Goal: Information Seeking & Learning: Check status

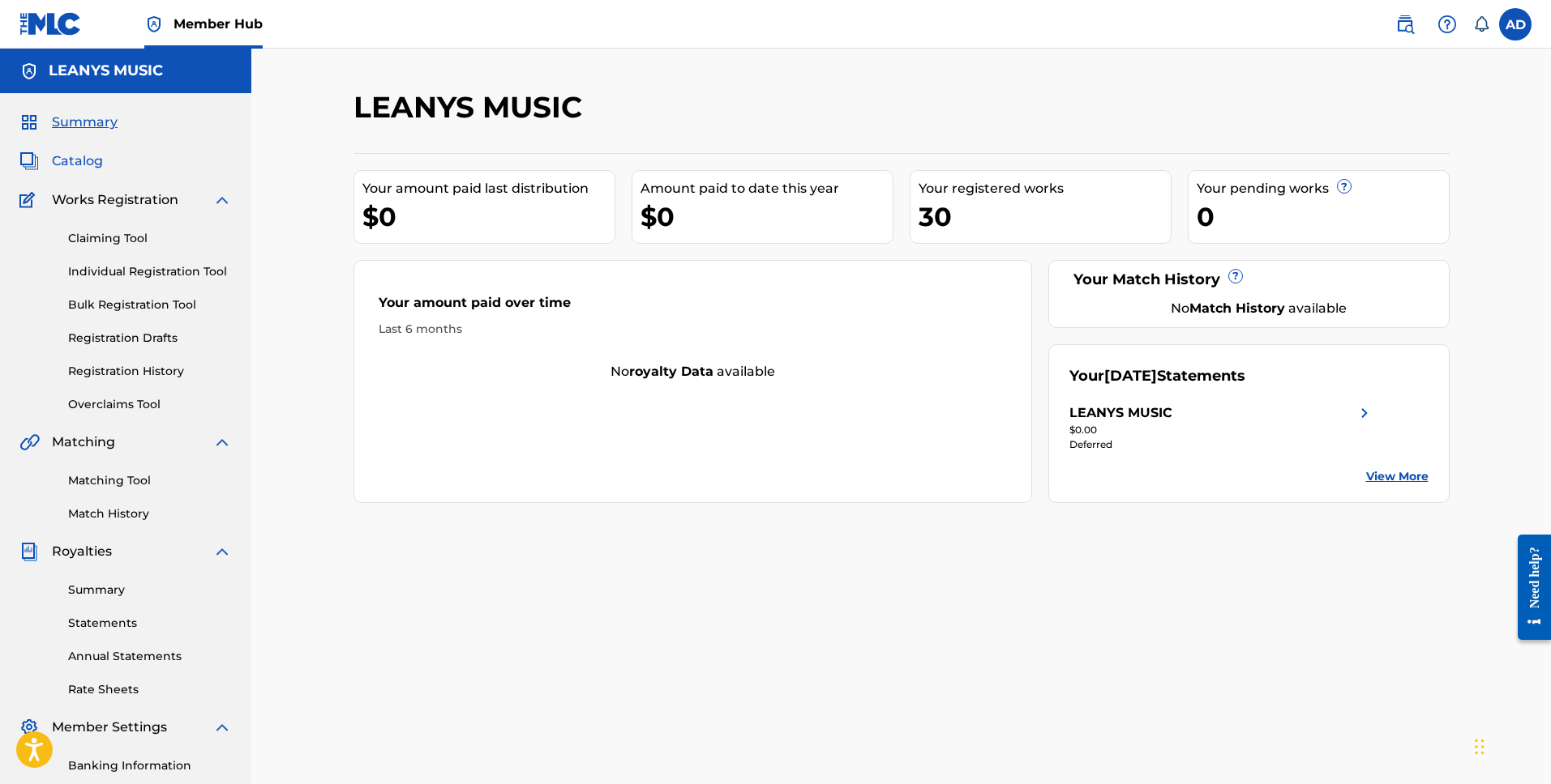
click at [81, 166] on span "Catalog" at bounding box center [78, 161] width 51 height 19
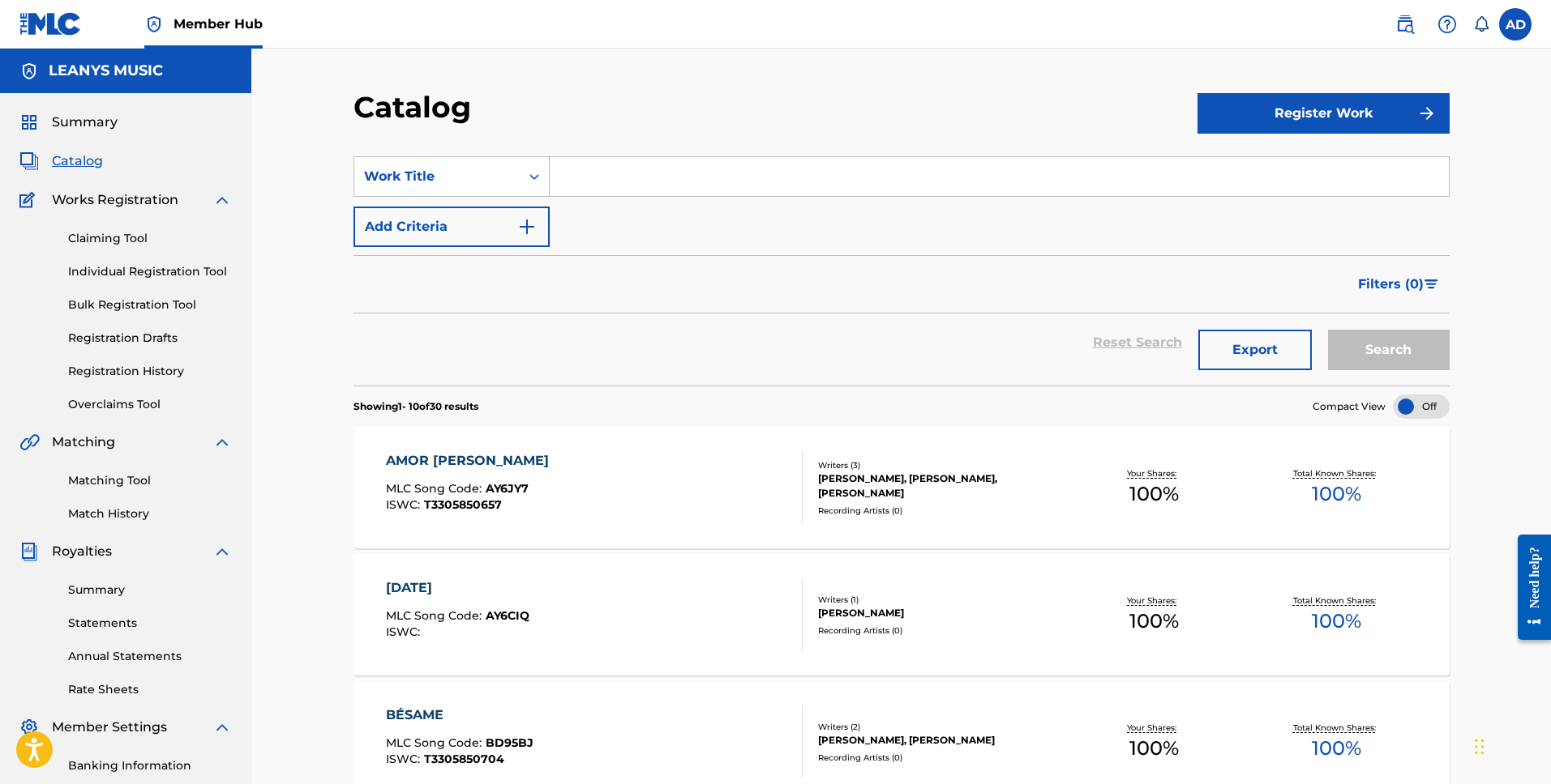
scroll to position [1071, 0]
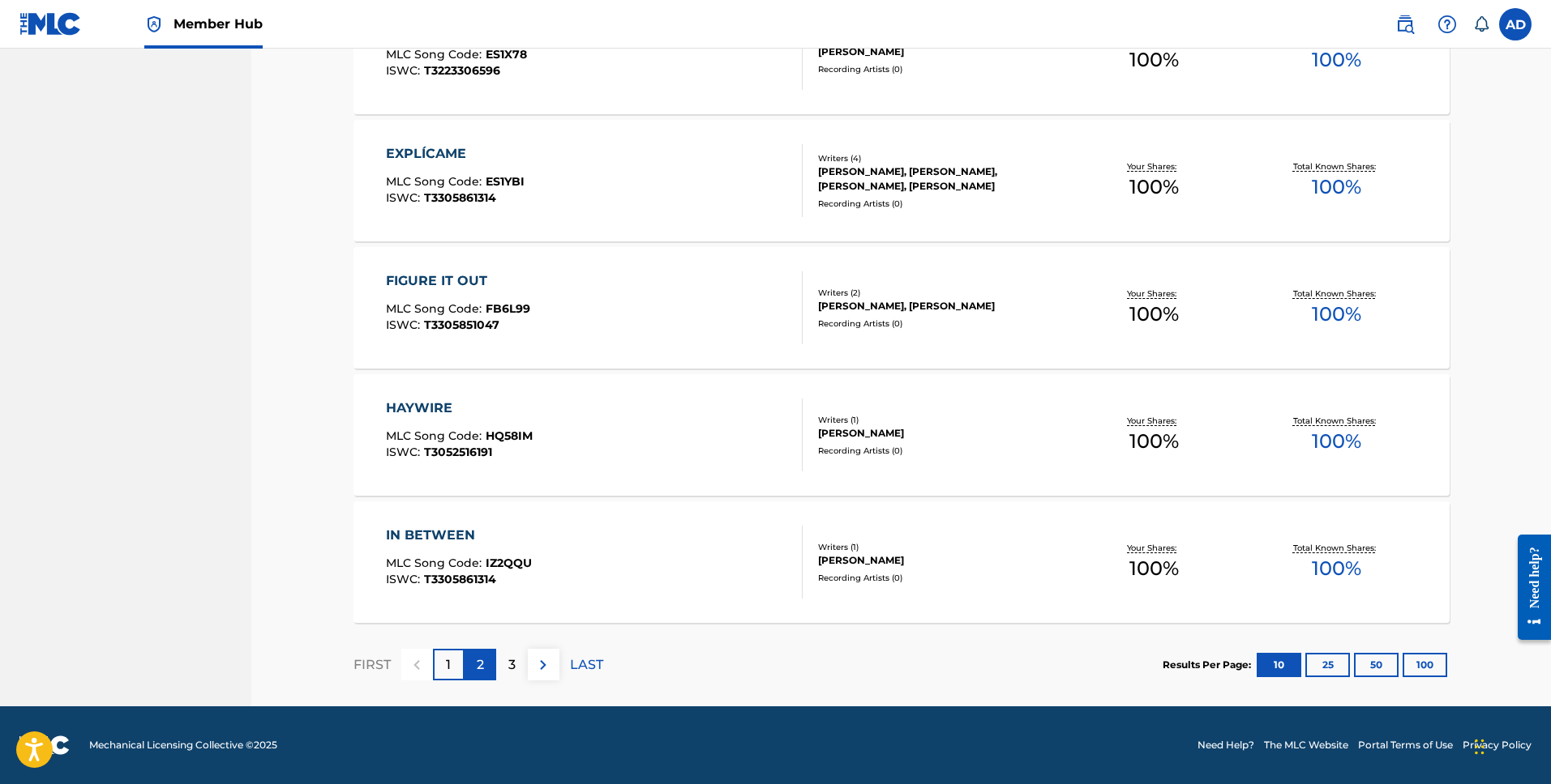
click at [491, 666] on div "2" at bounding box center [480, 664] width 32 height 32
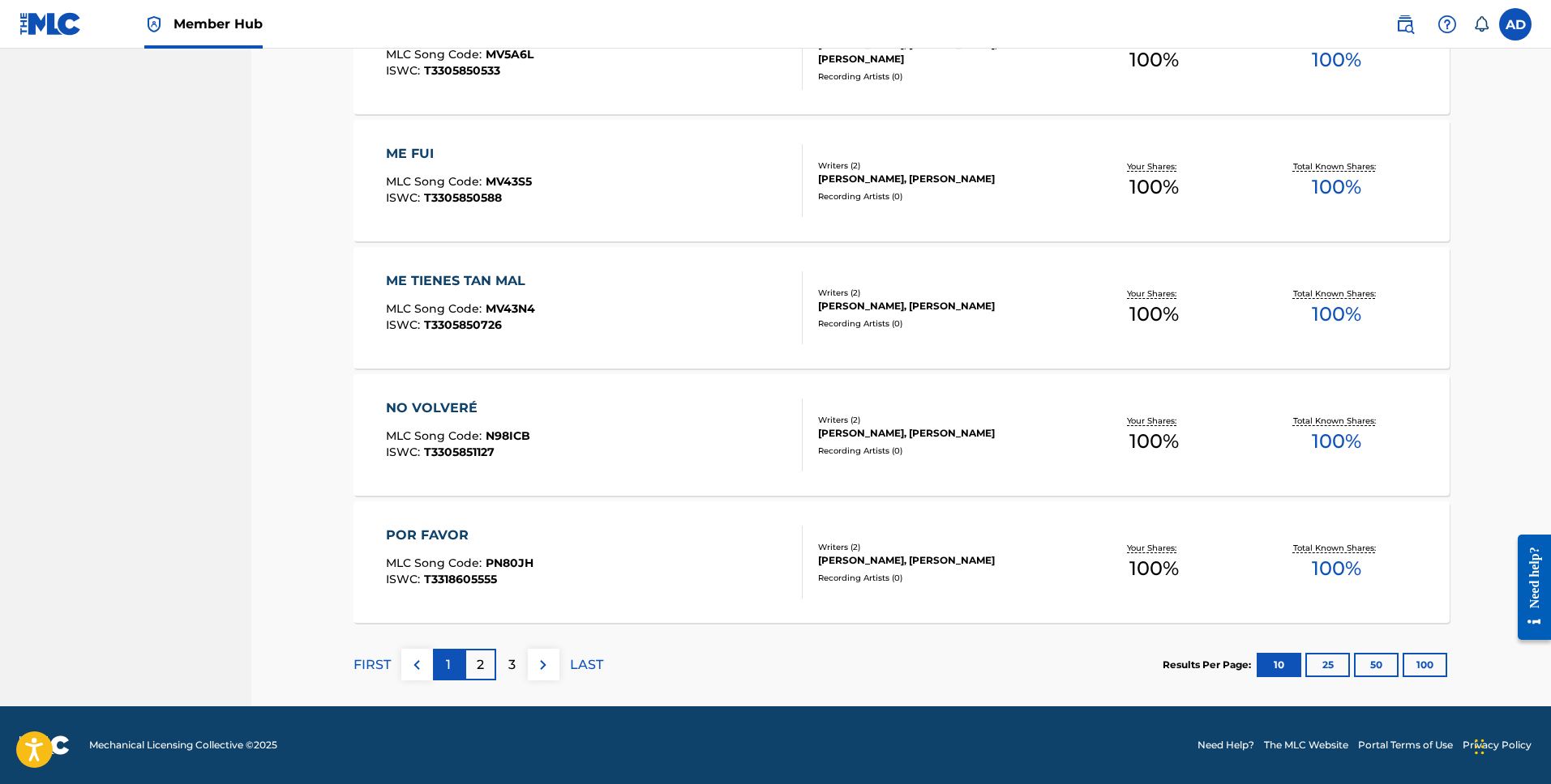
click at [455, 672] on div "1" at bounding box center [449, 664] width 32 height 32
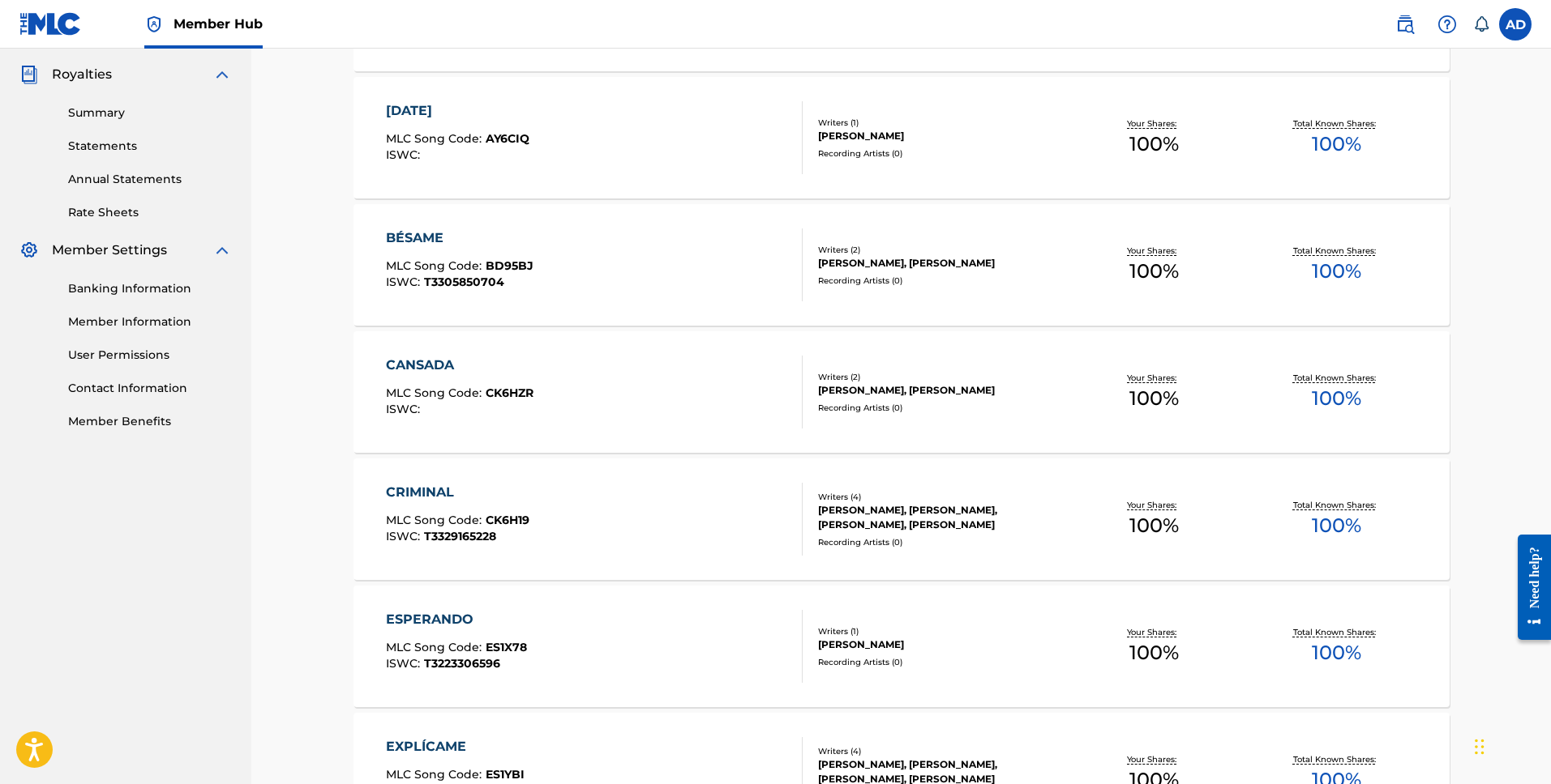
scroll to position [0, 0]
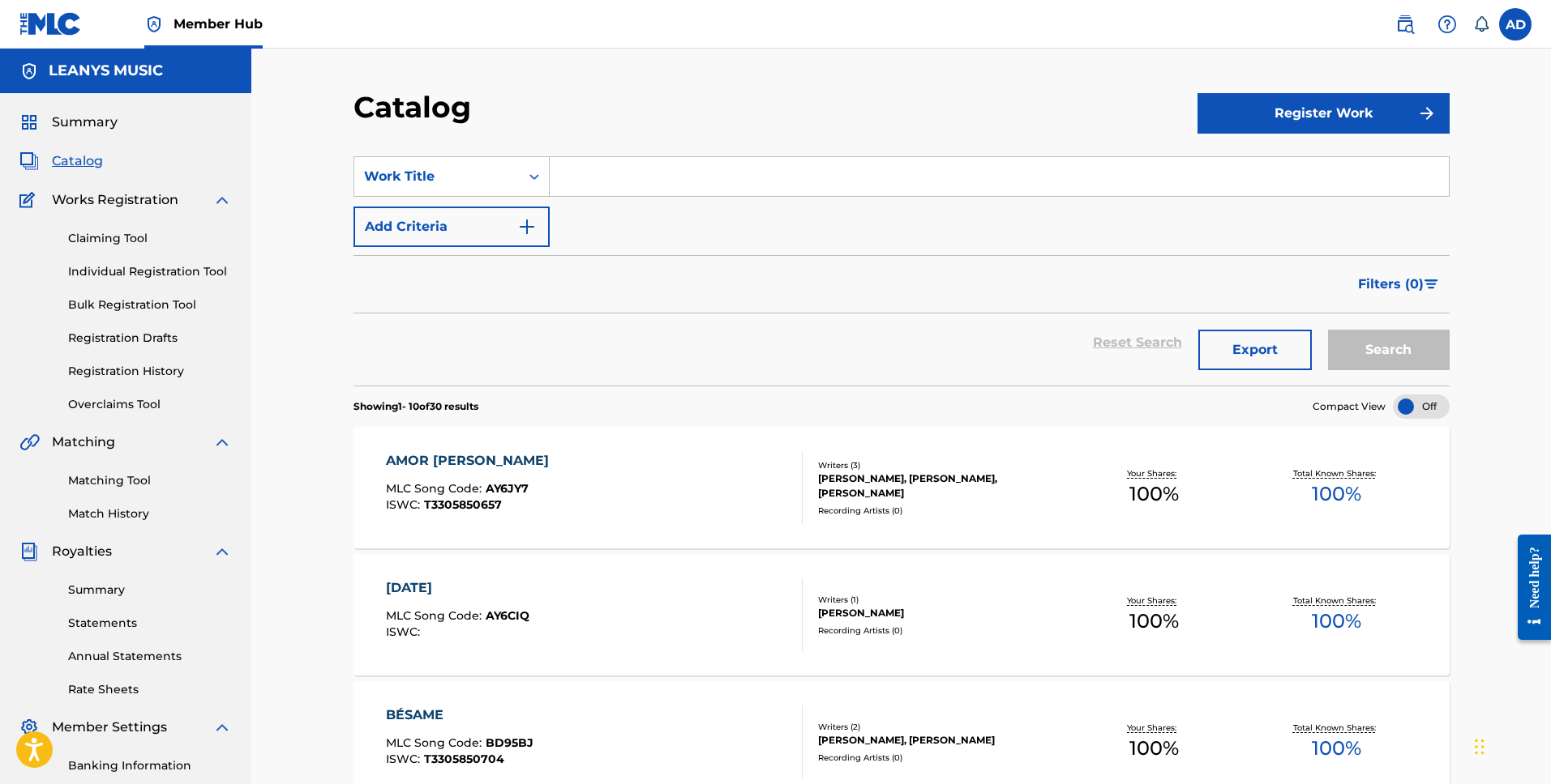
click at [942, 496] on div "[PERSON_NAME], [PERSON_NAME], [PERSON_NAME]" at bounding box center [940, 486] width 245 height 29
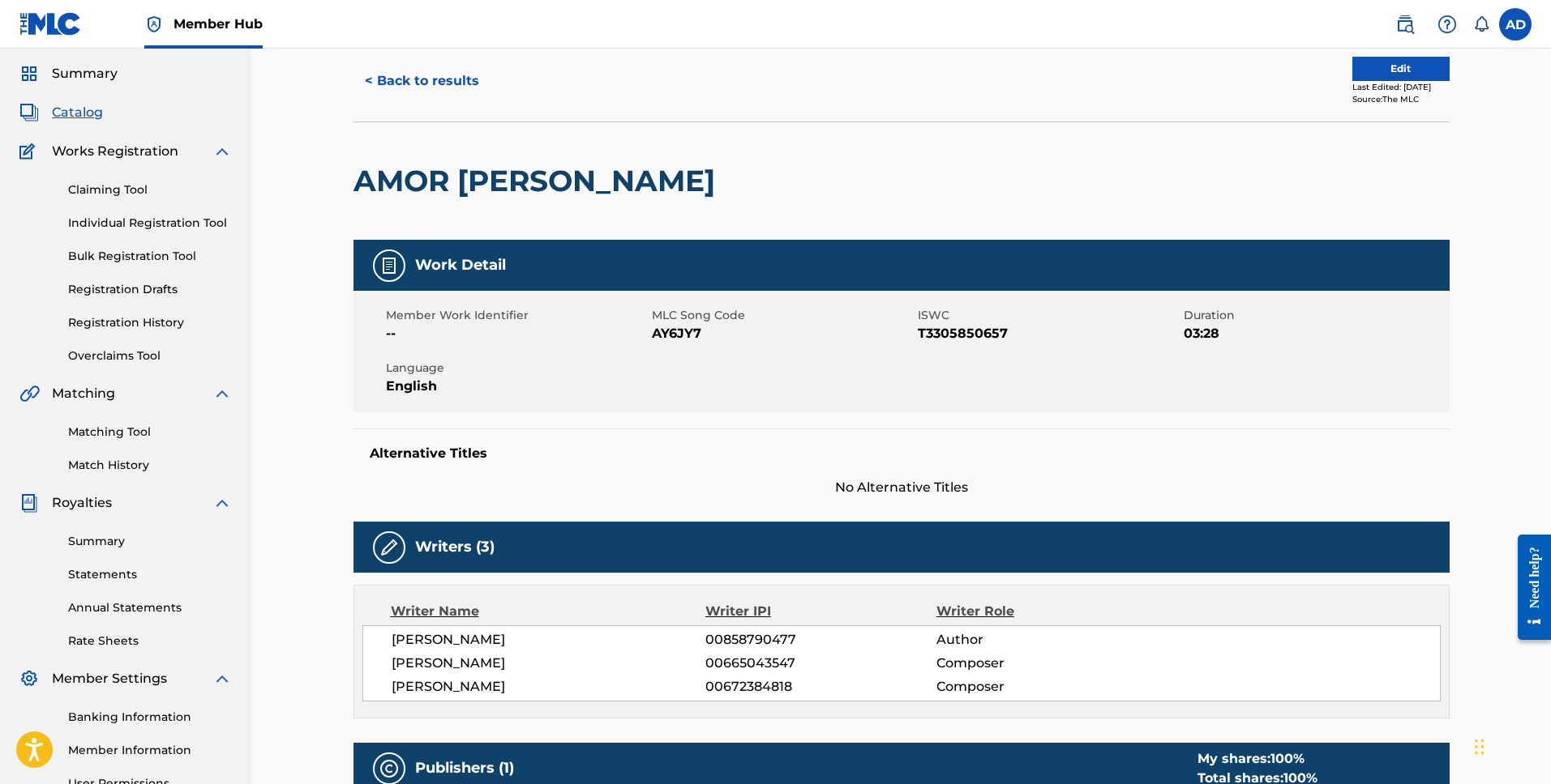
scroll to position [38, 0]
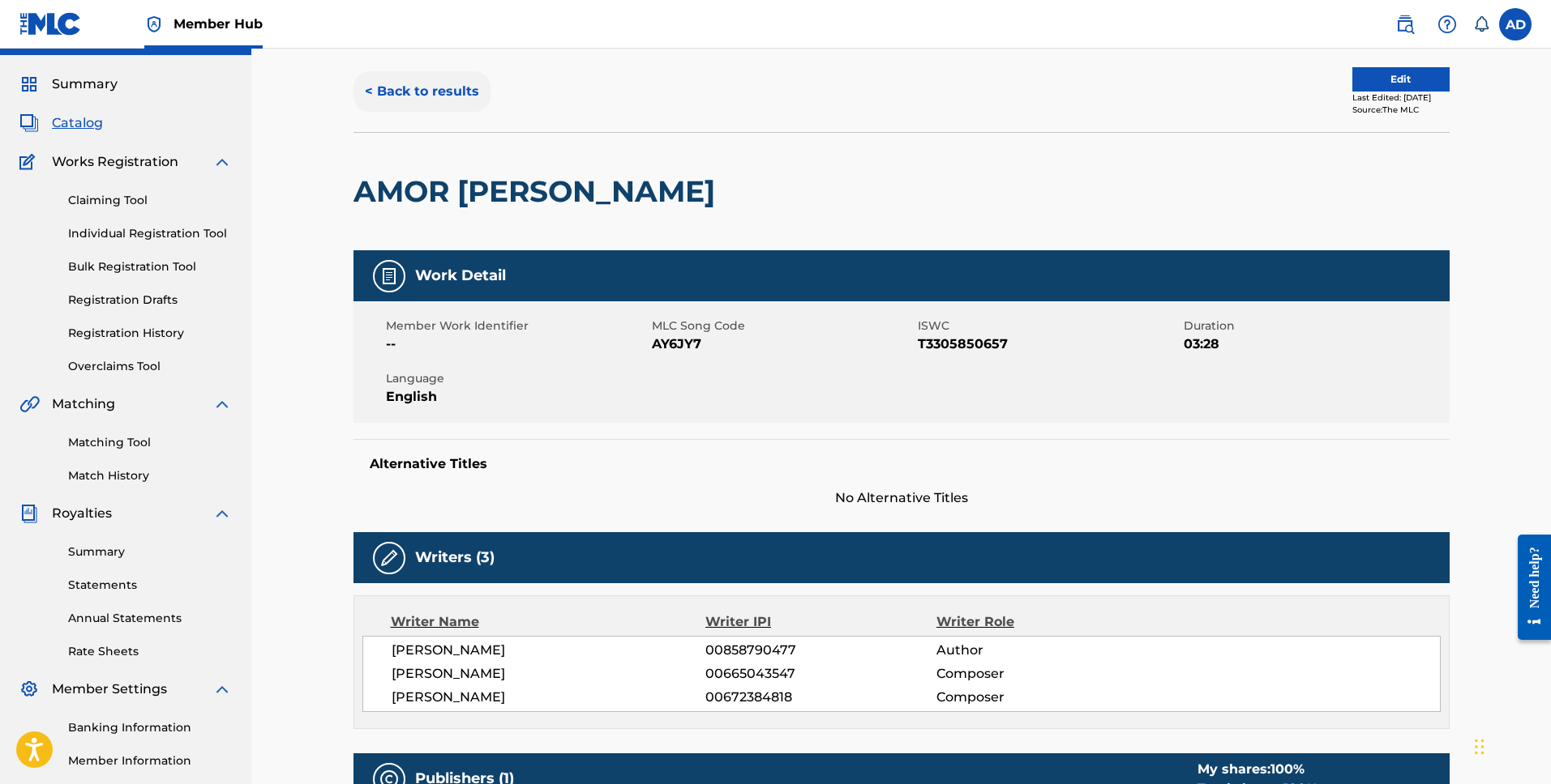
click at [414, 92] on button "< Back to results" at bounding box center [422, 91] width 137 height 40
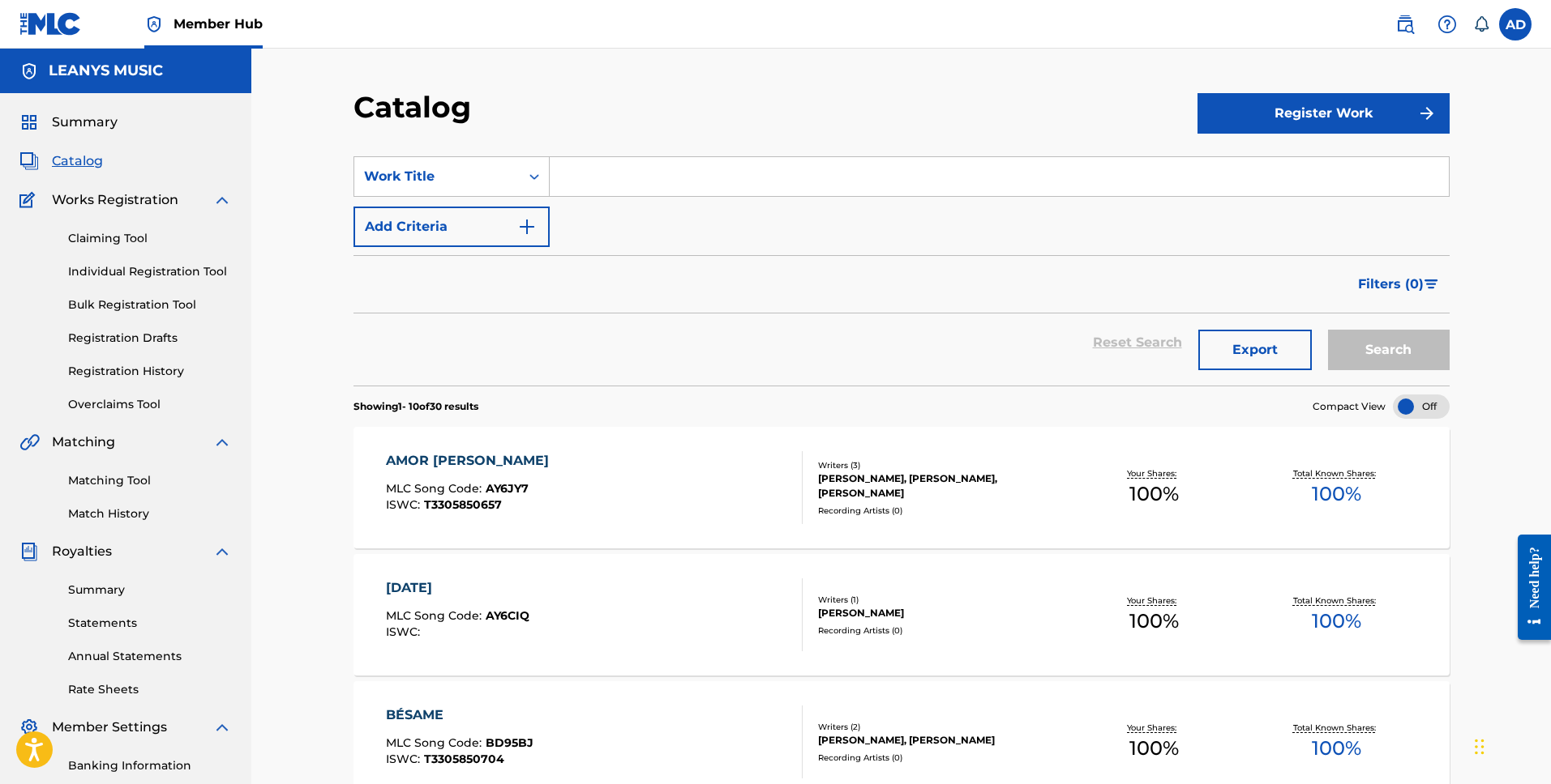
click at [956, 491] on div "[PERSON_NAME], [PERSON_NAME], [PERSON_NAME]" at bounding box center [940, 486] width 245 height 29
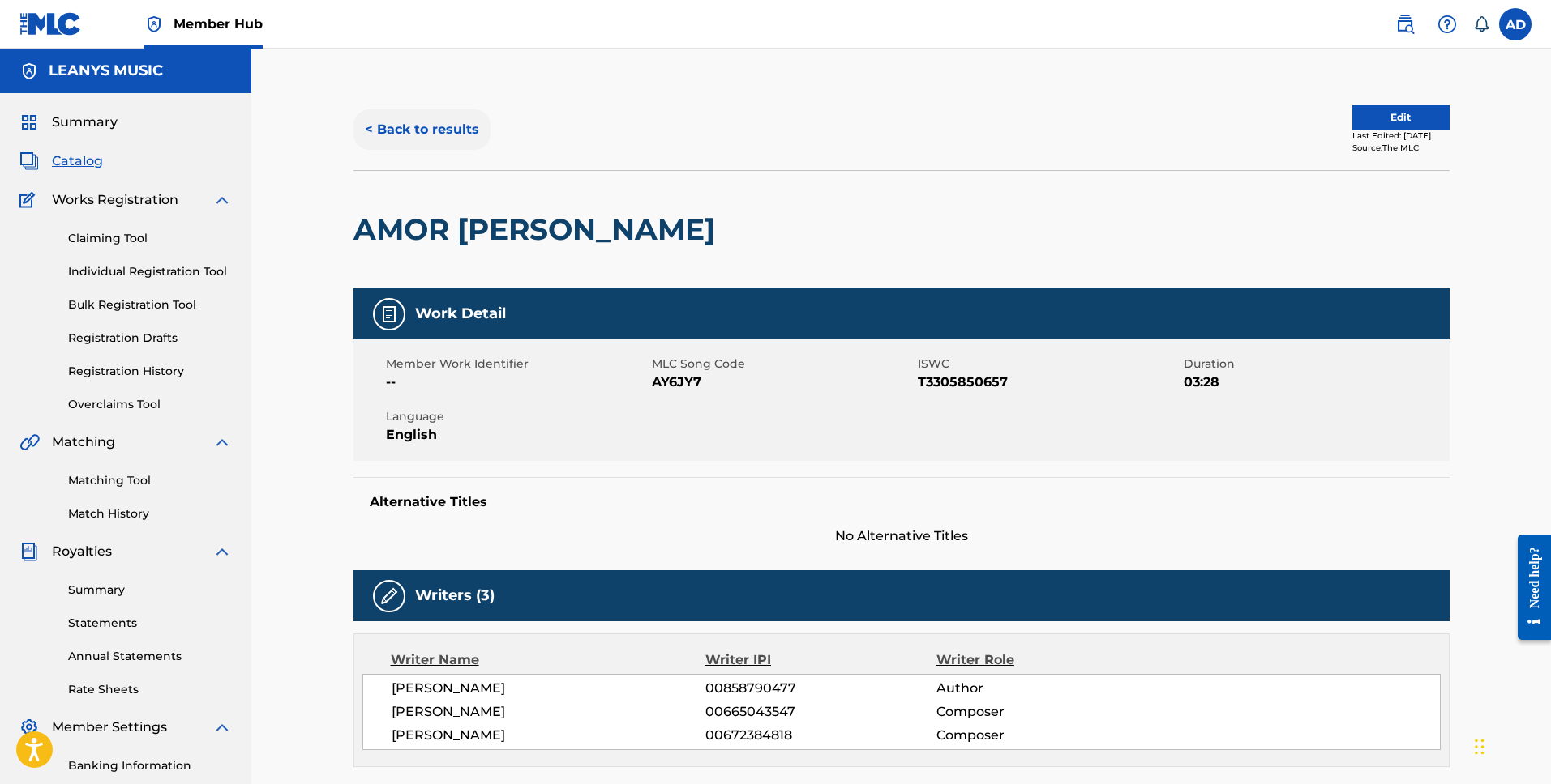
click at [400, 122] on button "< Back to results" at bounding box center [422, 130] width 137 height 40
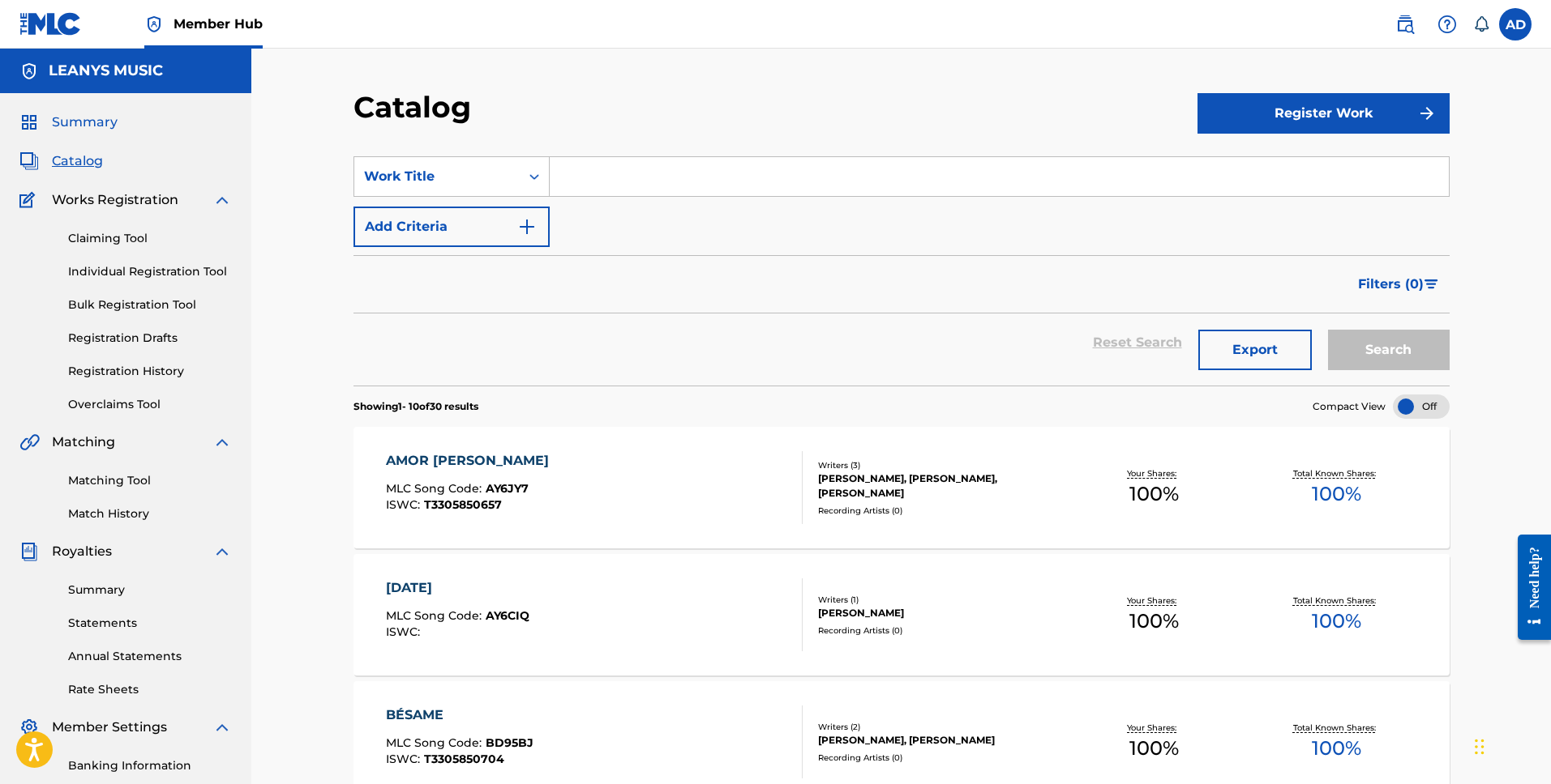
click at [97, 122] on span "Summary" at bounding box center [85, 122] width 66 height 19
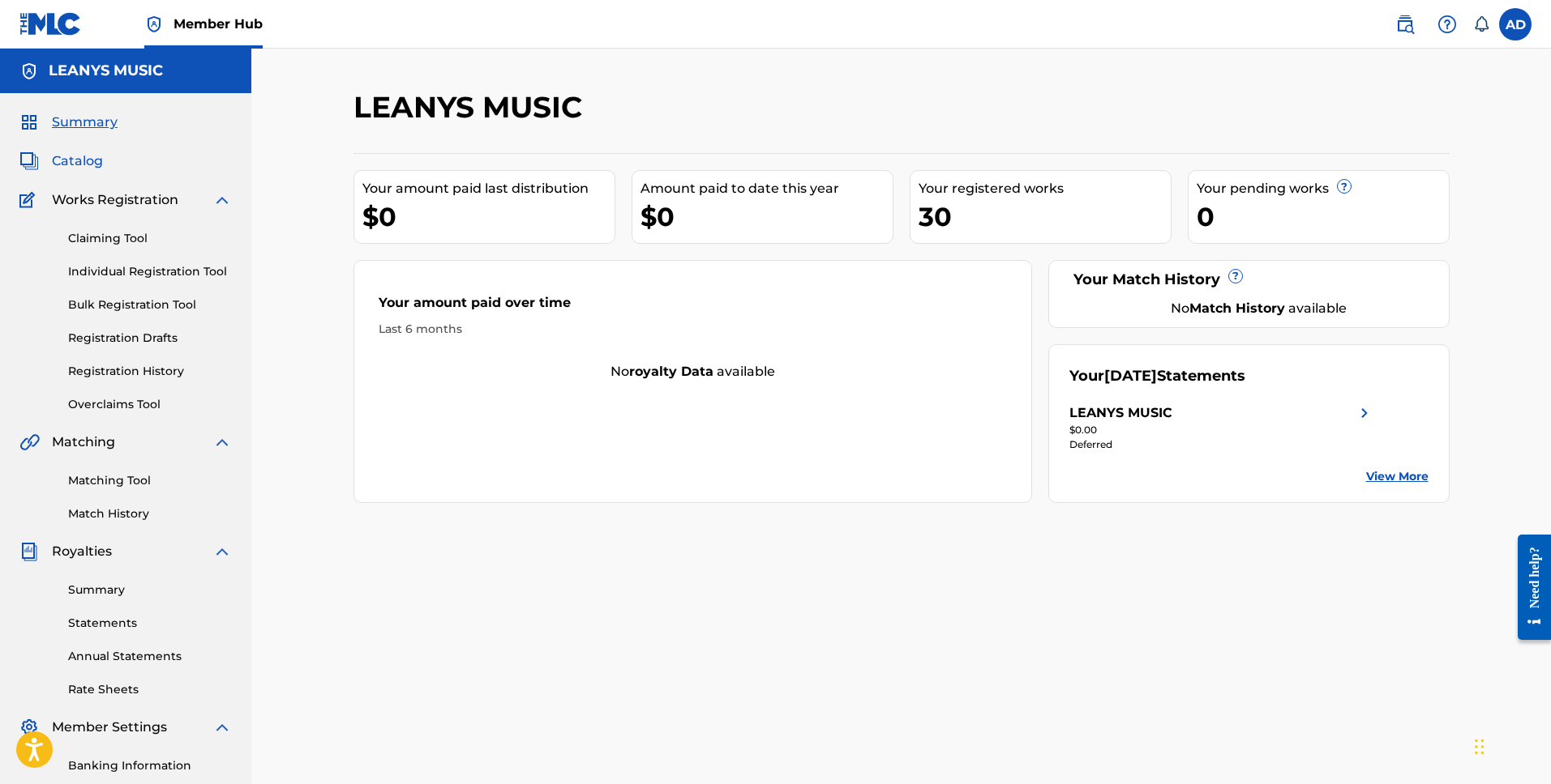
click at [95, 154] on span "Catalog" at bounding box center [78, 161] width 51 height 19
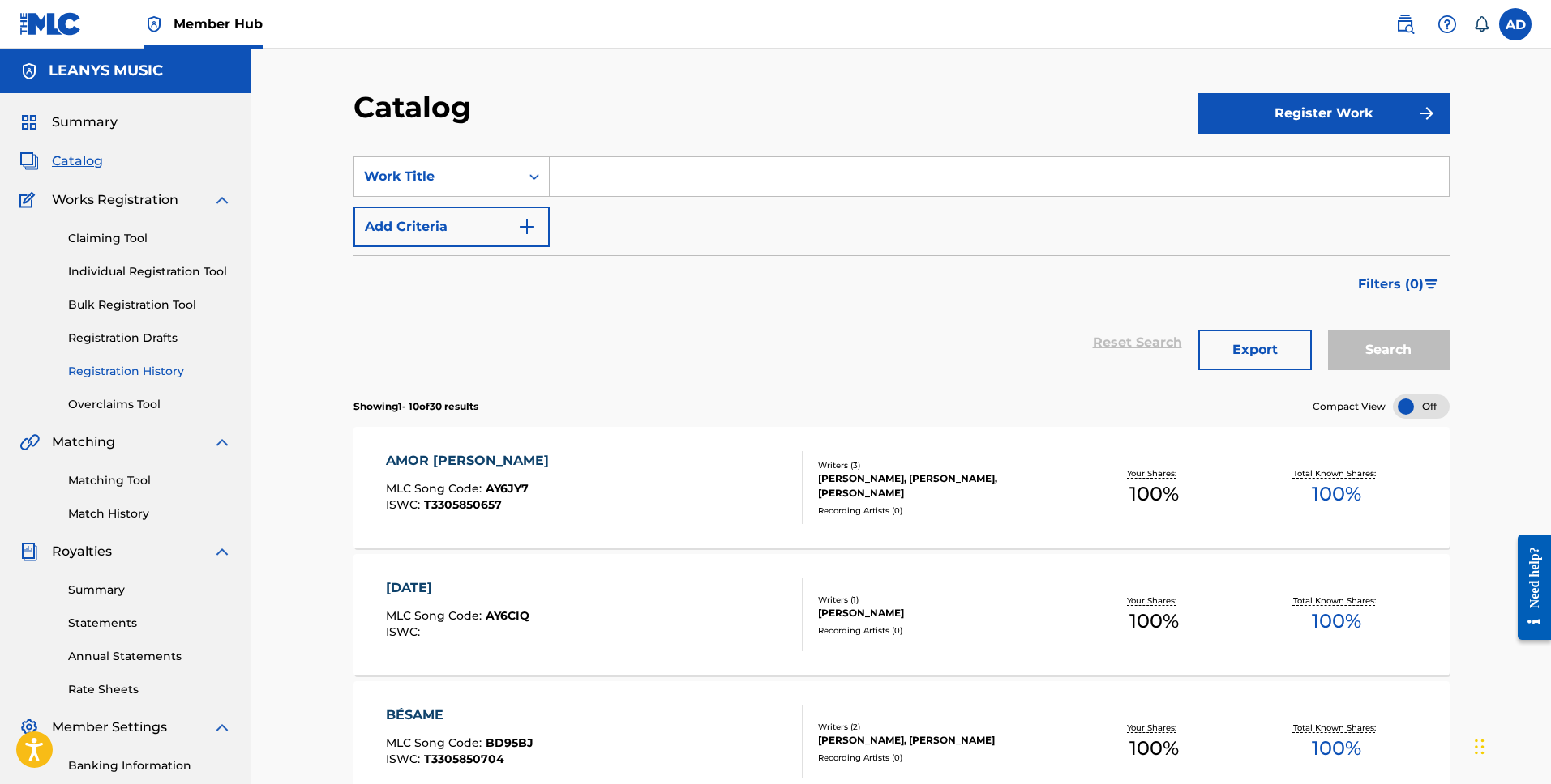
click at [109, 375] on link "Registration History" at bounding box center [149, 371] width 164 height 17
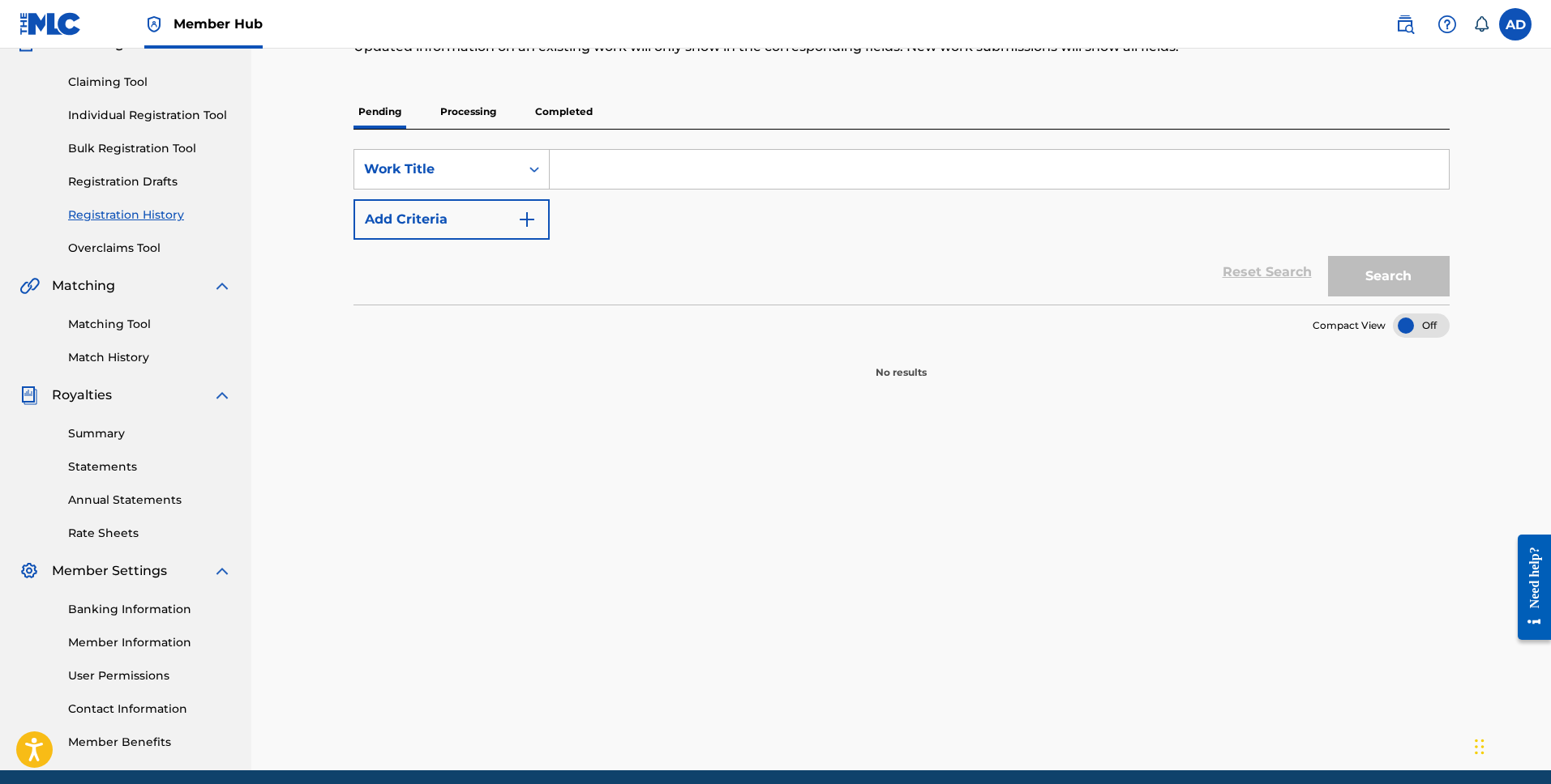
scroll to position [125, 0]
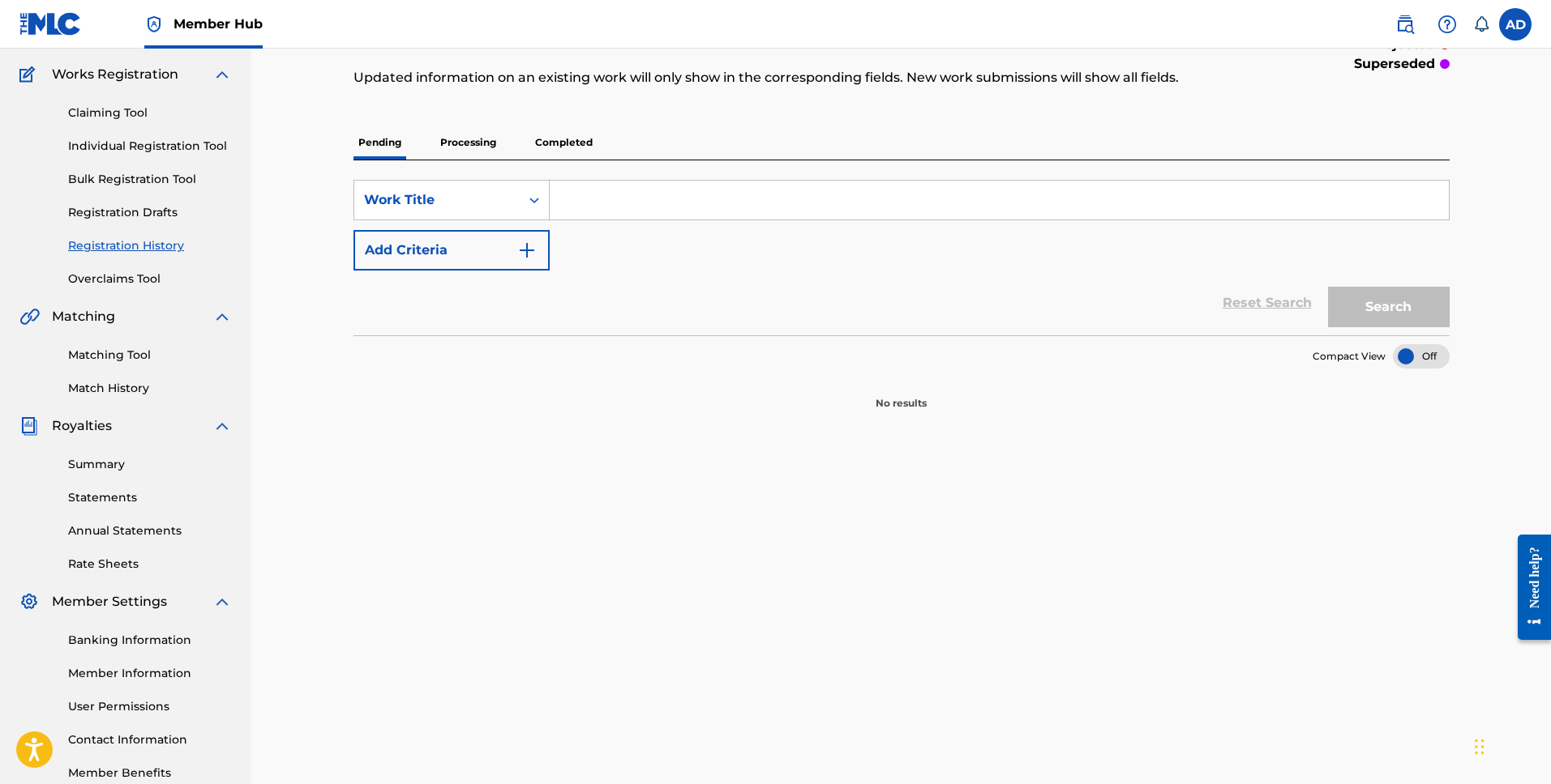
click at [442, 156] on p "Processing" at bounding box center [468, 142] width 66 height 34
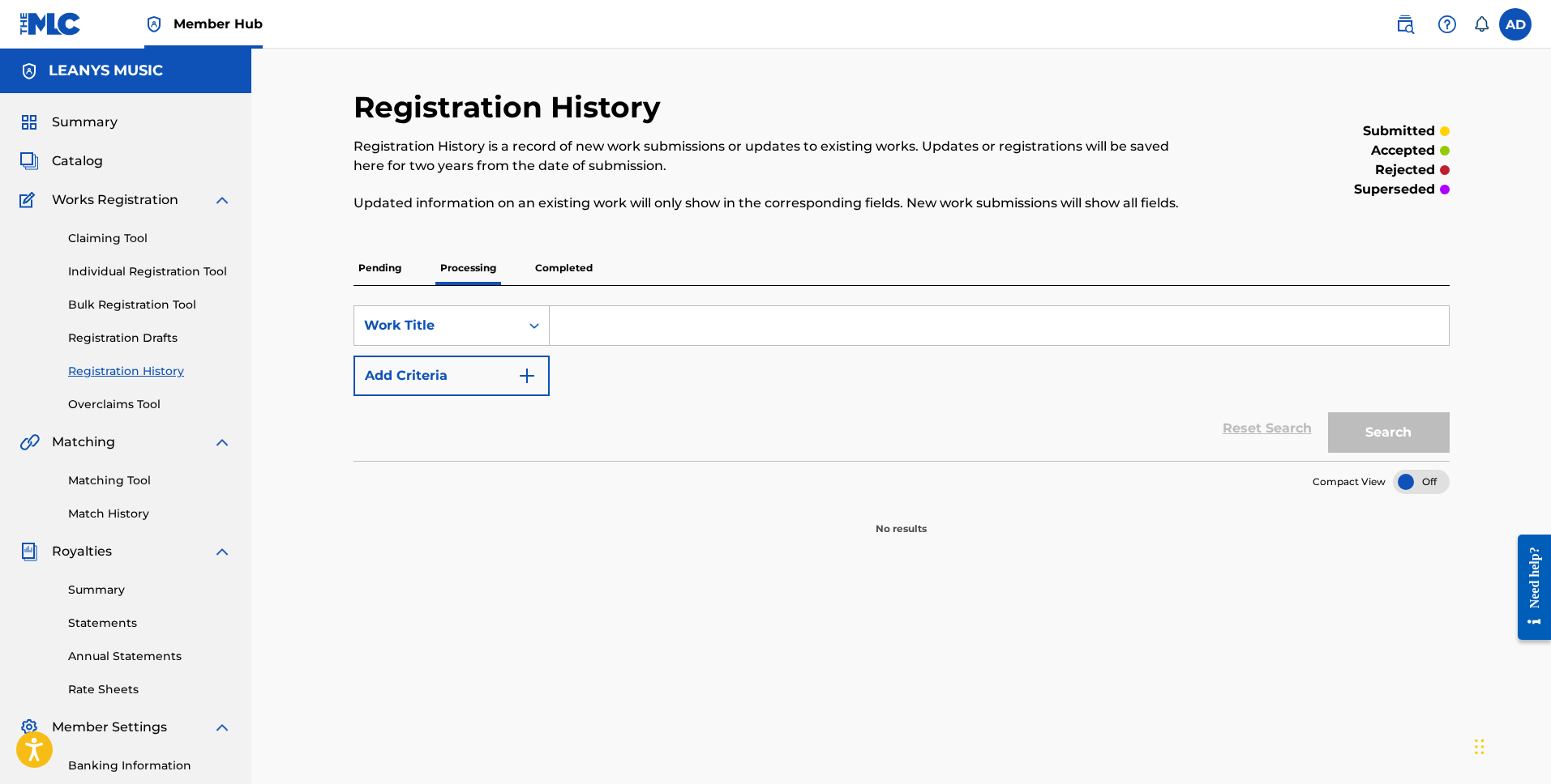
click at [605, 260] on div "Pending Processing Completed" at bounding box center [901, 268] width 1096 height 34
click at [590, 269] on p "Completed" at bounding box center [564, 268] width 68 height 34
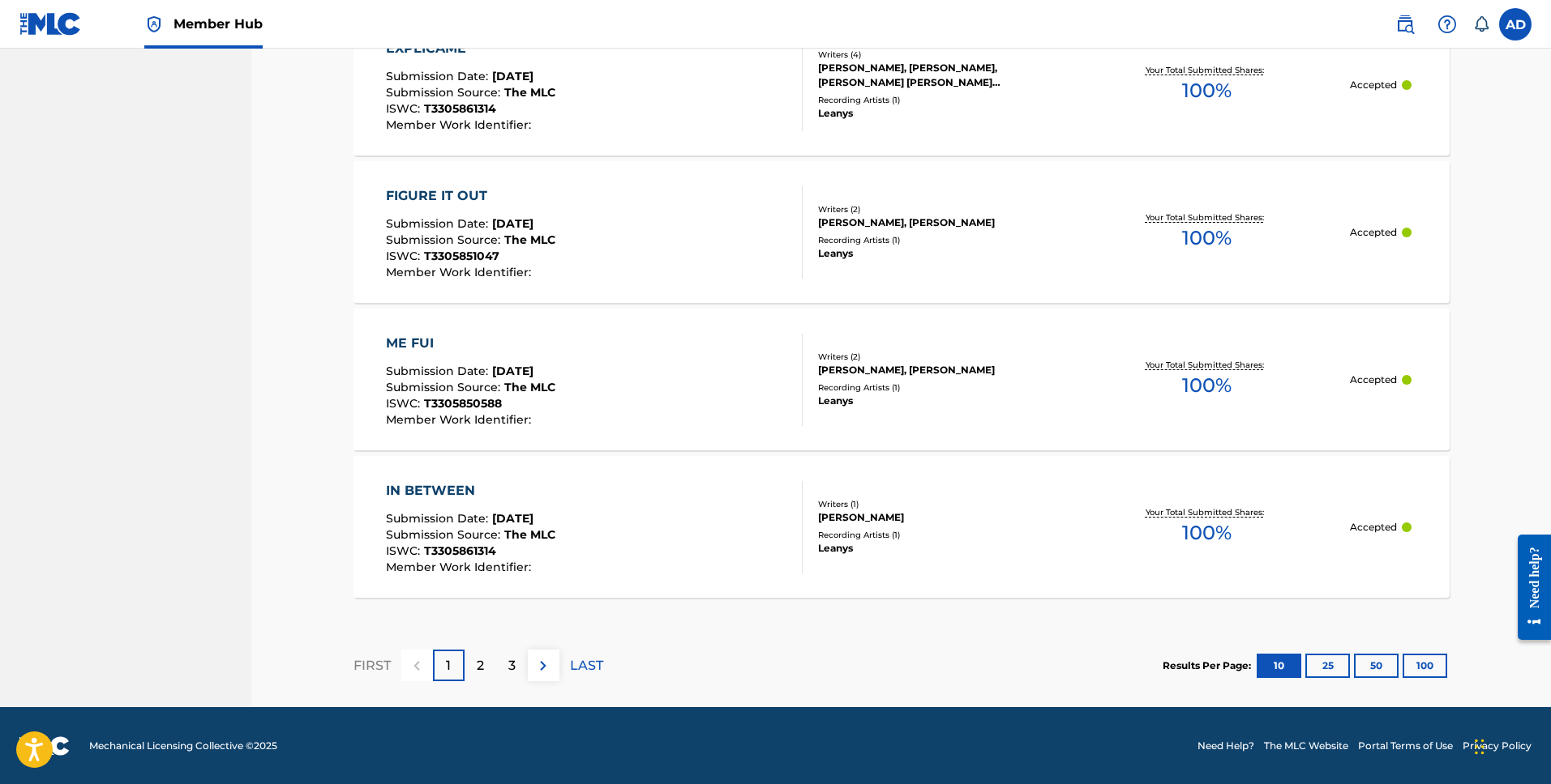
scroll to position [1441, 0]
click at [480, 668] on p "2" at bounding box center [480, 664] width 7 height 19
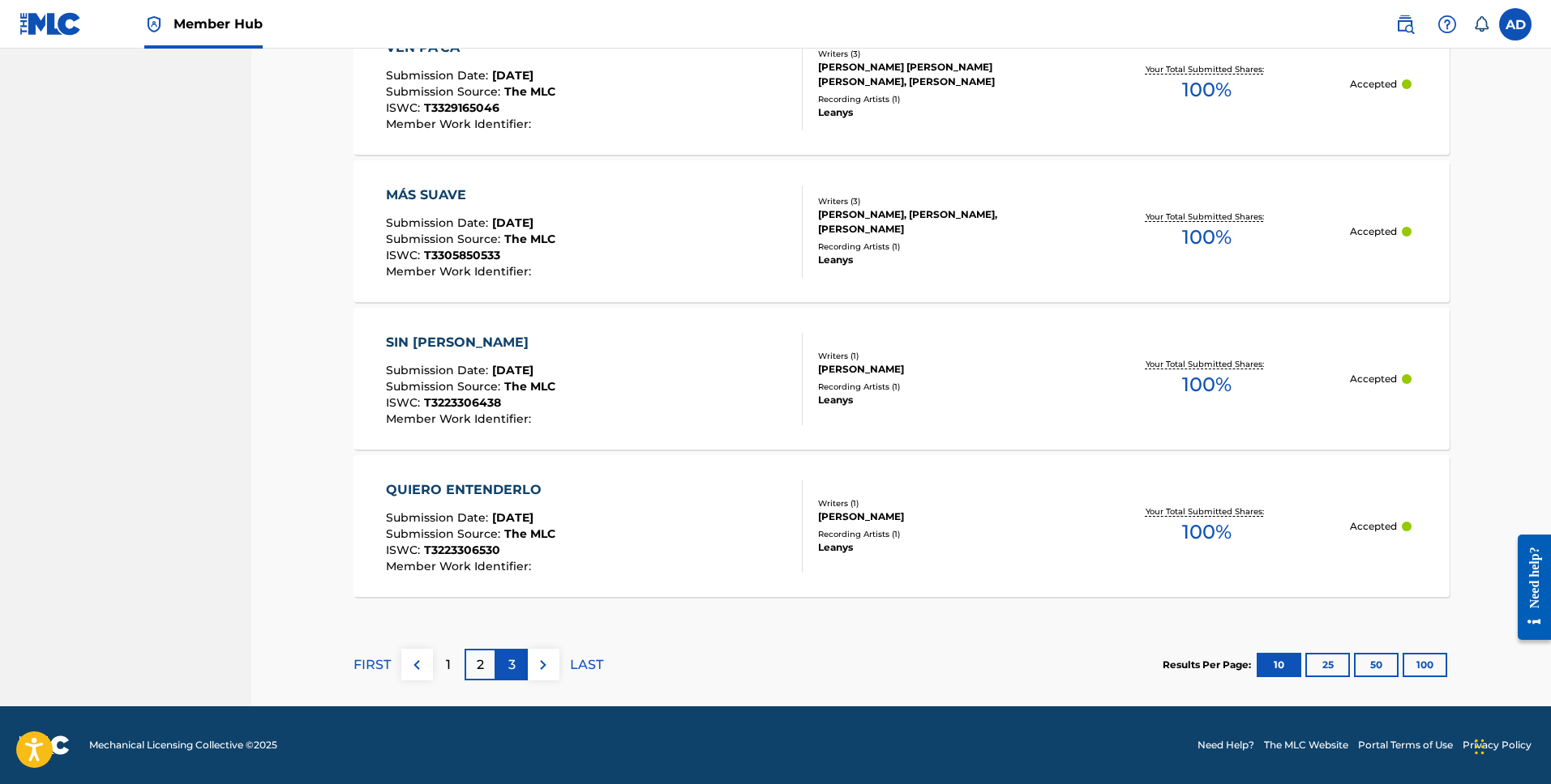
click at [512, 675] on div "3" at bounding box center [512, 664] width 32 height 32
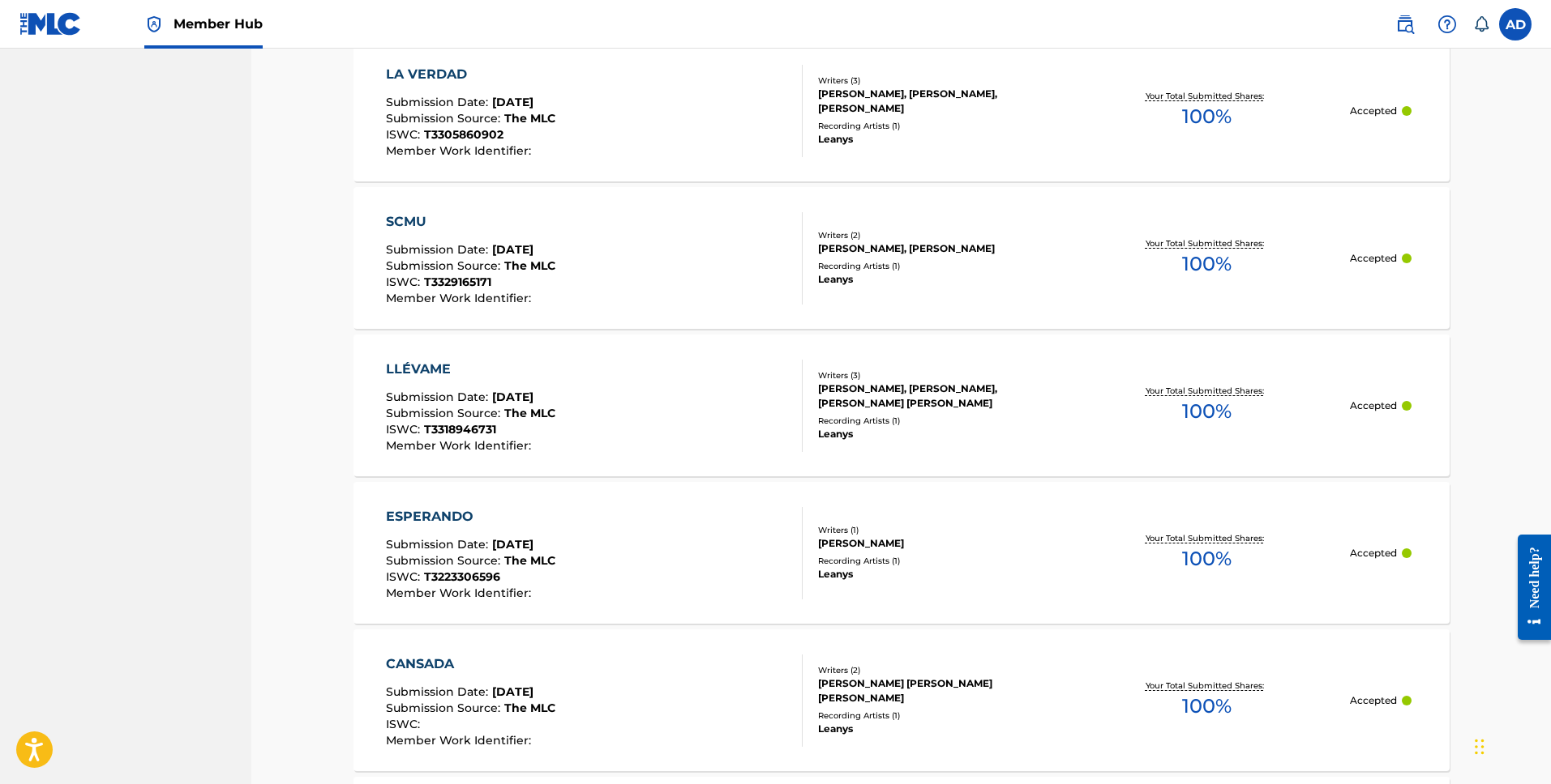
scroll to position [1305, 0]
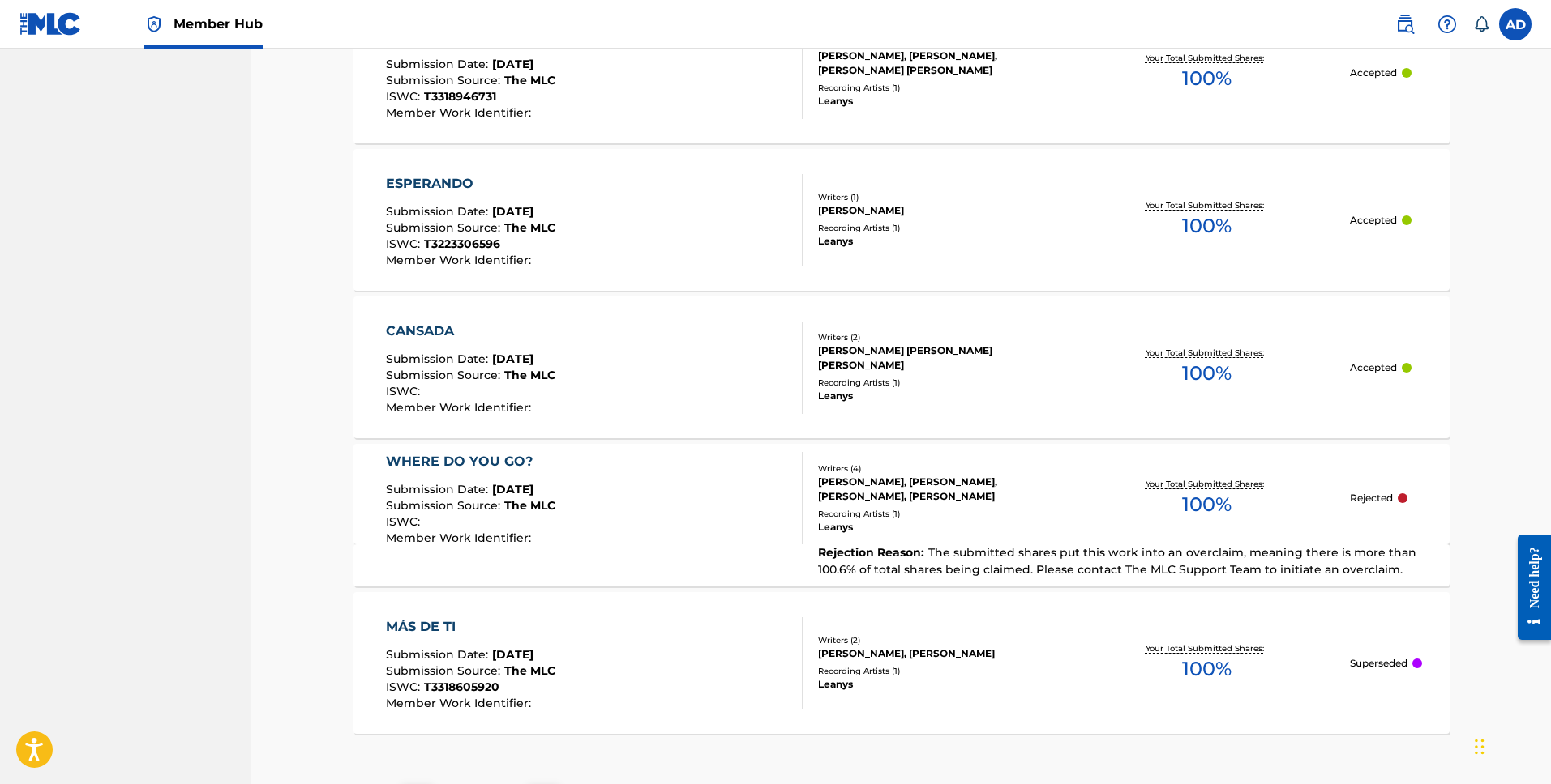
click at [1399, 489] on div "WHERE DO YOU GO? Submission Date : [DATE] Submission Source : The MLC ISWC : Me…" at bounding box center [901, 494] width 1096 height 101
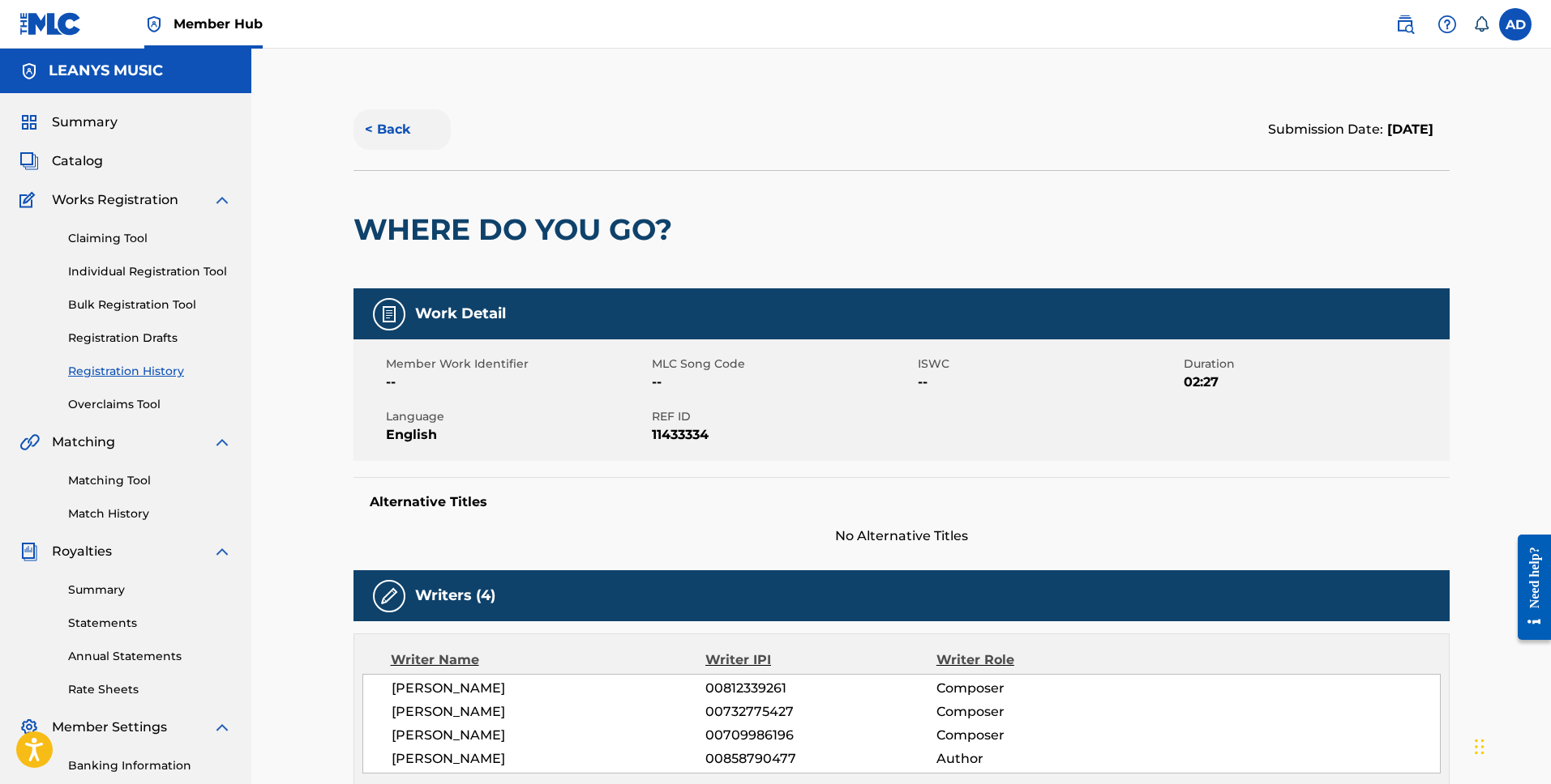
click at [385, 137] on button "< Back" at bounding box center [402, 130] width 97 height 40
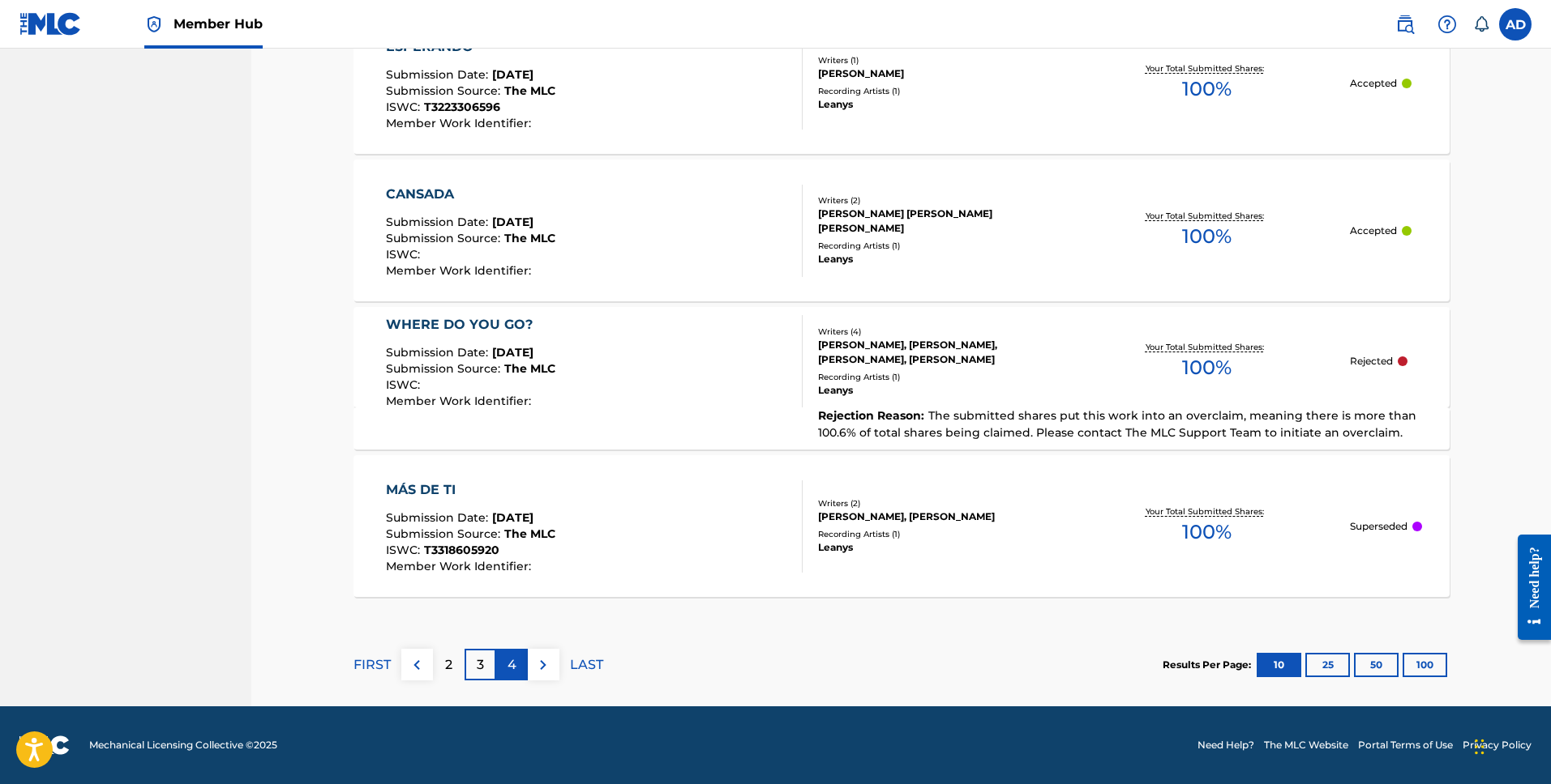
click at [506, 653] on div "4" at bounding box center [512, 664] width 32 height 32
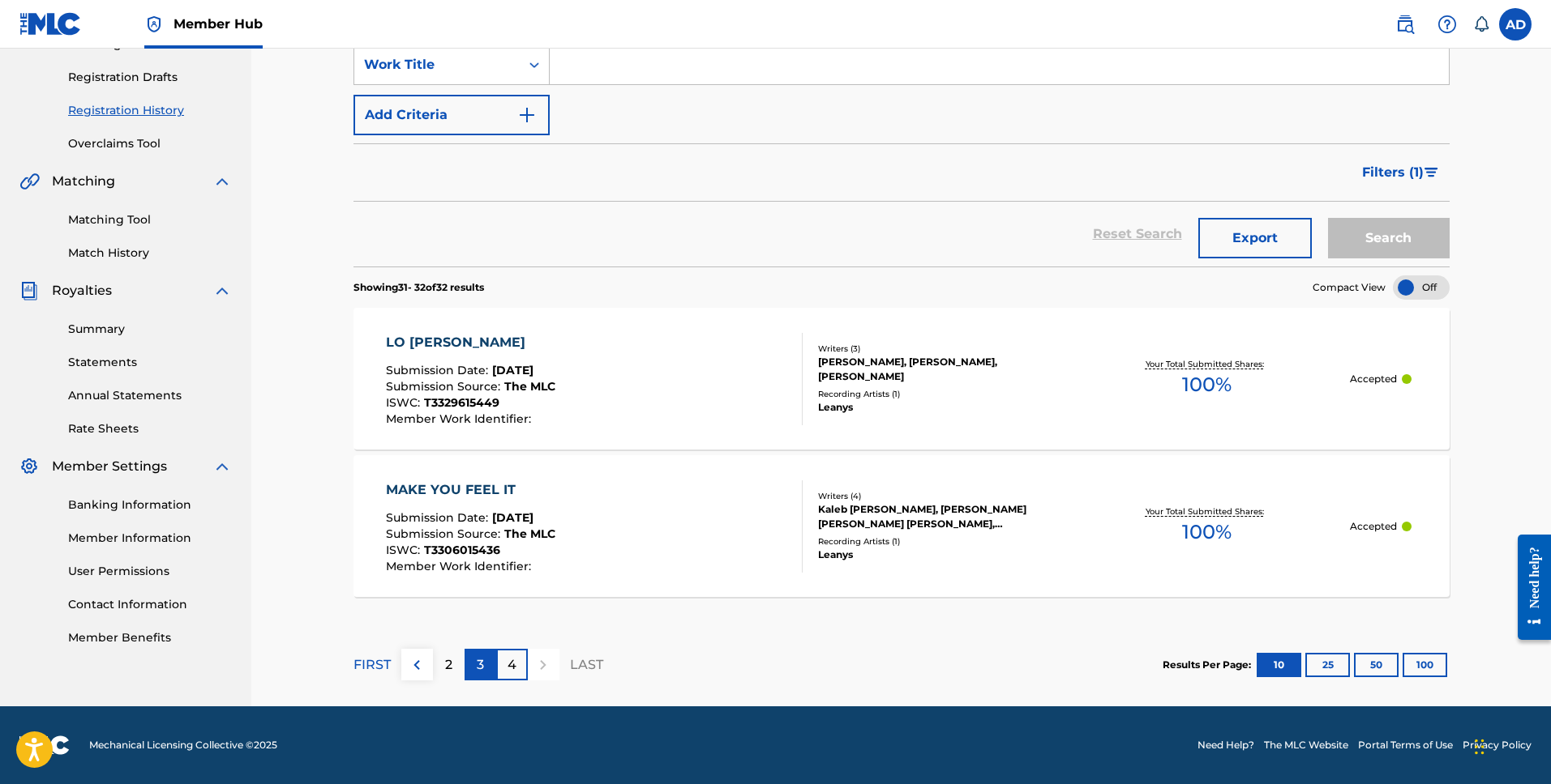
click at [483, 664] on div "3" at bounding box center [480, 664] width 32 height 32
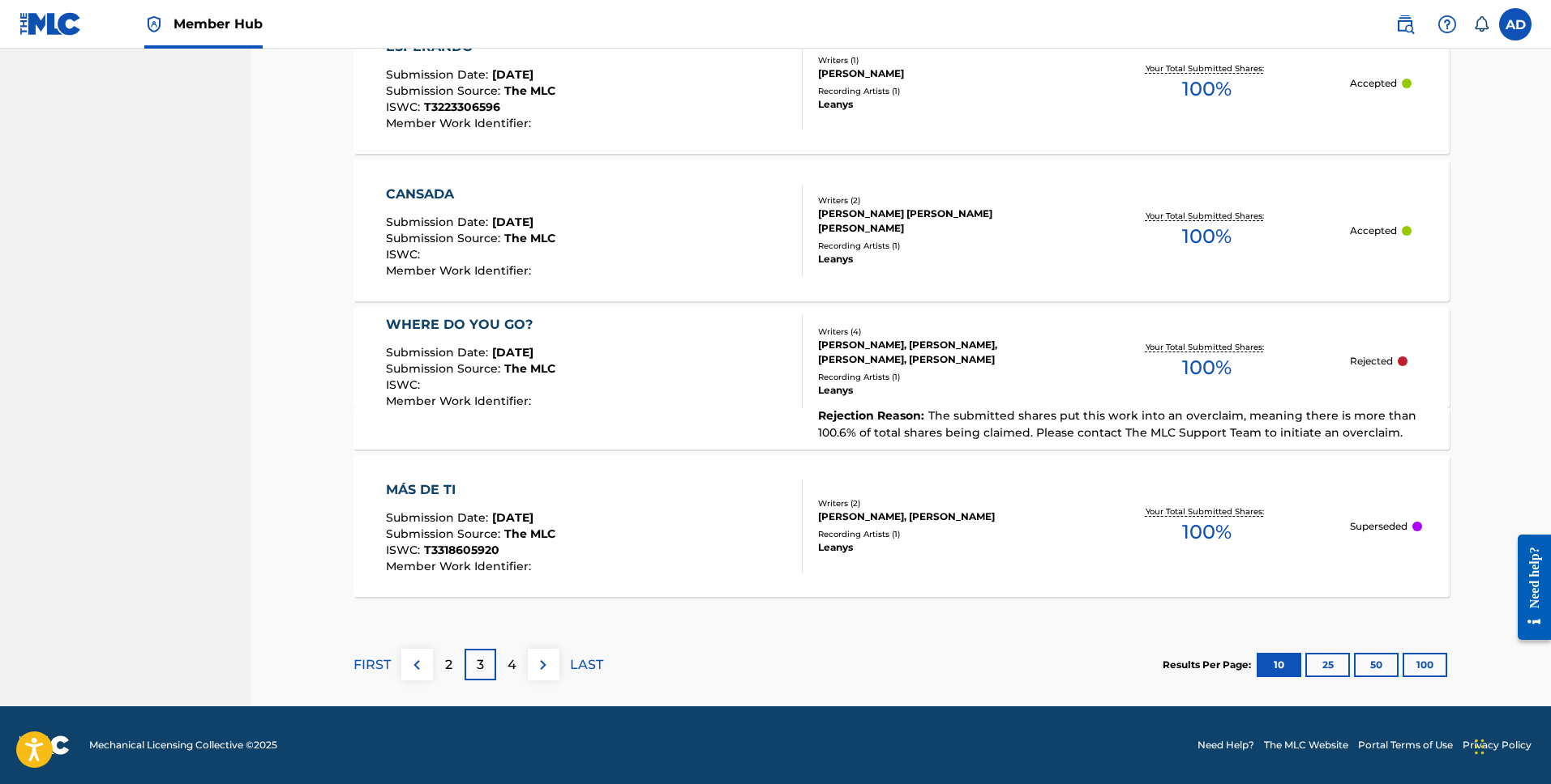
click at [859, 358] on div "[PERSON_NAME], [PERSON_NAME], [PERSON_NAME], [PERSON_NAME]" at bounding box center [940, 353] width 245 height 29
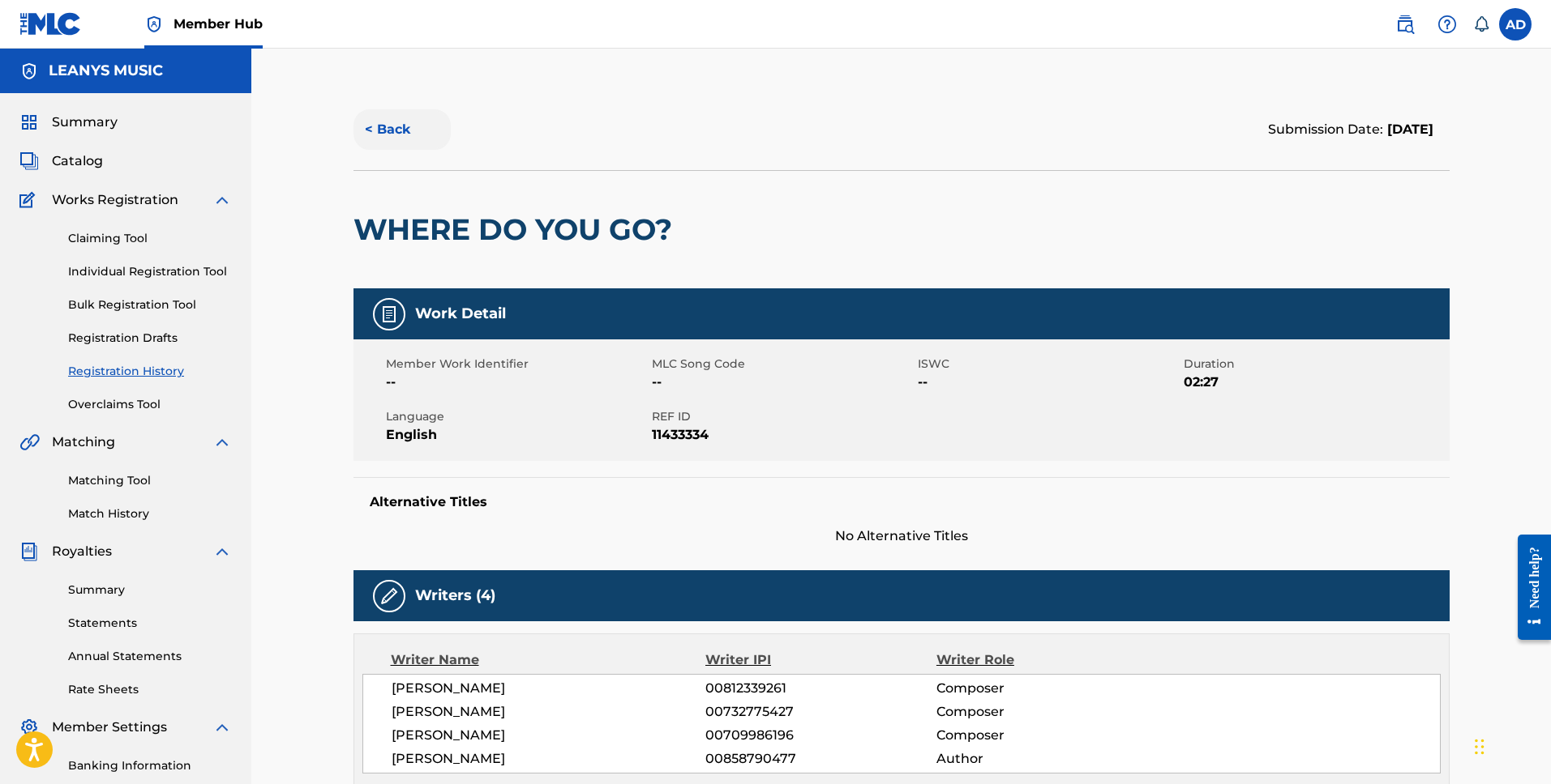
click at [388, 134] on button "< Back" at bounding box center [402, 130] width 97 height 40
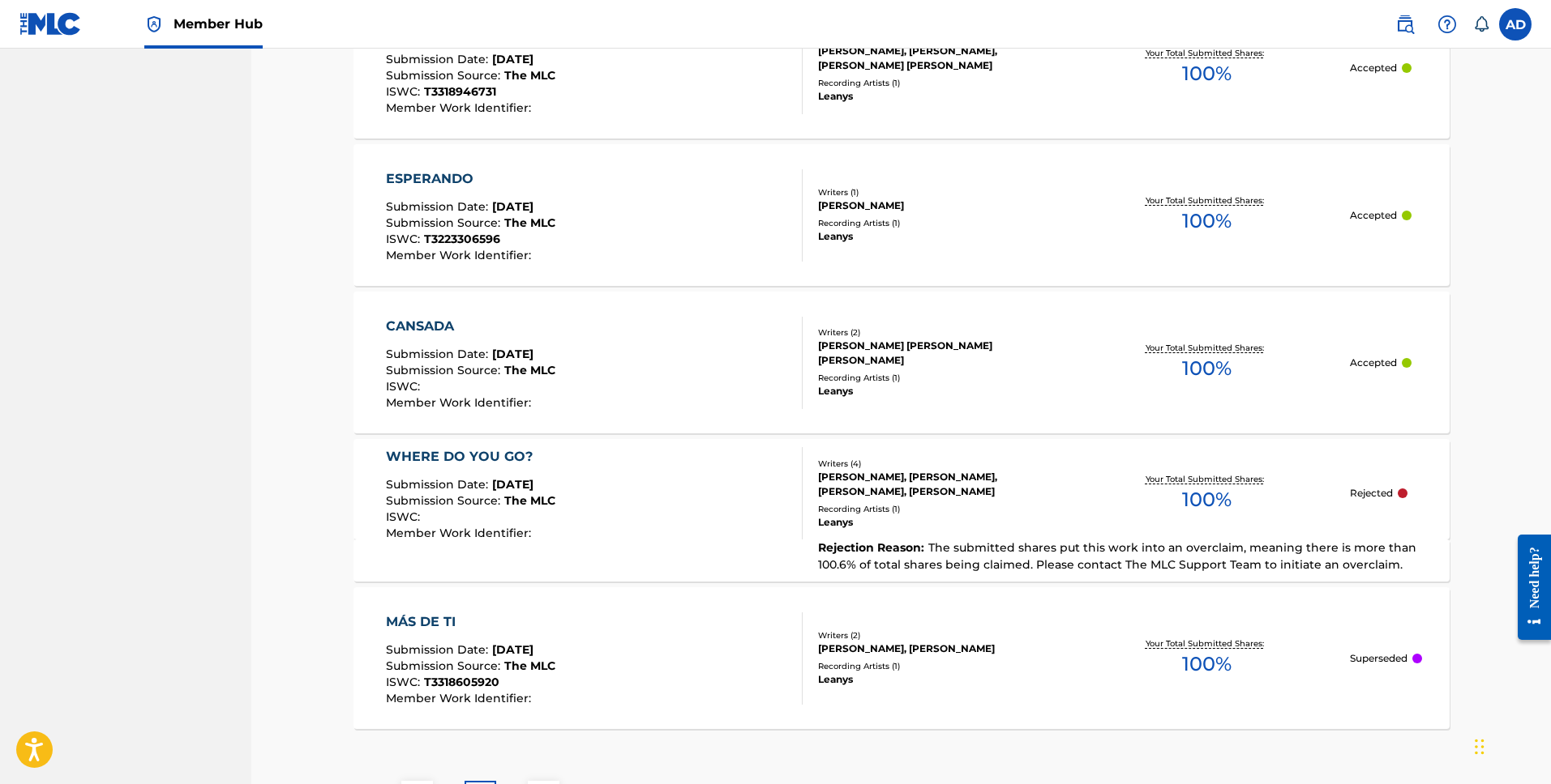
scroll to position [1442, 0]
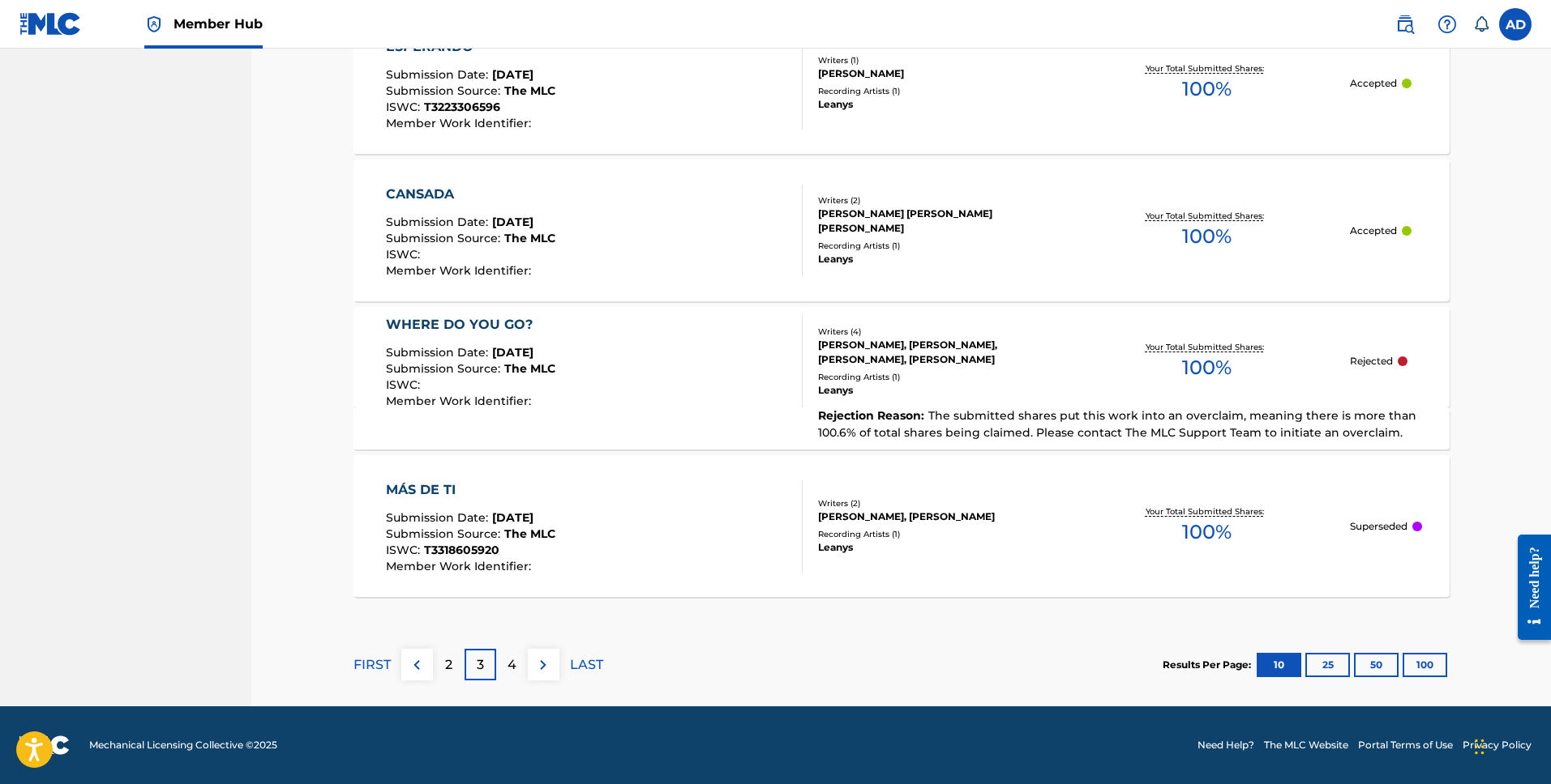
click at [1403, 351] on div "WHERE DO YOU GO? Submission Date : [DATE] Submission Source : The MLC ISWC : Me…" at bounding box center [901, 357] width 1096 height 101
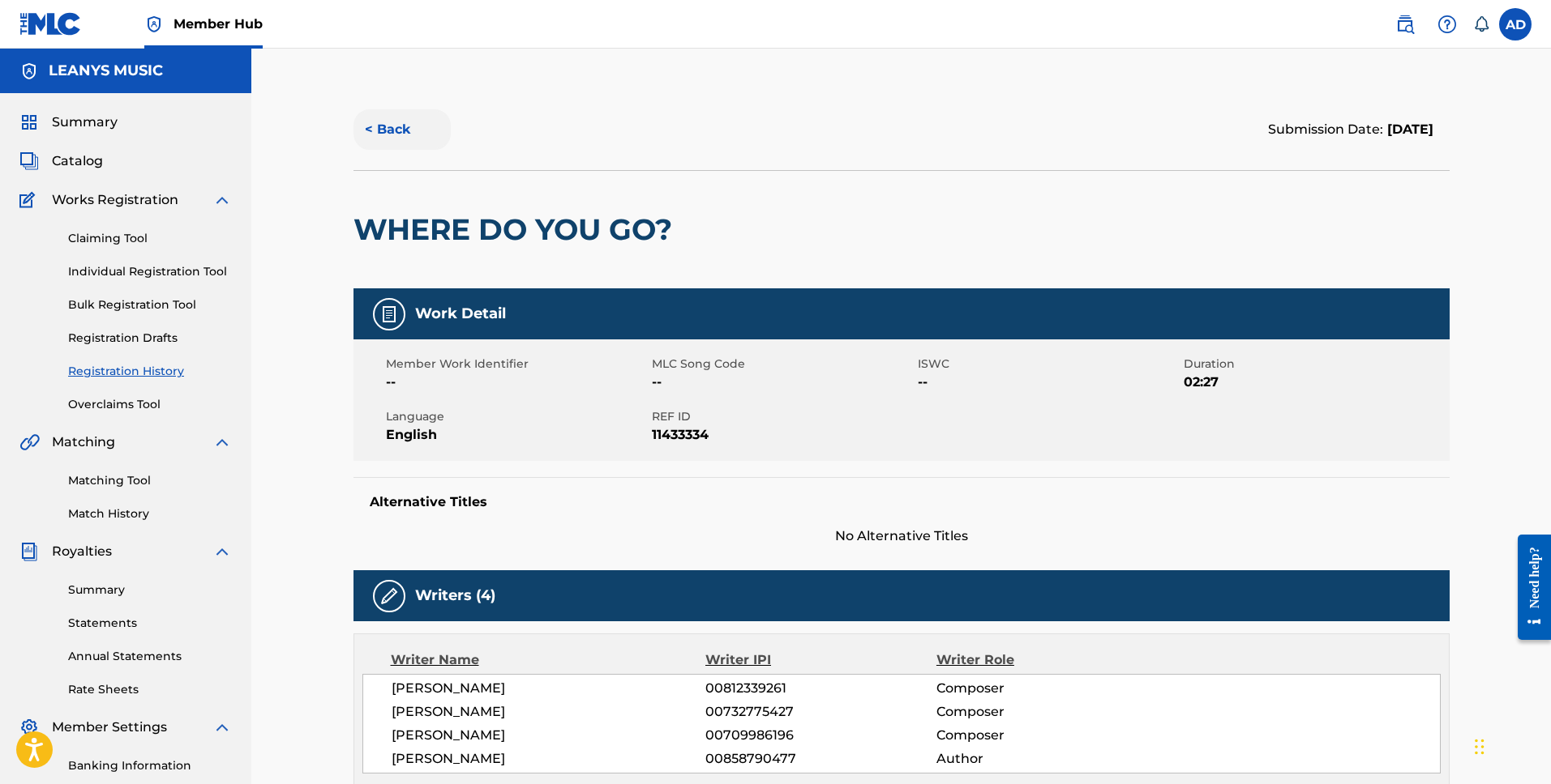
click at [388, 137] on button "< Back" at bounding box center [402, 130] width 97 height 40
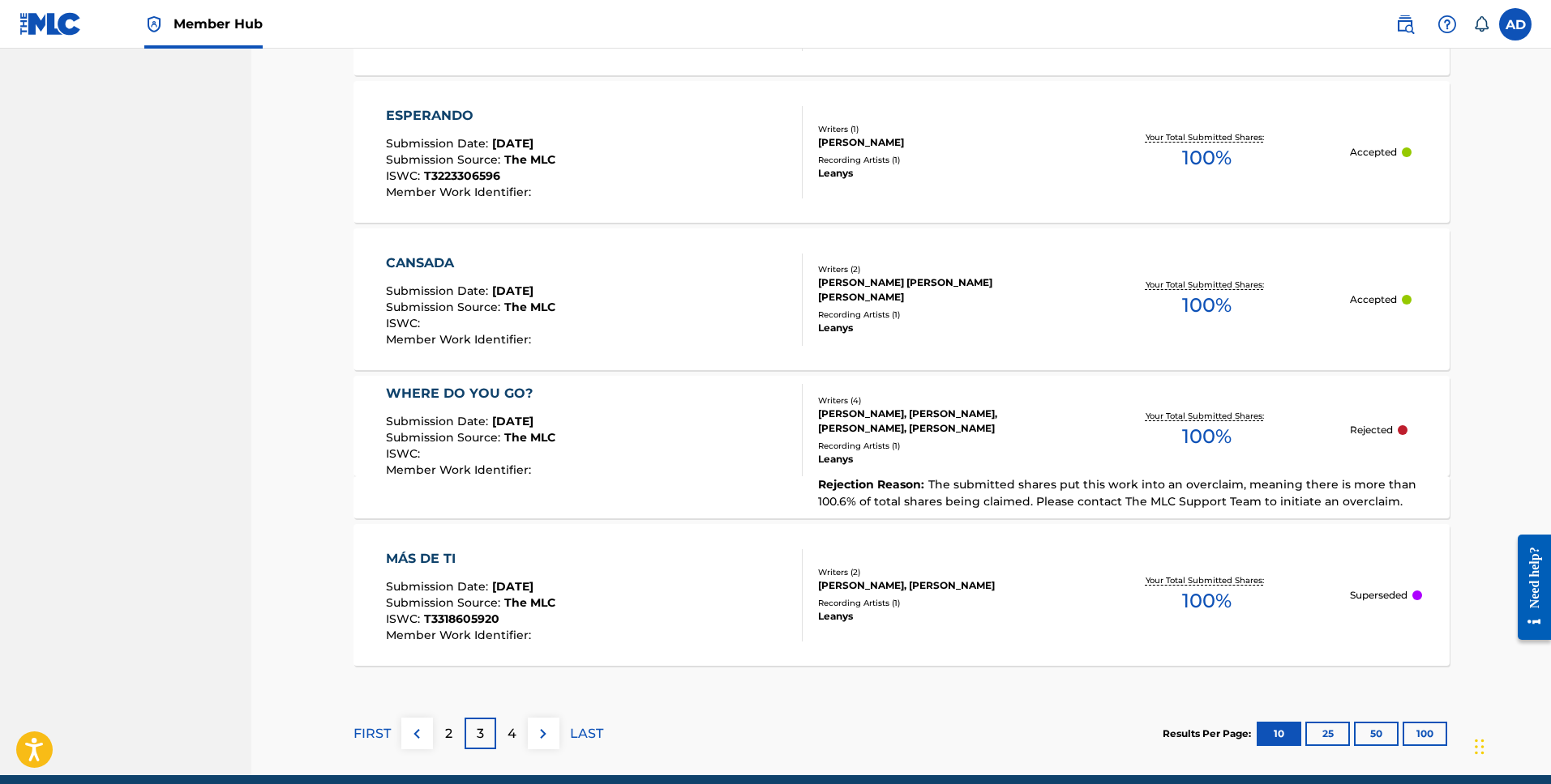
scroll to position [1442, 0]
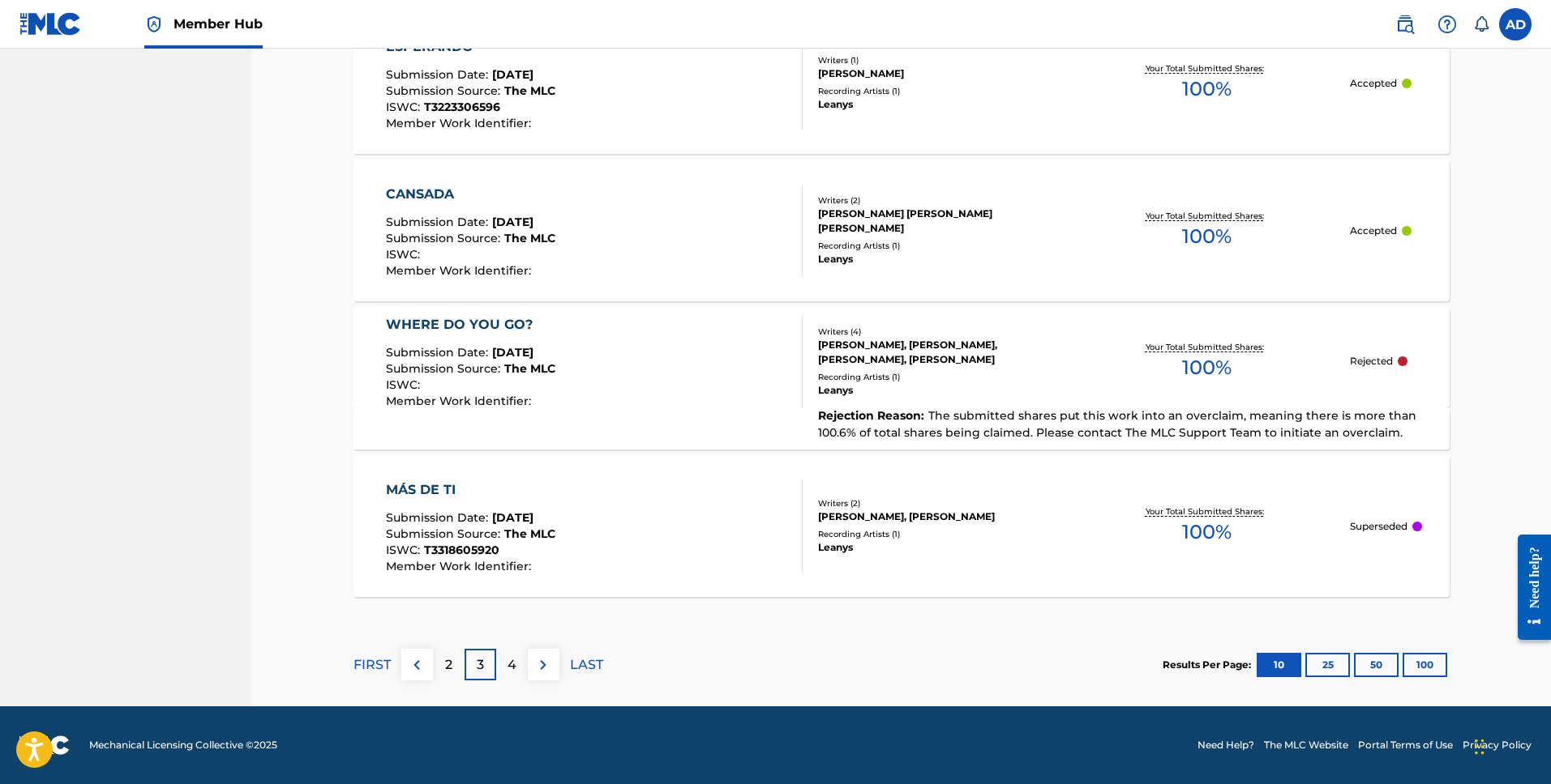
click at [1410, 536] on div "MÁS DE TI Submission Date : [DATE] Submission Source : The MLC ISWC : T33186059…" at bounding box center [901, 525] width 1096 height 142
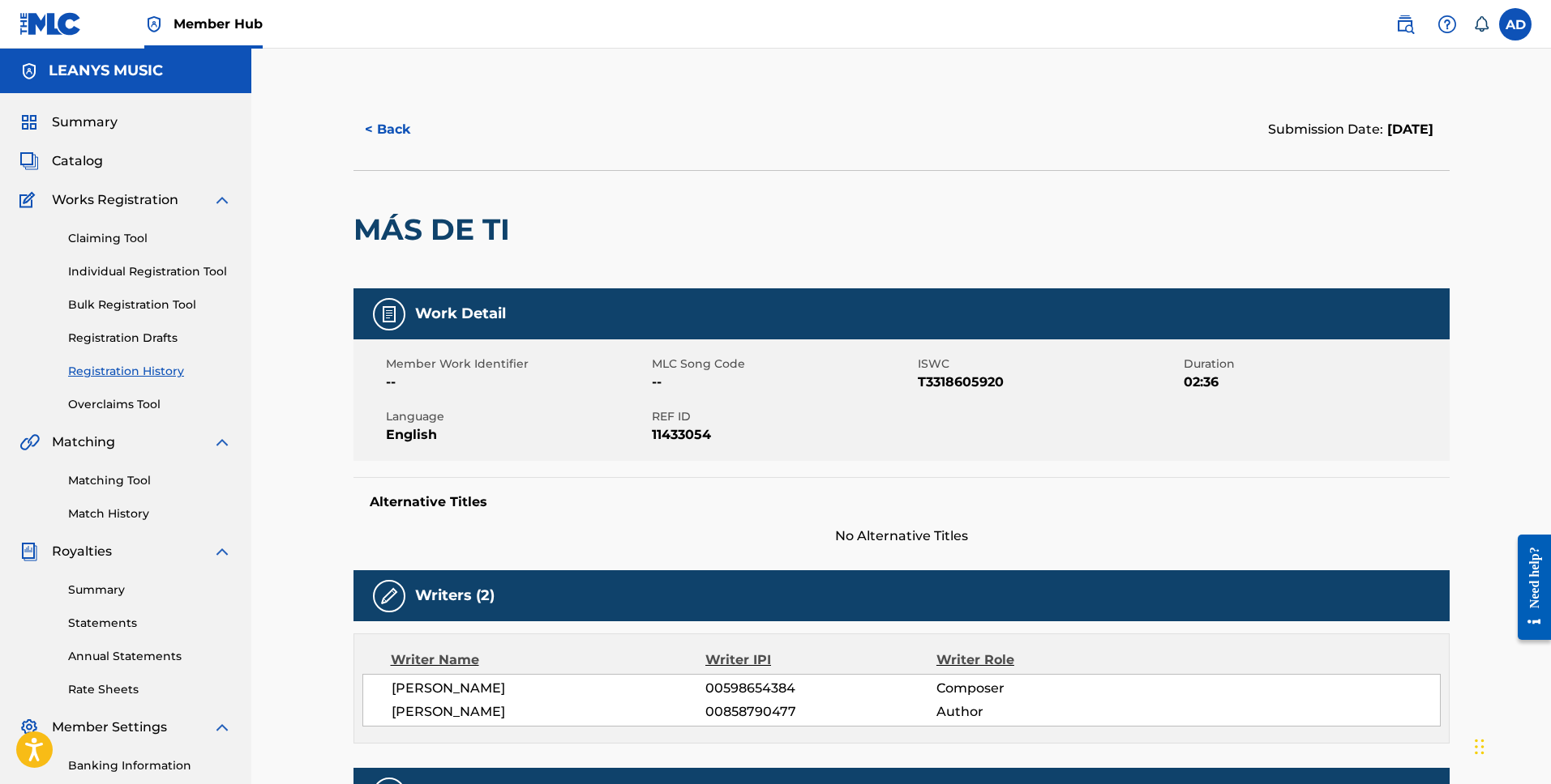
click at [367, 90] on div "< Back Submission Date: [DATE]" at bounding box center [901, 130] width 1096 height 81
click at [374, 139] on button "< Back" at bounding box center [402, 130] width 97 height 40
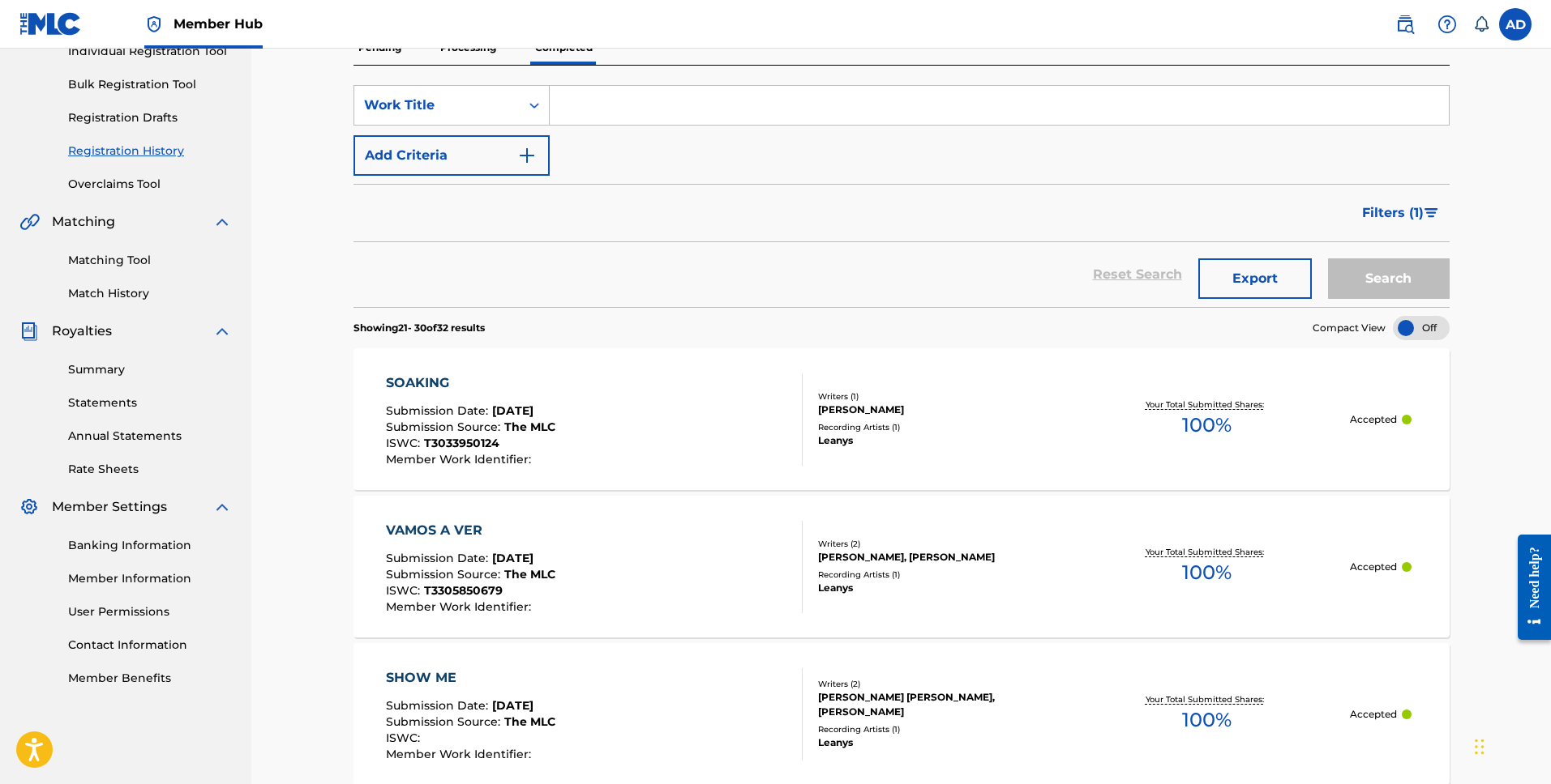
scroll to position [145, 0]
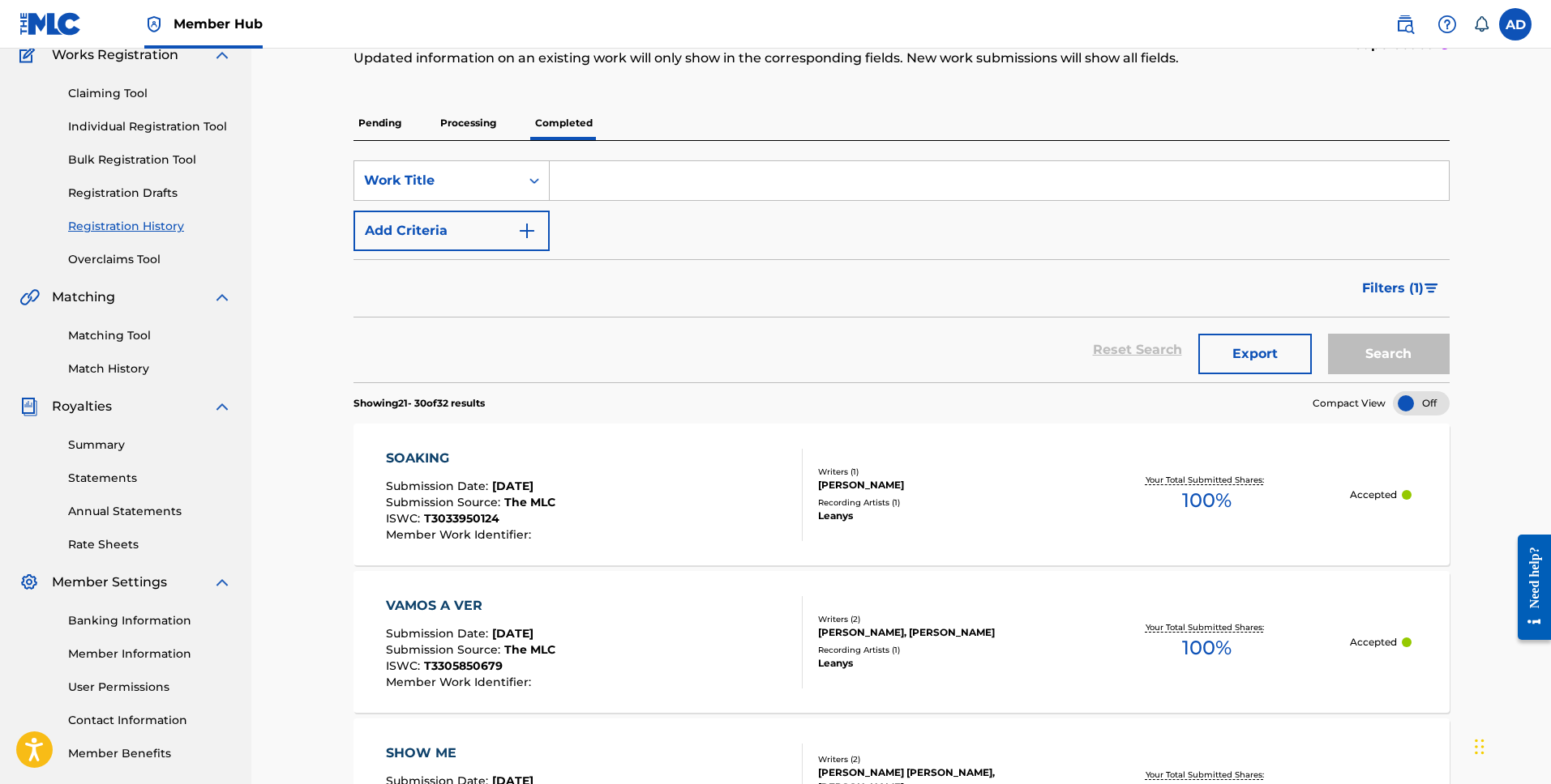
click at [360, 136] on p "Pending" at bounding box center [380, 122] width 53 height 34
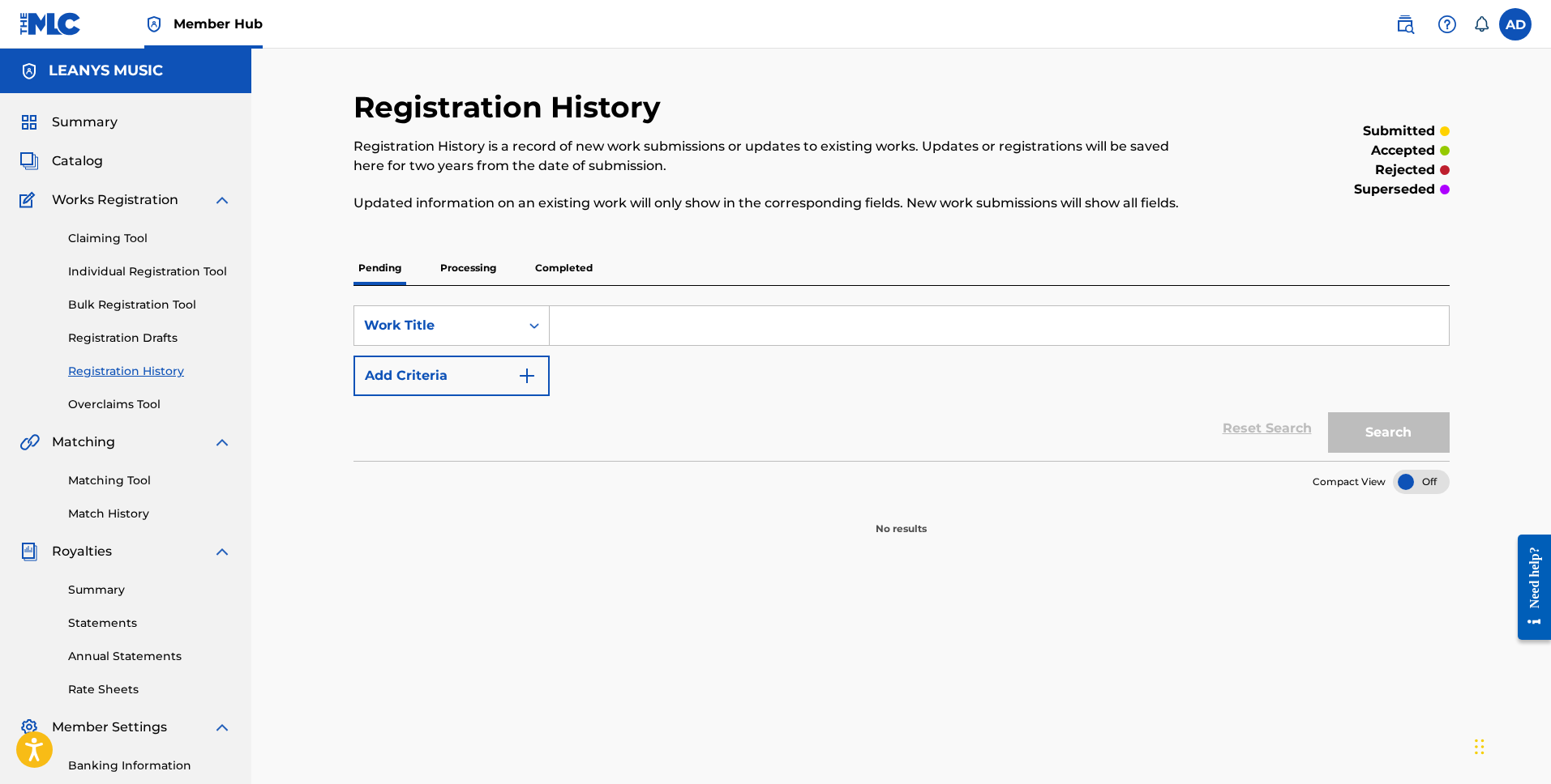
scroll to position [90, 0]
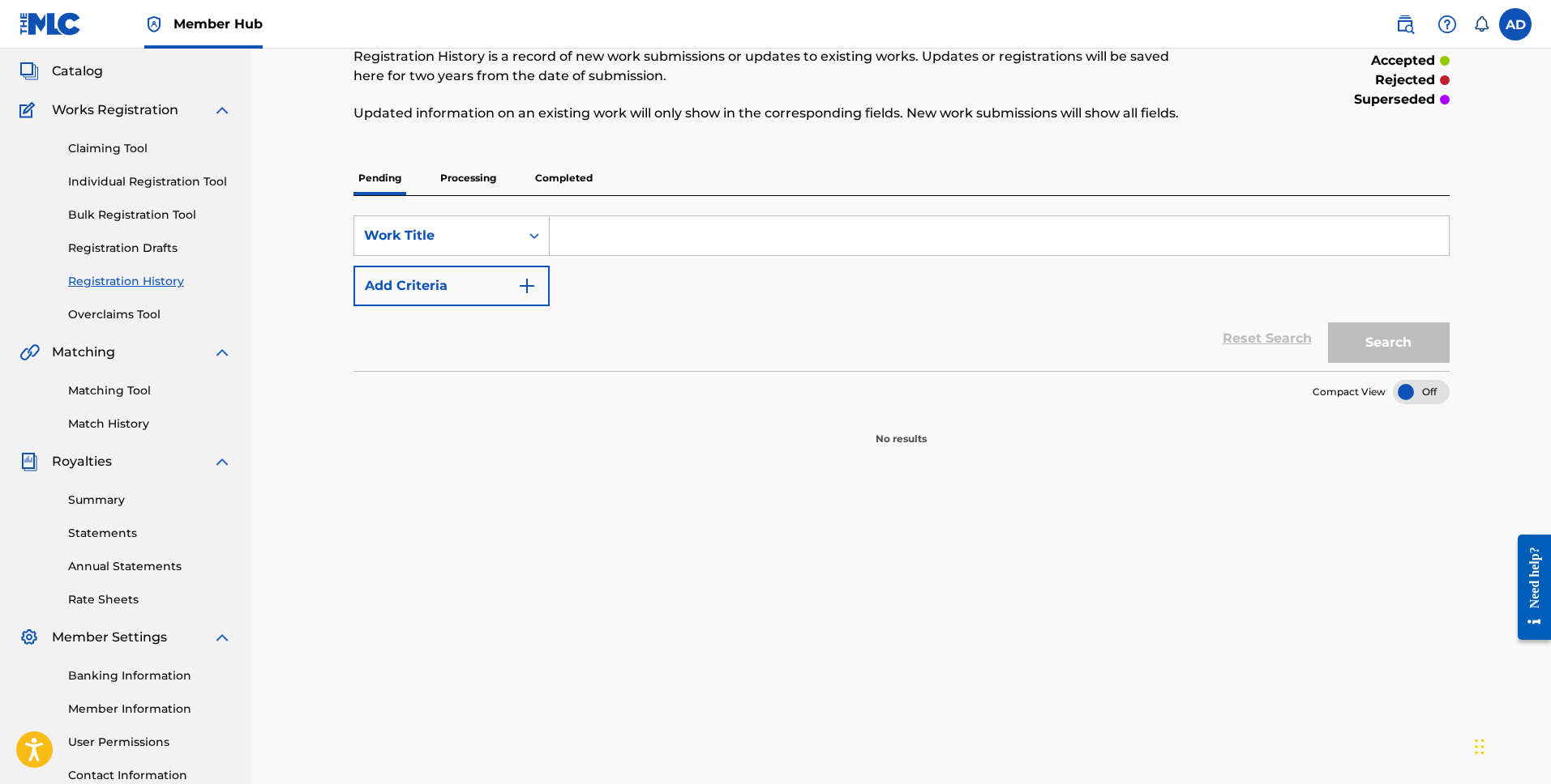
click at [468, 181] on p "Processing" at bounding box center [468, 177] width 66 height 34
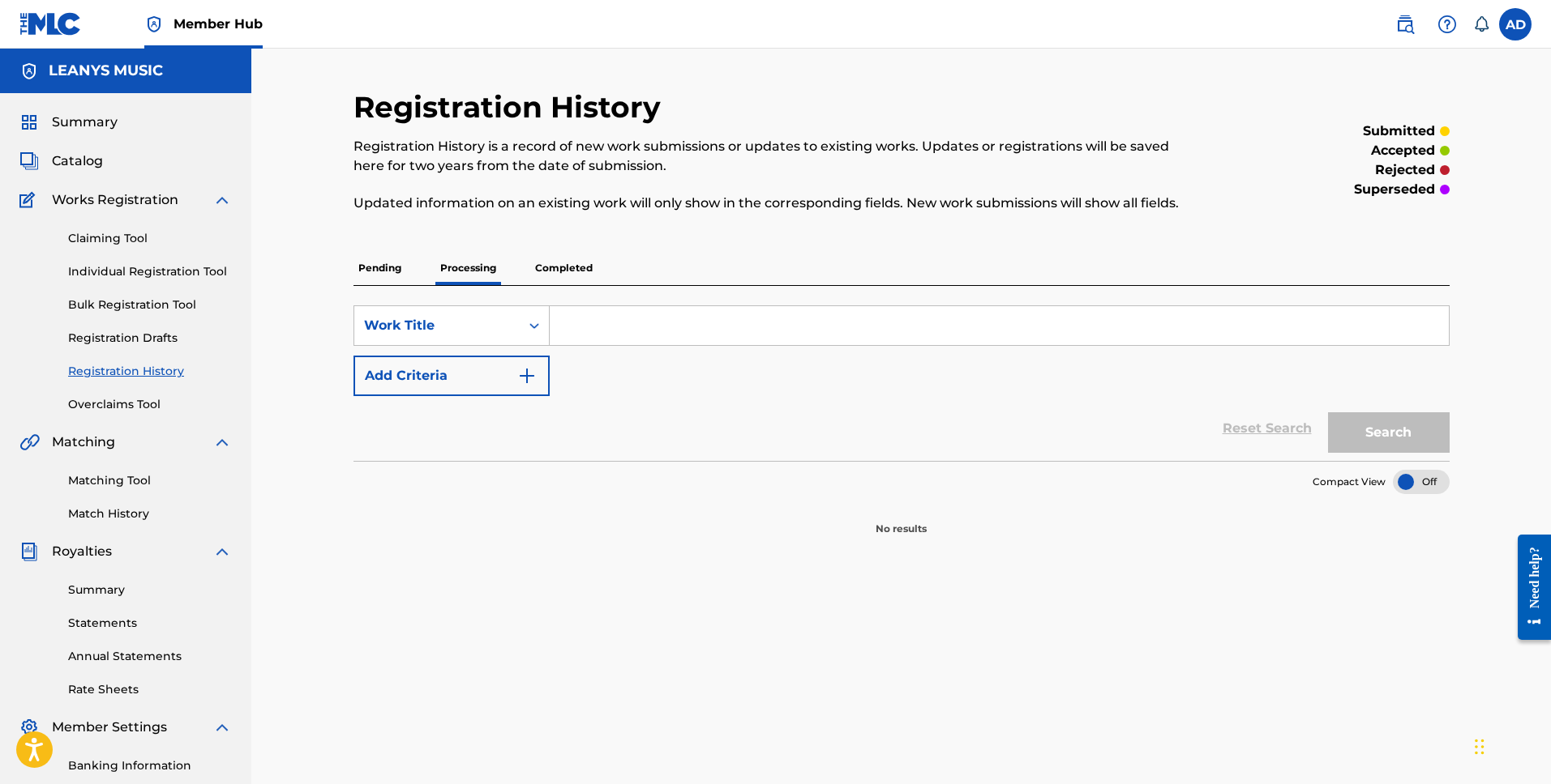
click at [568, 270] on p "Completed" at bounding box center [564, 268] width 68 height 34
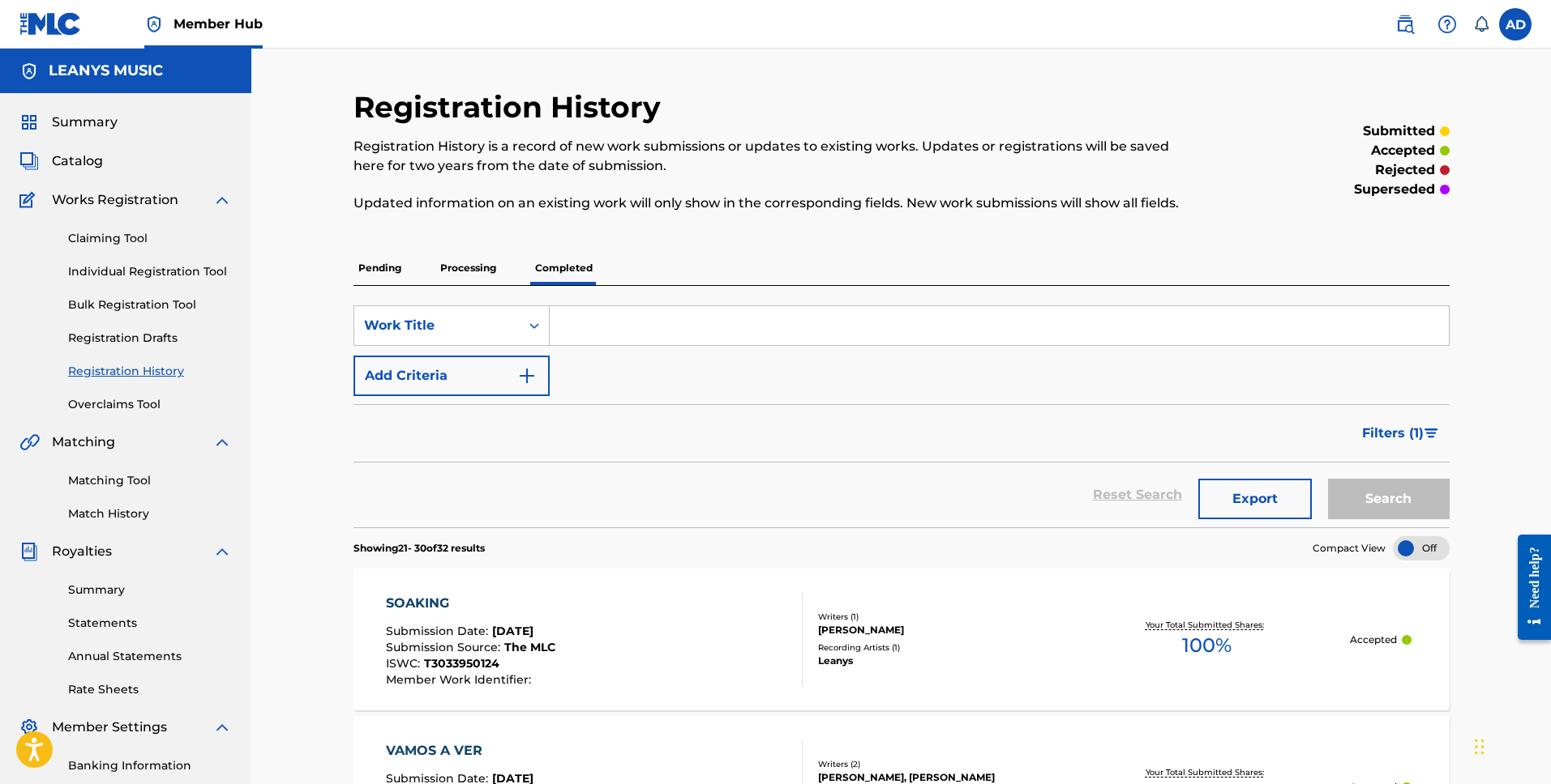
click at [717, 641] on div "SOAKING Submission Date : [DATE] Submission Source : The MLC ISWC : T3033950124…" at bounding box center [594, 640] width 417 height 92
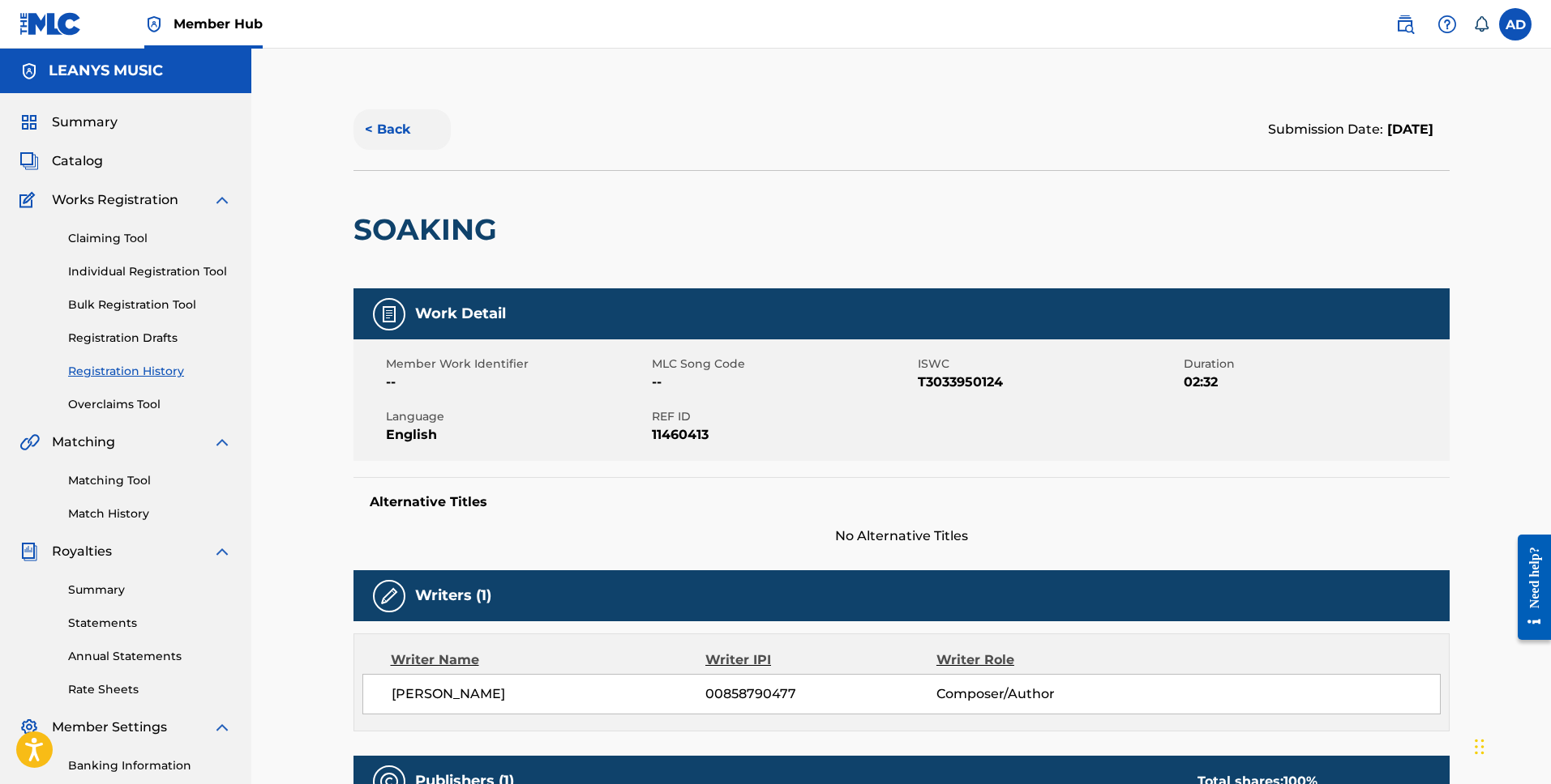
click at [389, 127] on button "< Back" at bounding box center [402, 130] width 97 height 40
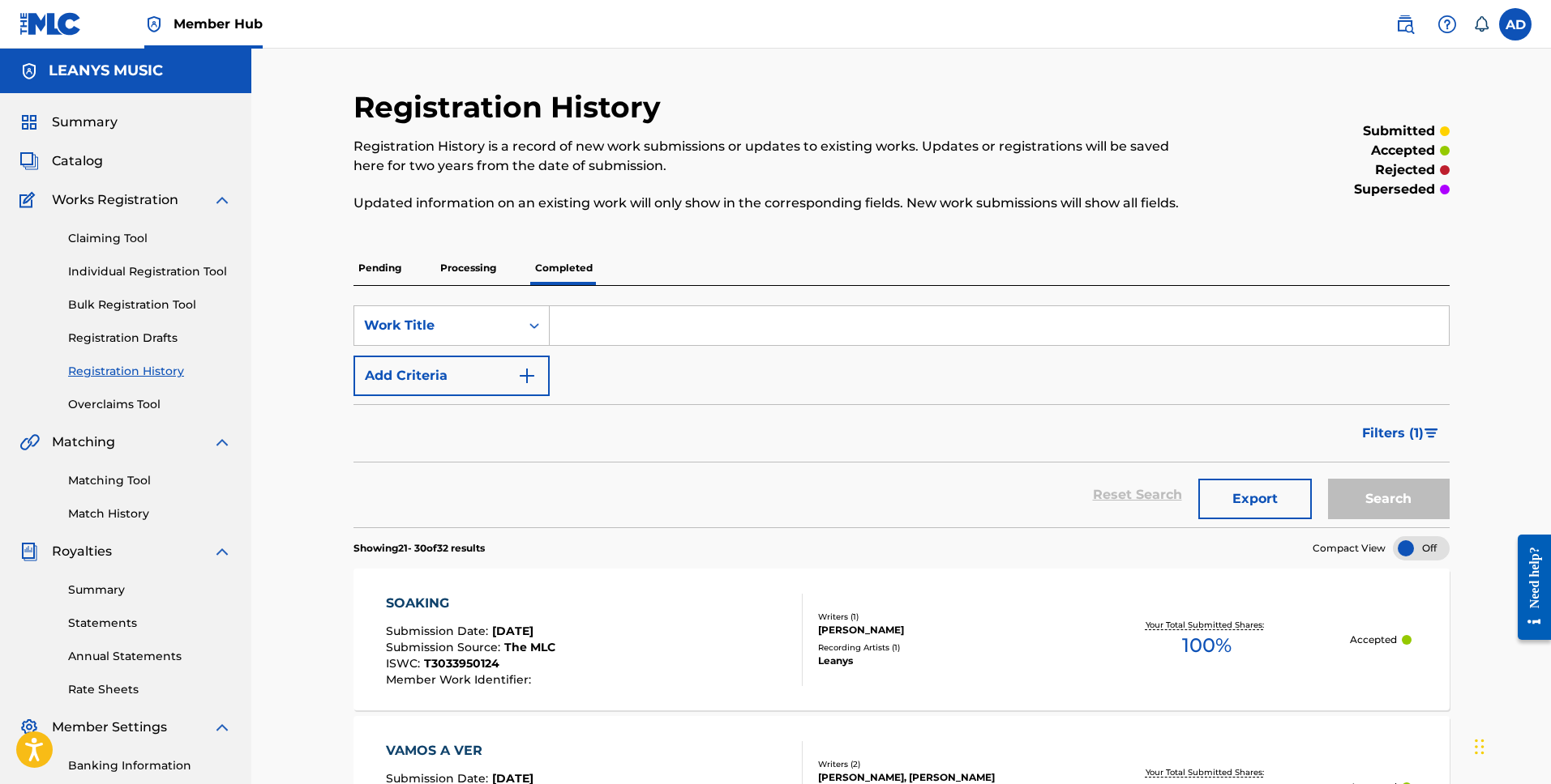
click at [93, 202] on span "Works Registration" at bounding box center [115, 199] width 126 height 19
click at [100, 161] on span "Catalog" at bounding box center [78, 161] width 51 height 19
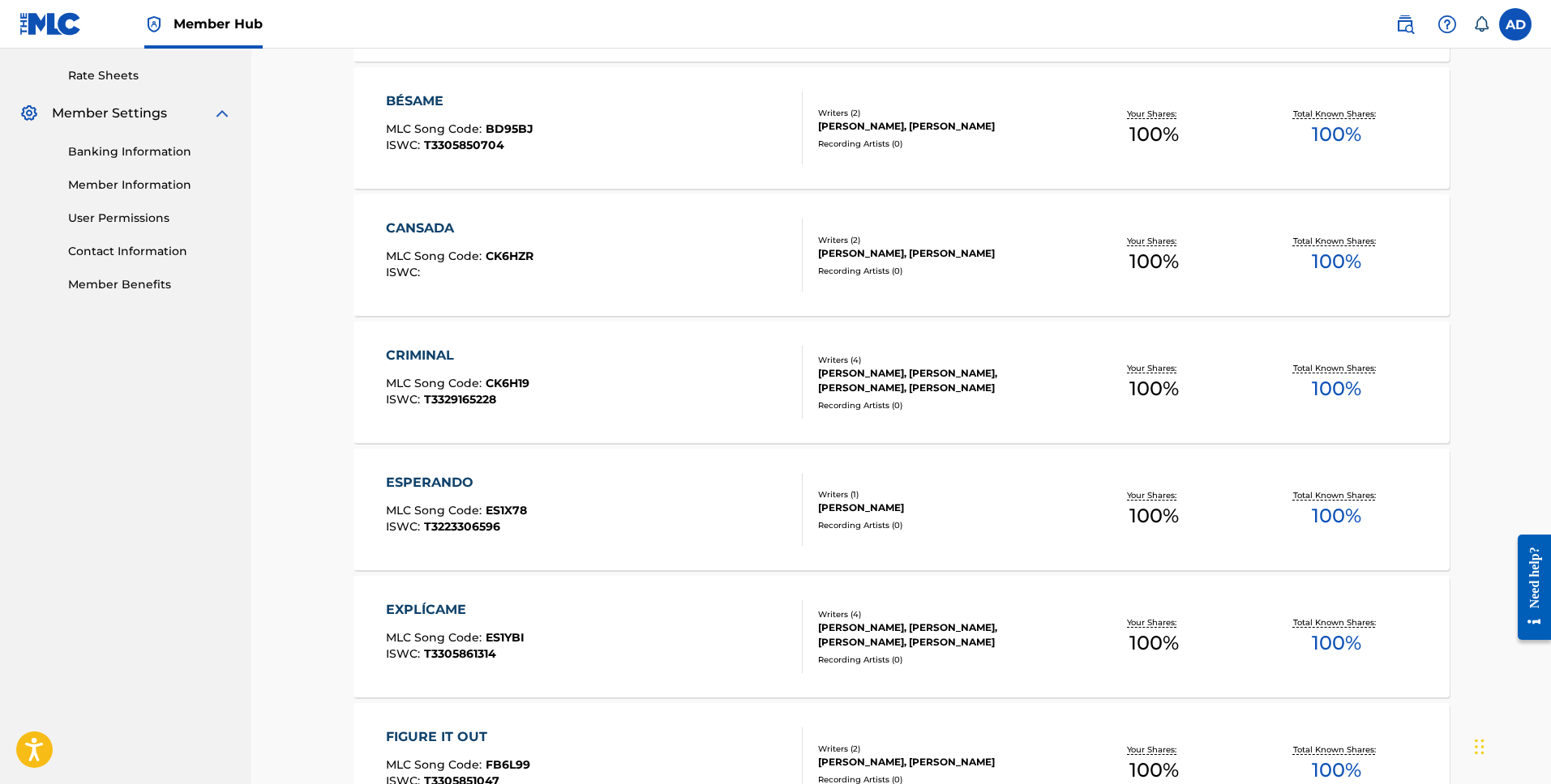
scroll to position [1071, 0]
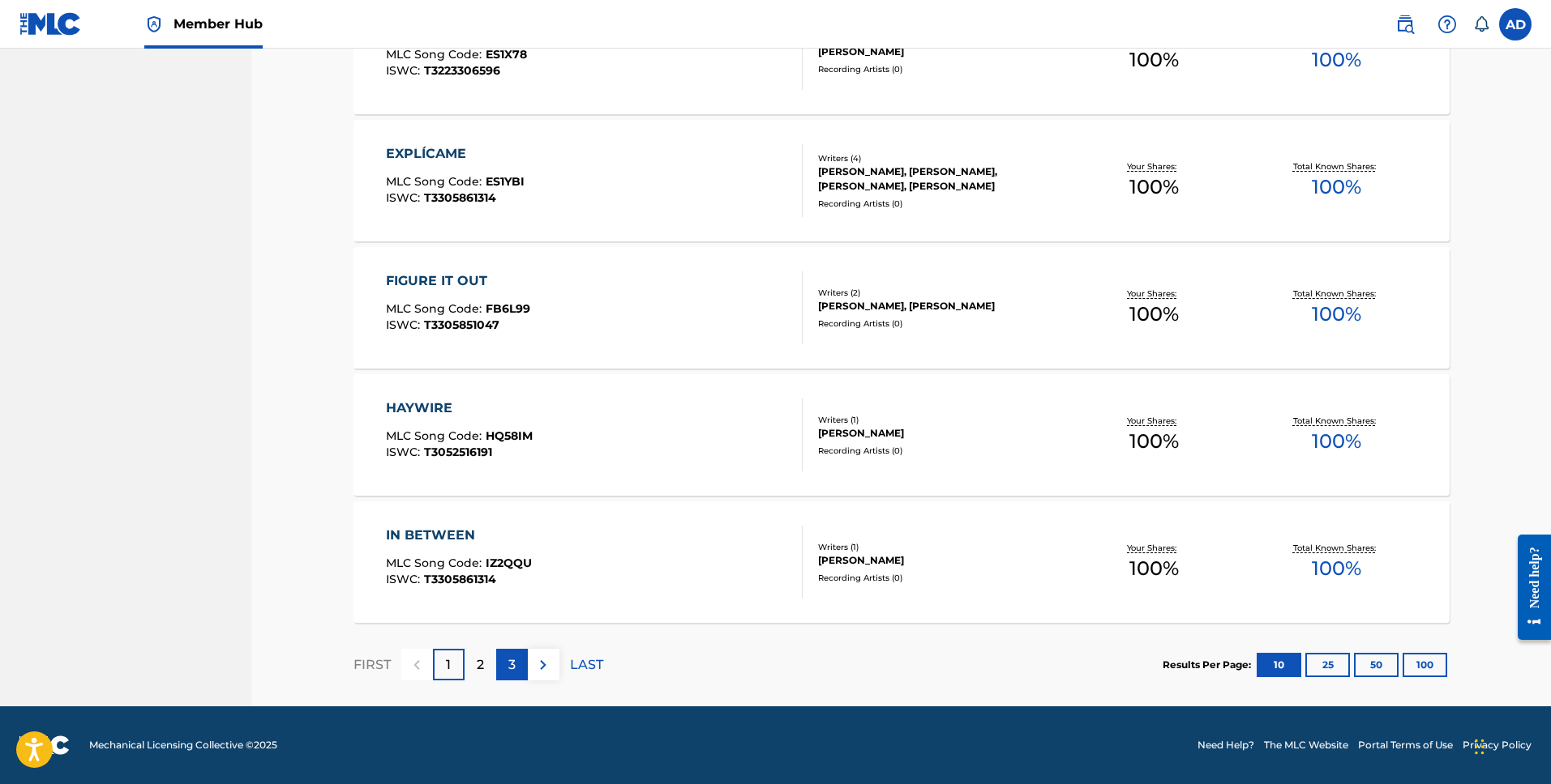
click at [502, 667] on div "3" at bounding box center [512, 664] width 32 height 32
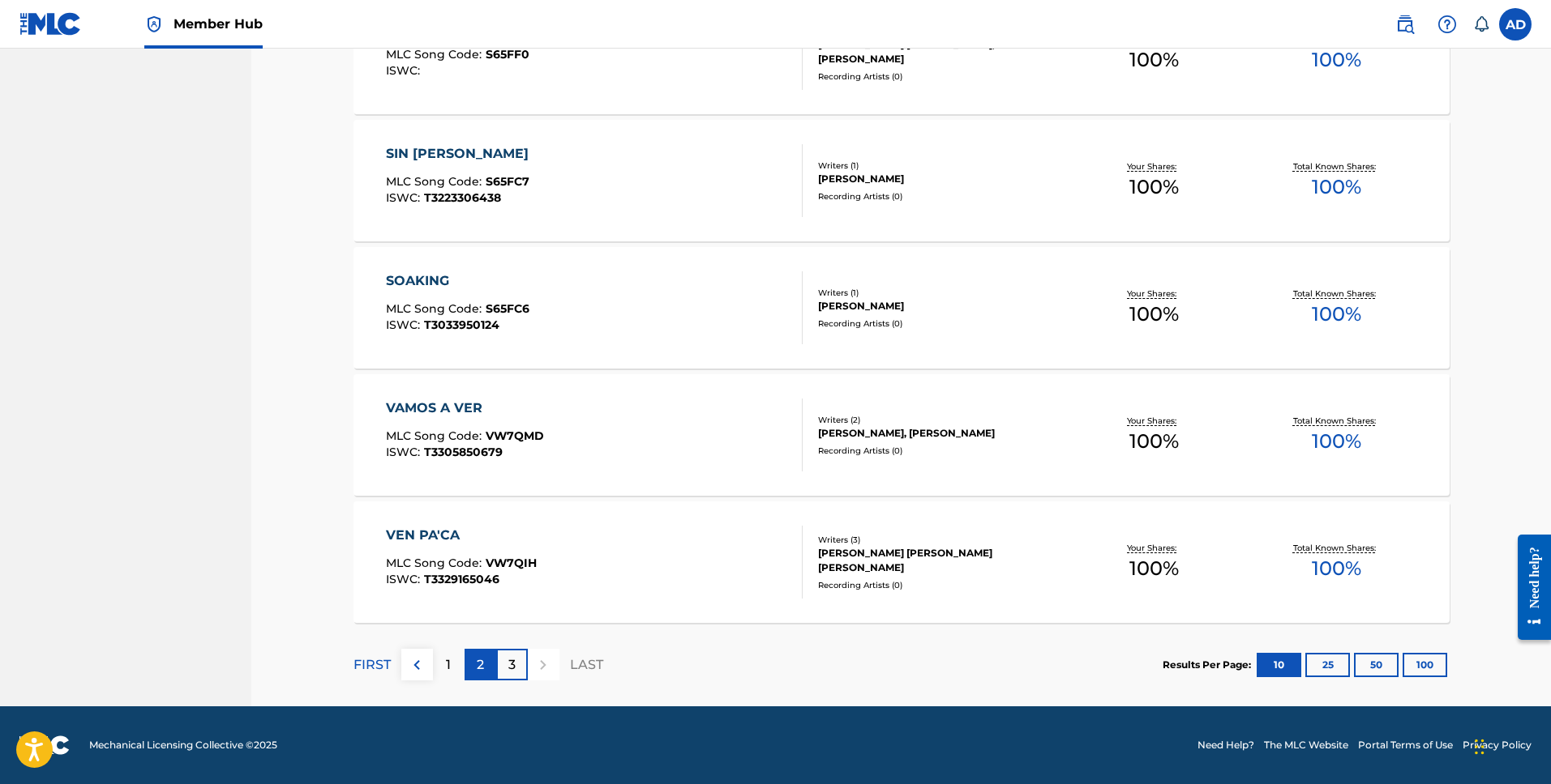
click at [479, 658] on p "2" at bounding box center [480, 664] width 7 height 19
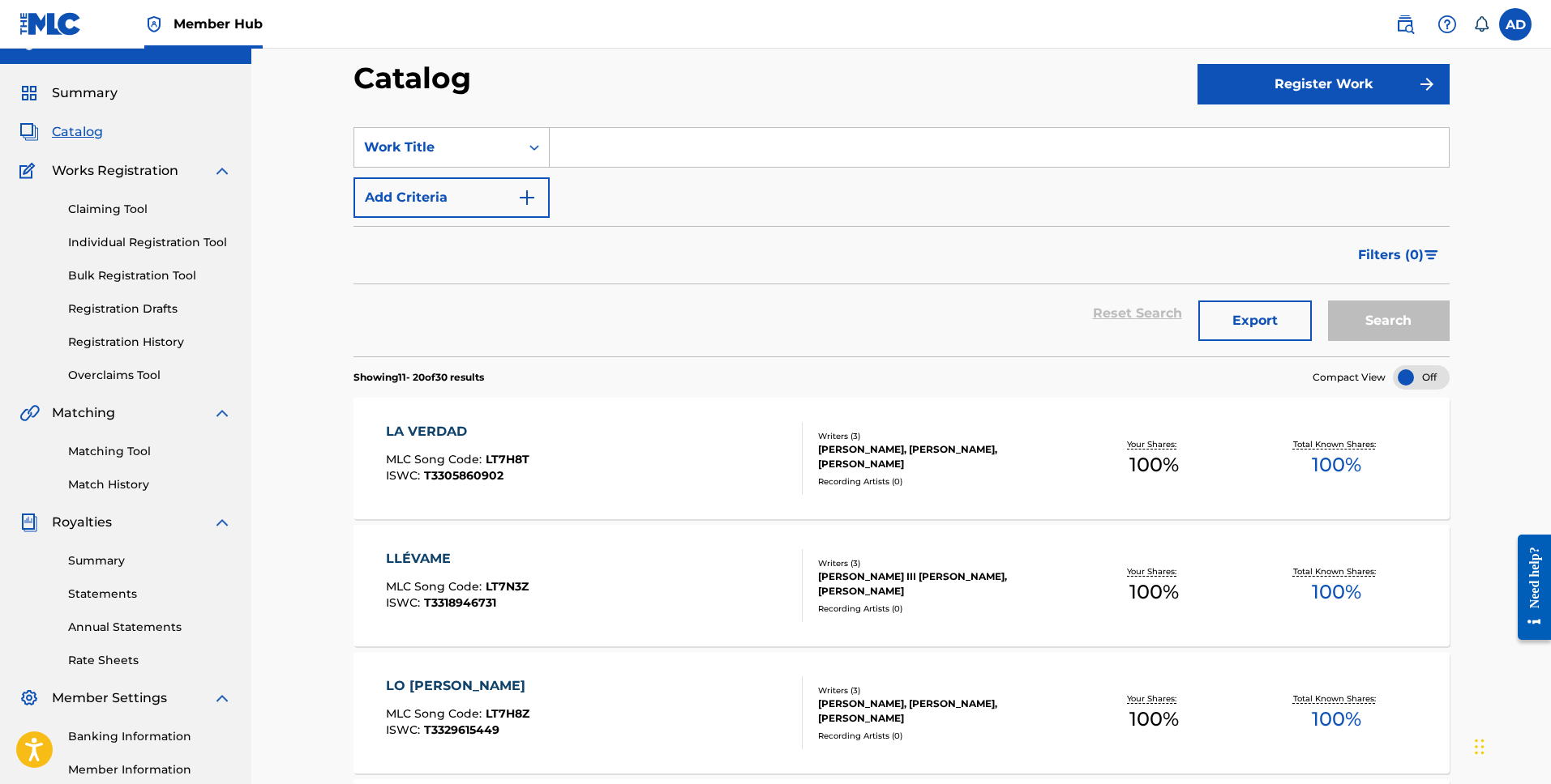
scroll to position [0, 0]
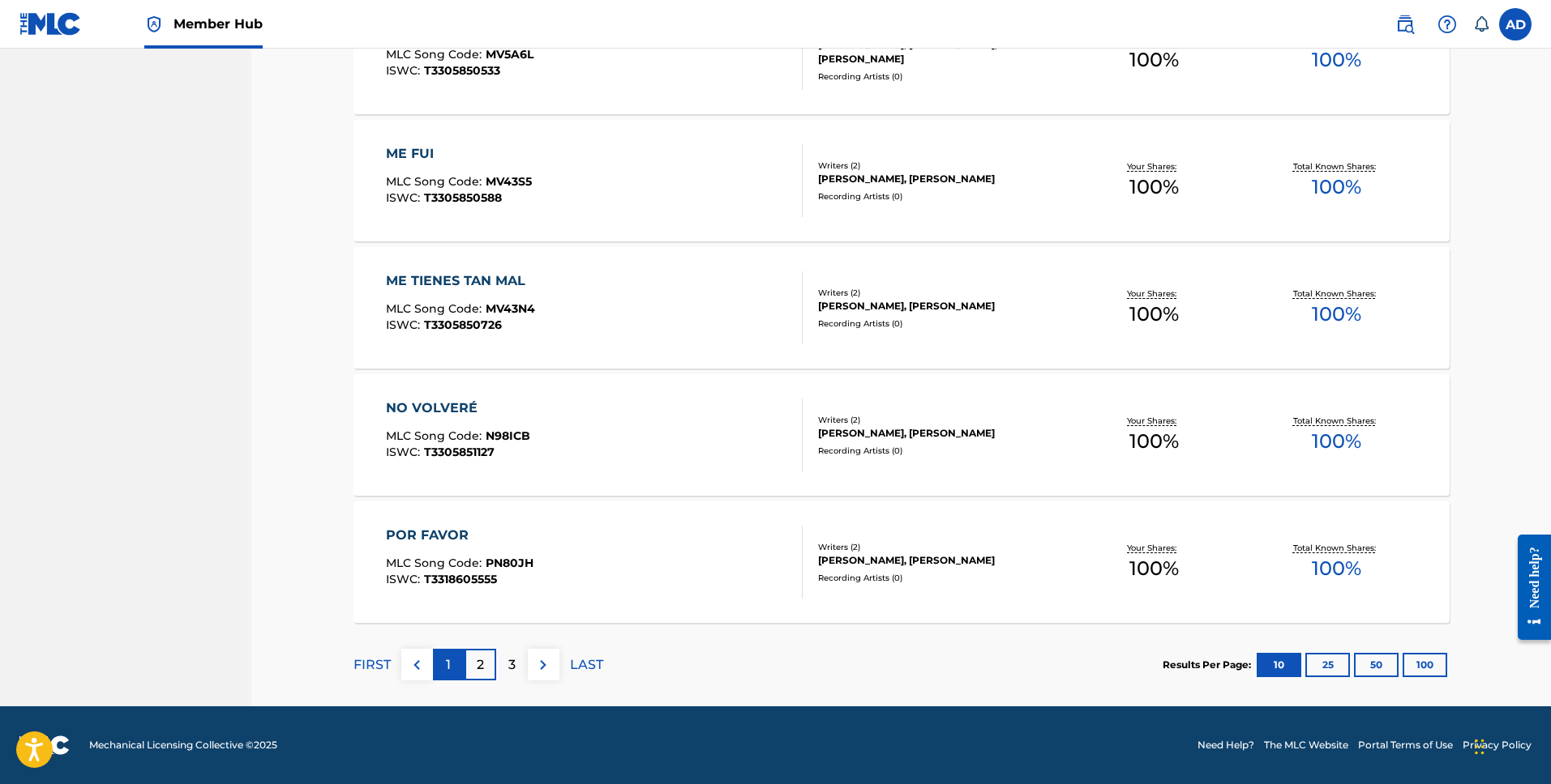
click at [457, 655] on div "1" at bounding box center [449, 664] width 32 height 32
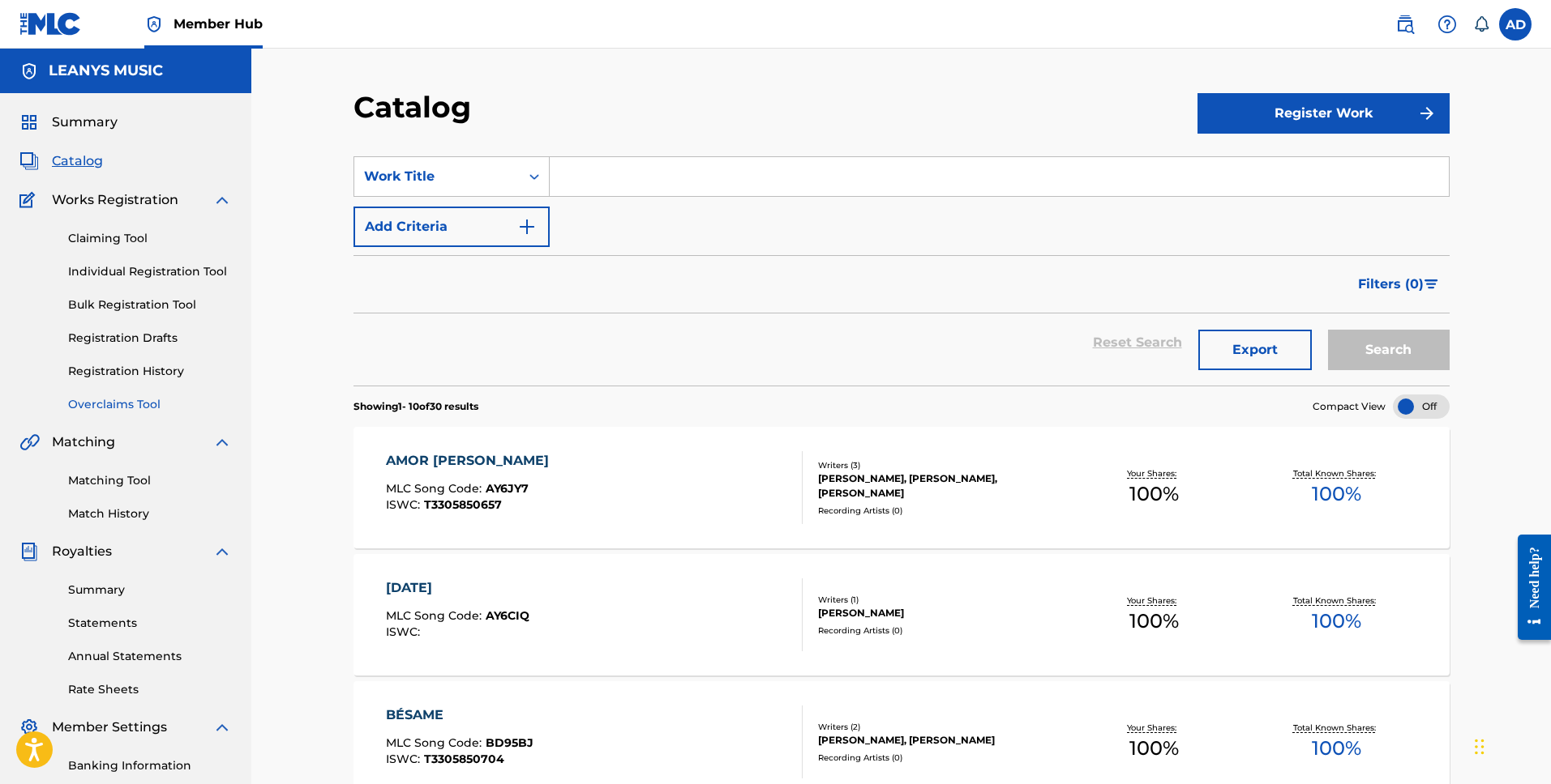
click at [134, 405] on link "Overclaims Tool" at bounding box center [149, 405] width 164 height 17
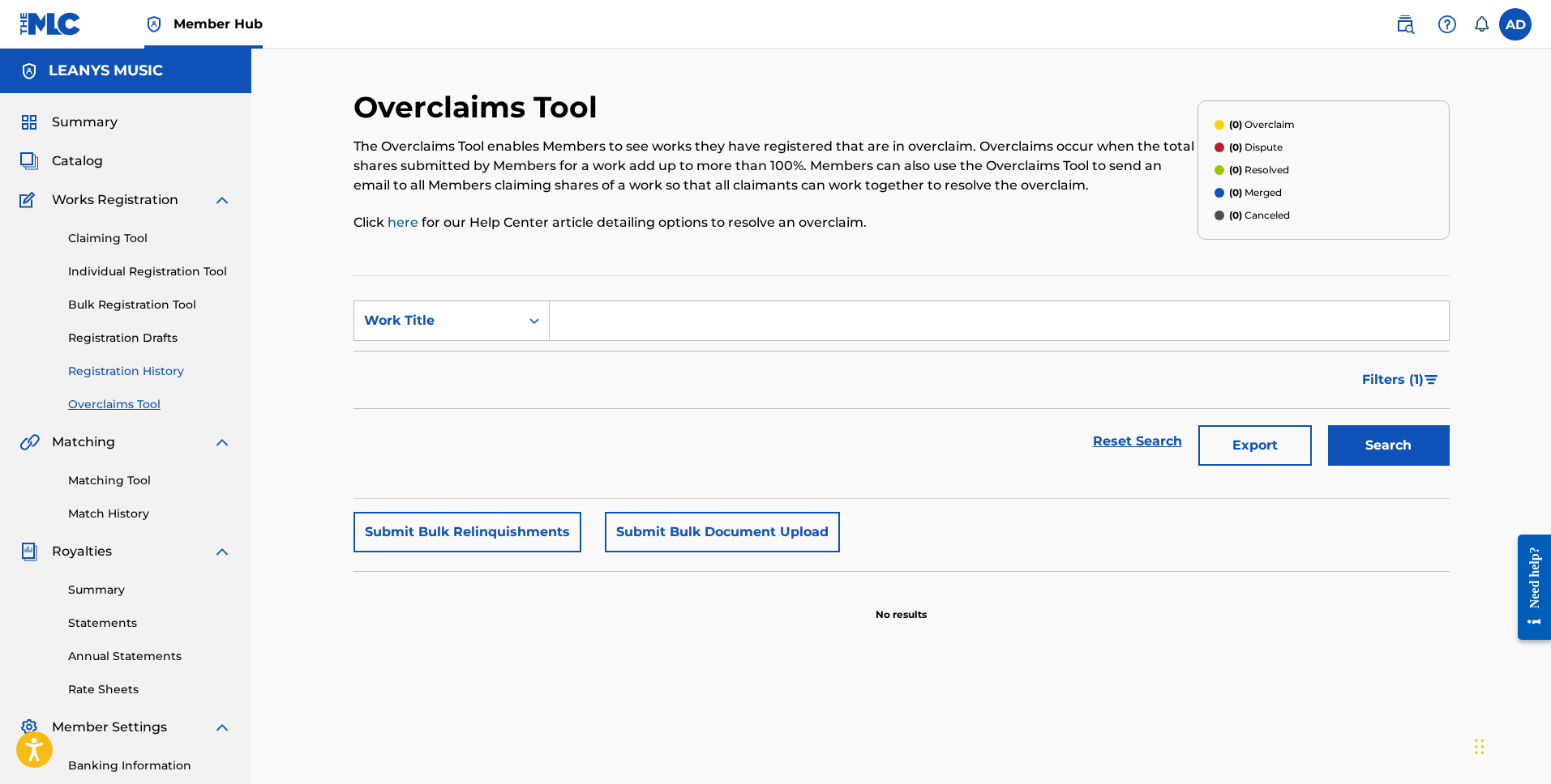
click at [135, 377] on link "Registration History" at bounding box center [149, 371] width 164 height 17
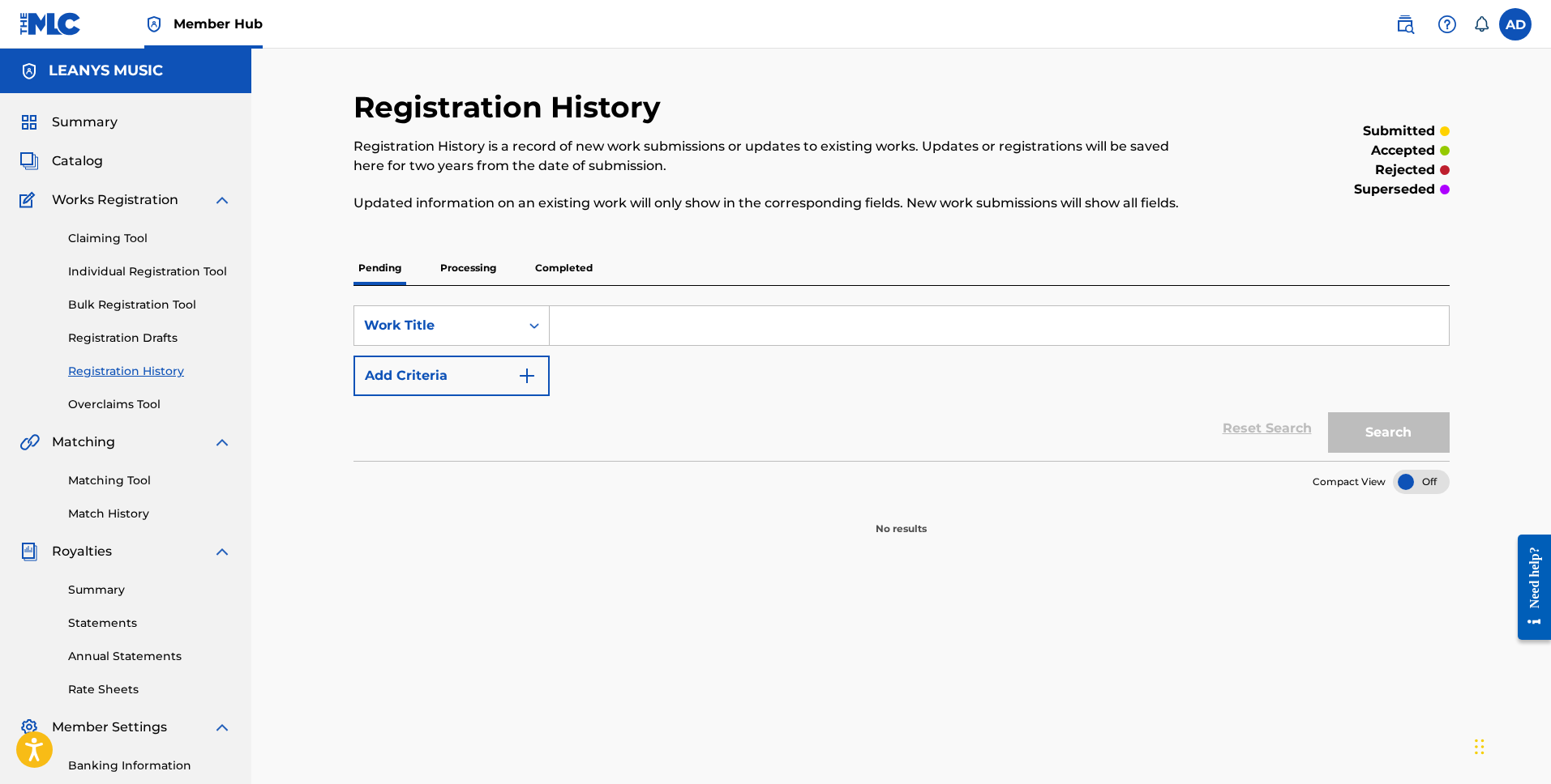
click at [134, 350] on div "Claiming Tool Individual Registration Tool Bulk Registration Tool Registration …" at bounding box center [125, 312] width 212 height 204
click at [135, 344] on link "Registration Drafts" at bounding box center [149, 338] width 164 height 17
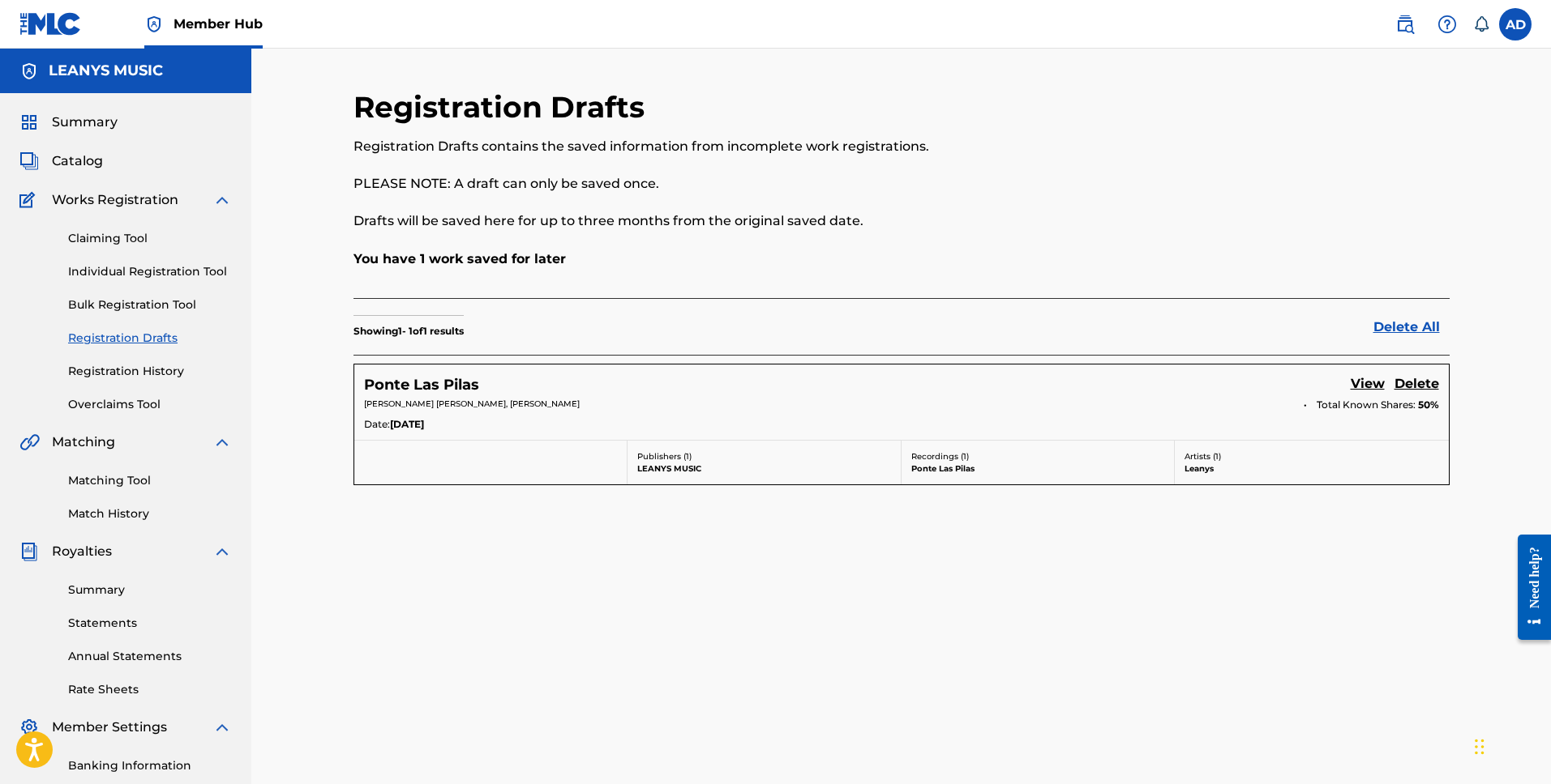
click at [104, 294] on div "Claiming Tool Individual Registration Tool Bulk Registration Tool Registration …" at bounding box center [125, 312] width 212 height 204
click at [111, 245] on link "Claiming Tool" at bounding box center [149, 238] width 164 height 17
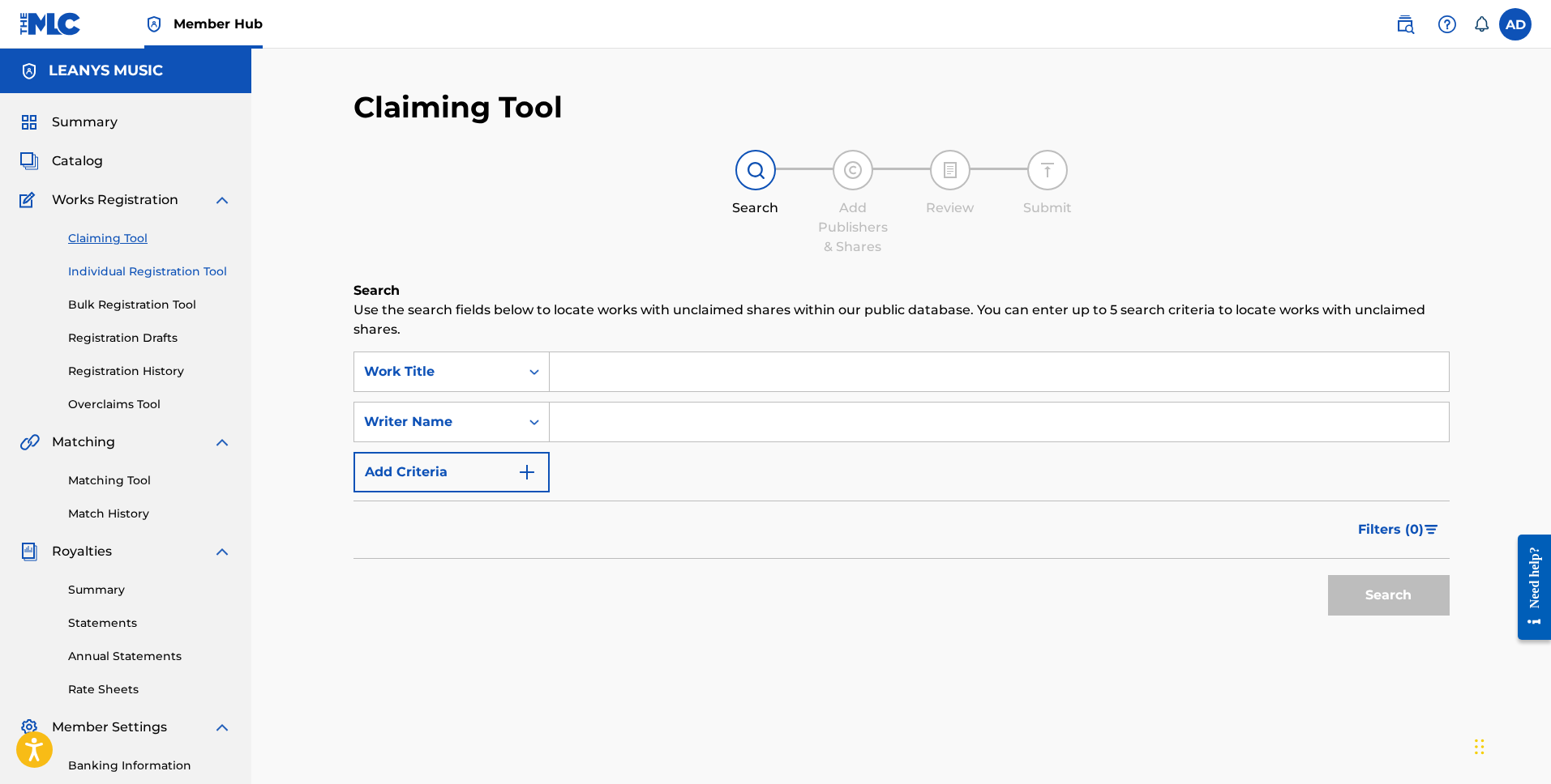
click at [101, 278] on link "Individual Registration Tool" at bounding box center [149, 271] width 164 height 17
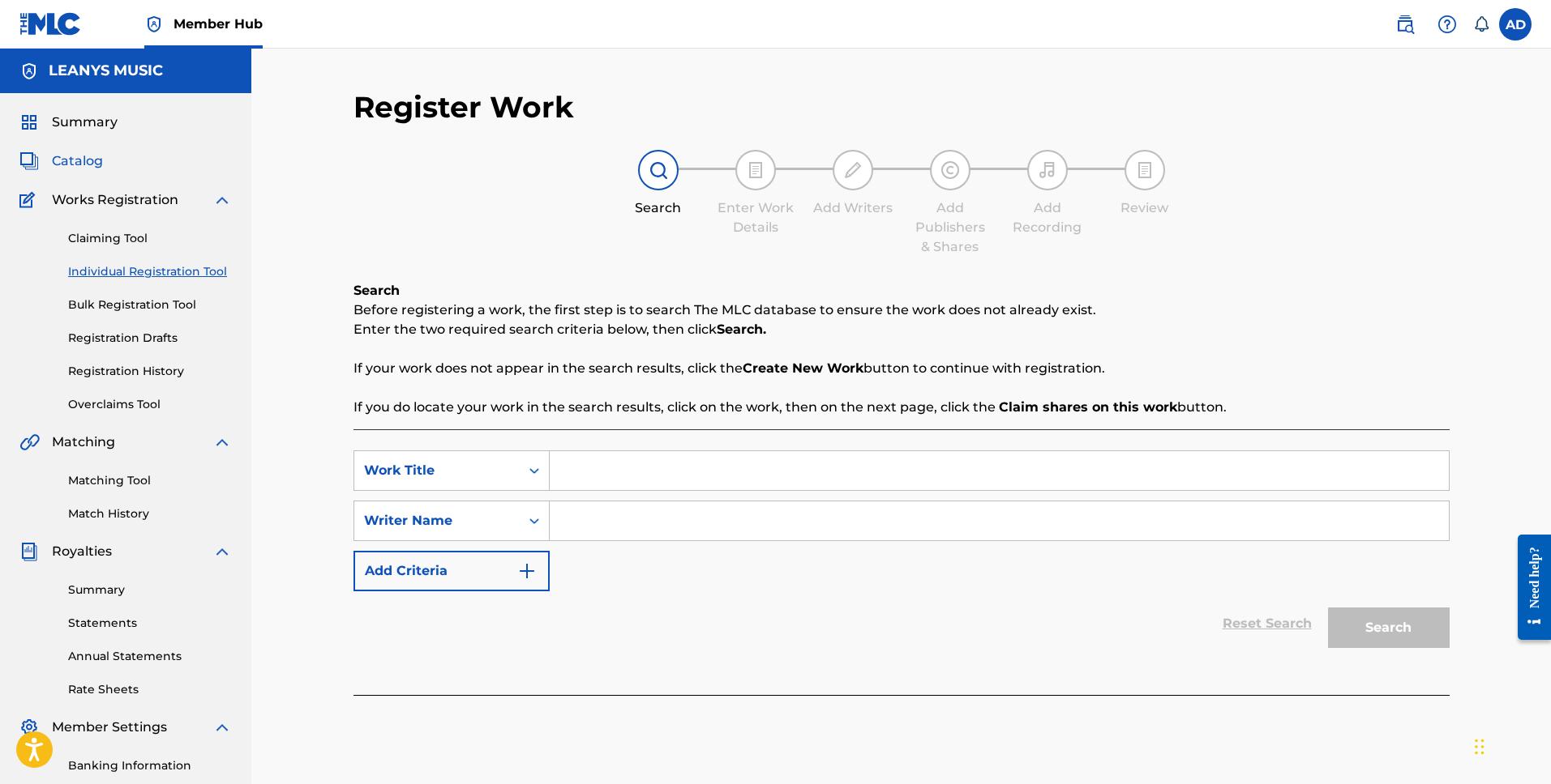
click at [93, 164] on span "Catalog" at bounding box center [78, 161] width 51 height 19
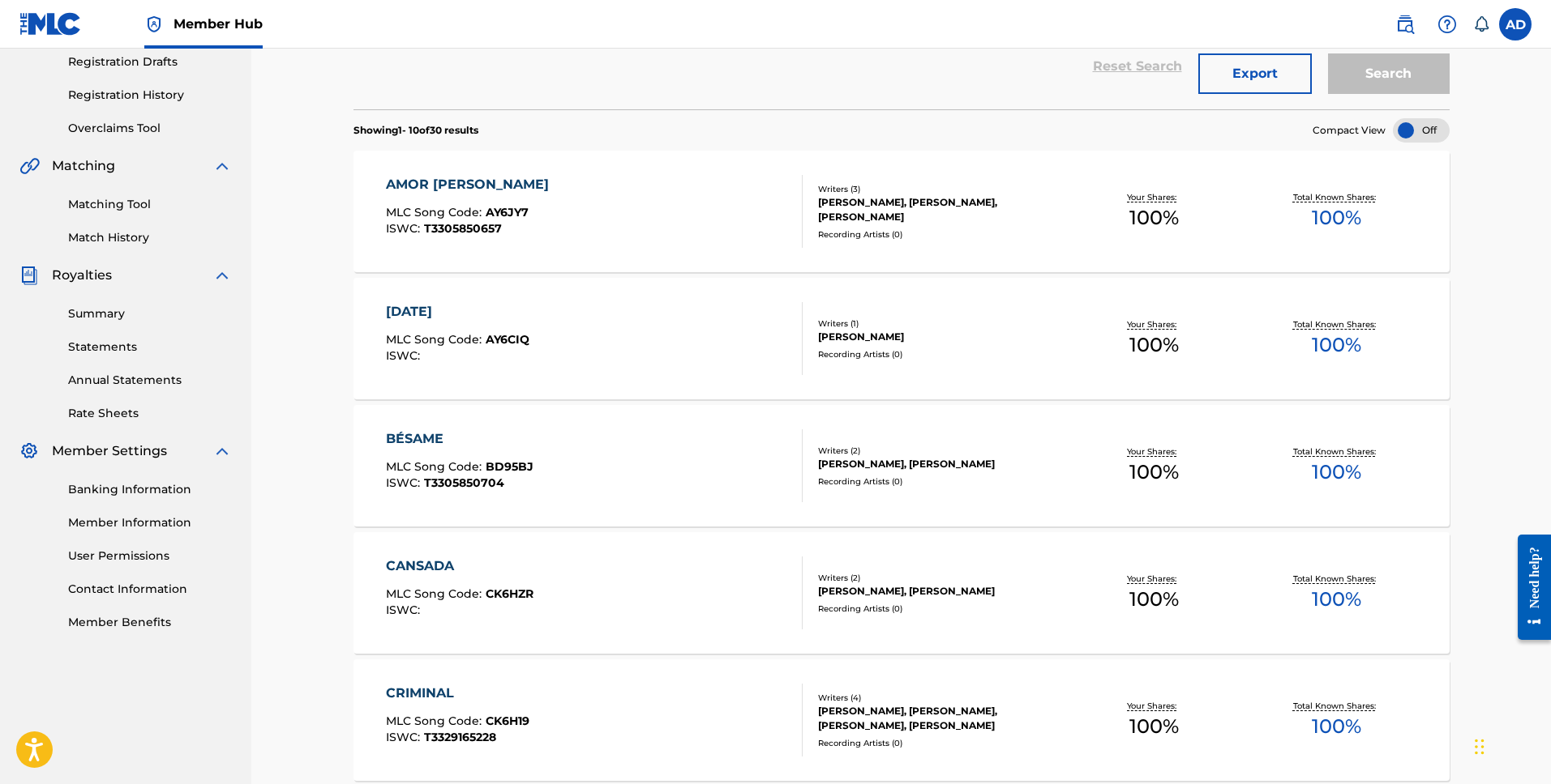
scroll to position [558, 0]
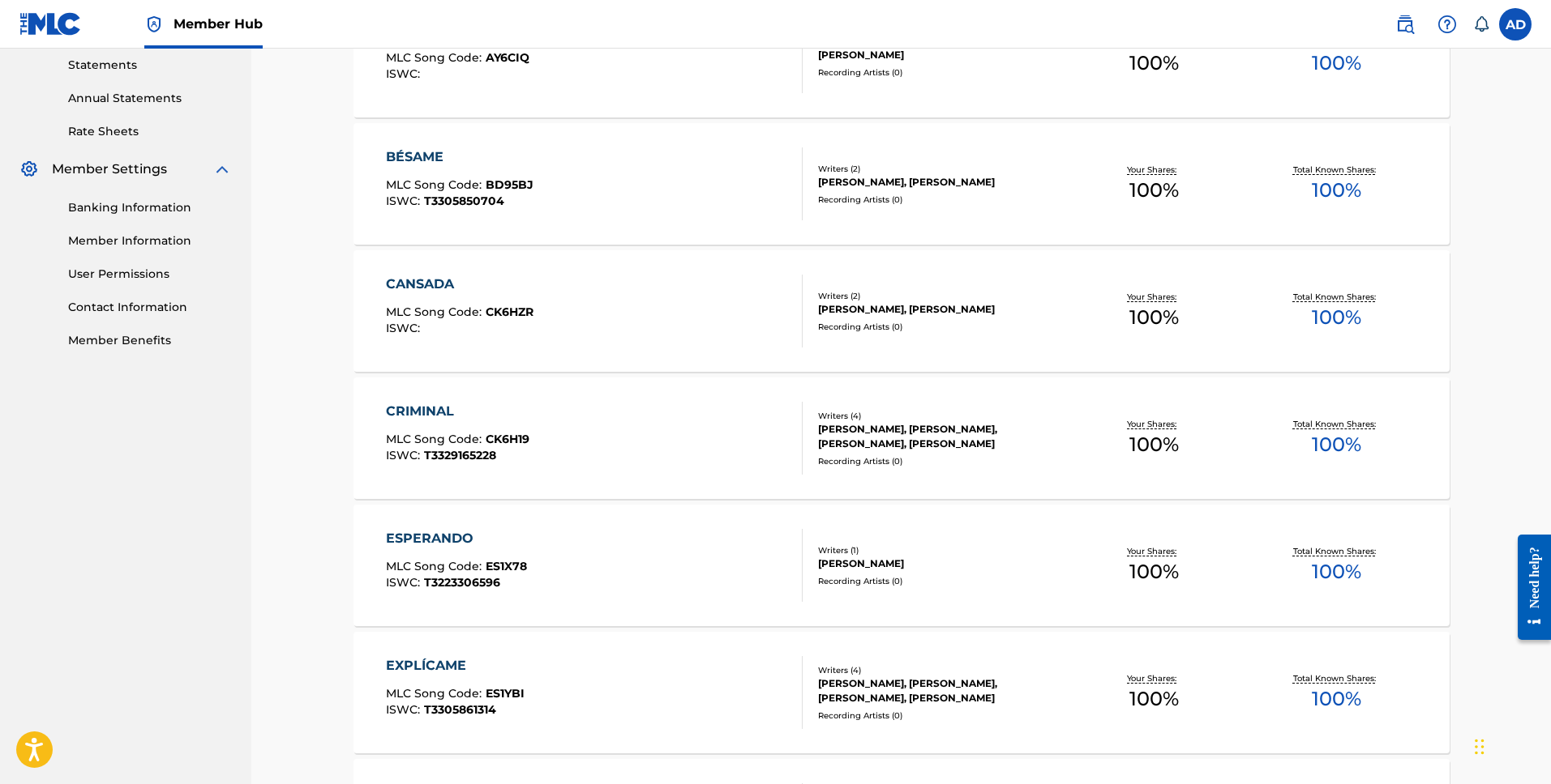
click at [451, 412] on div "CRIMINAL" at bounding box center [457, 411] width 143 height 19
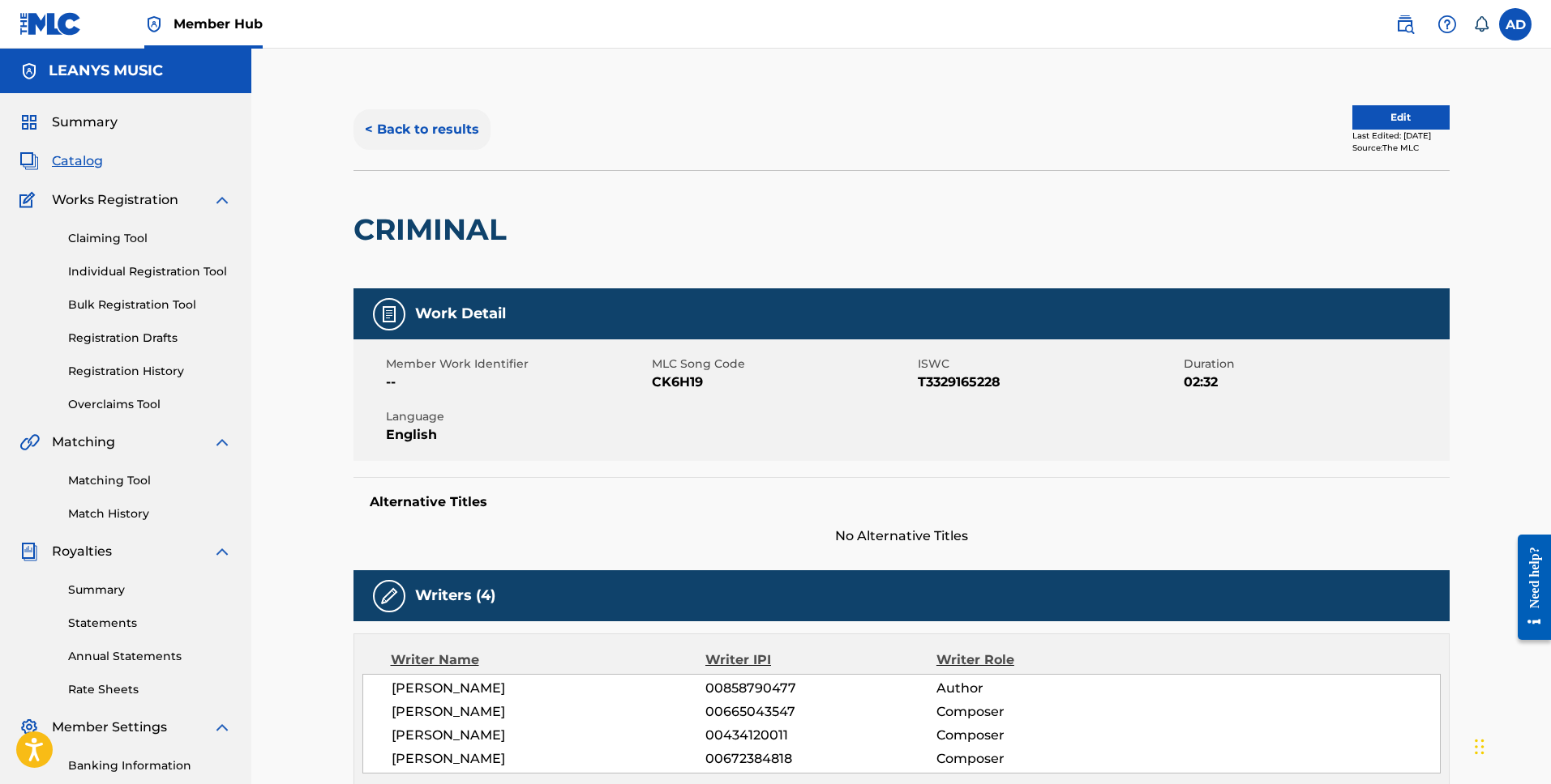
click at [425, 114] on button "< Back to results" at bounding box center [422, 130] width 137 height 40
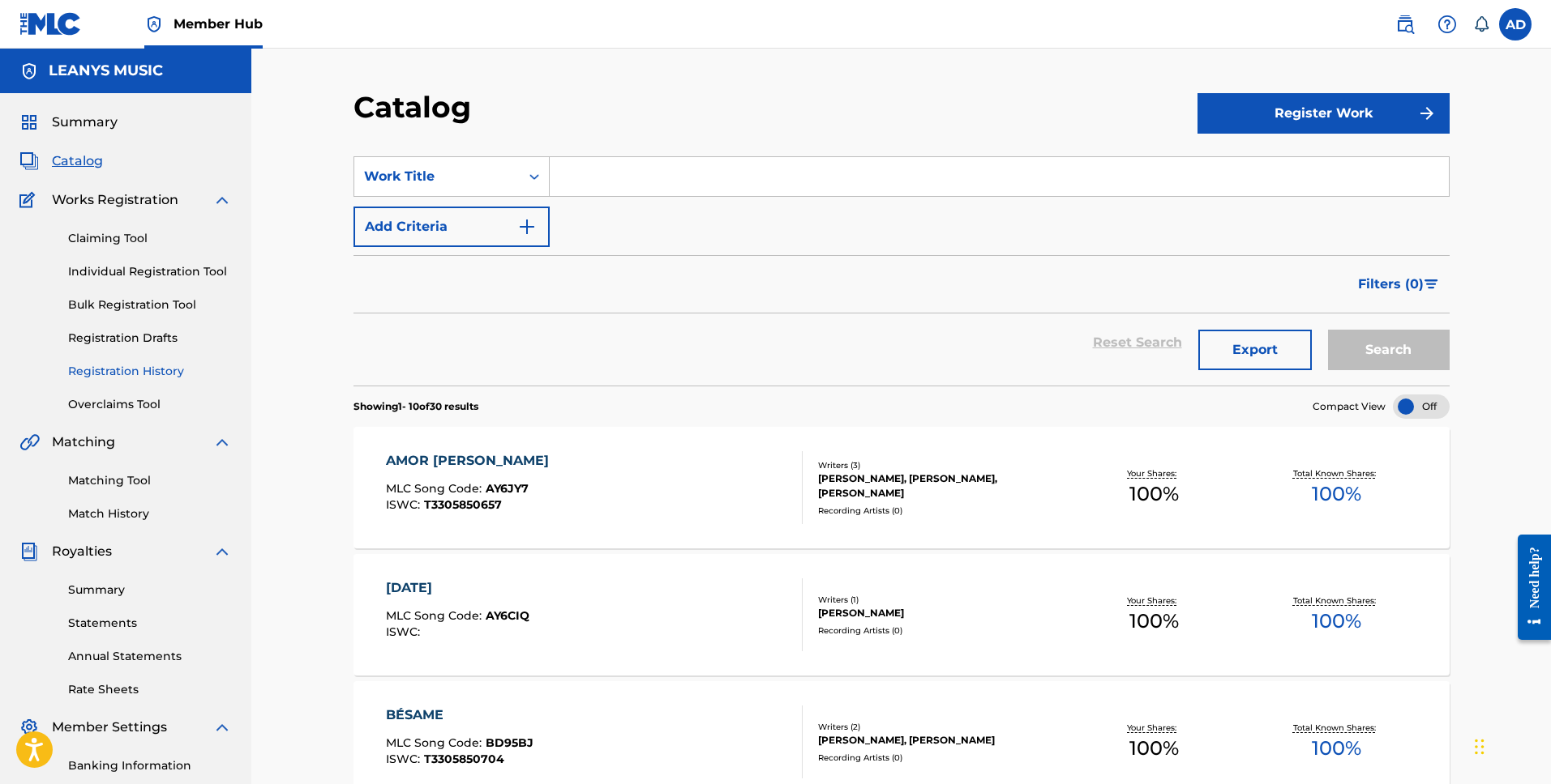
click at [157, 365] on link "Registration History" at bounding box center [149, 371] width 164 height 17
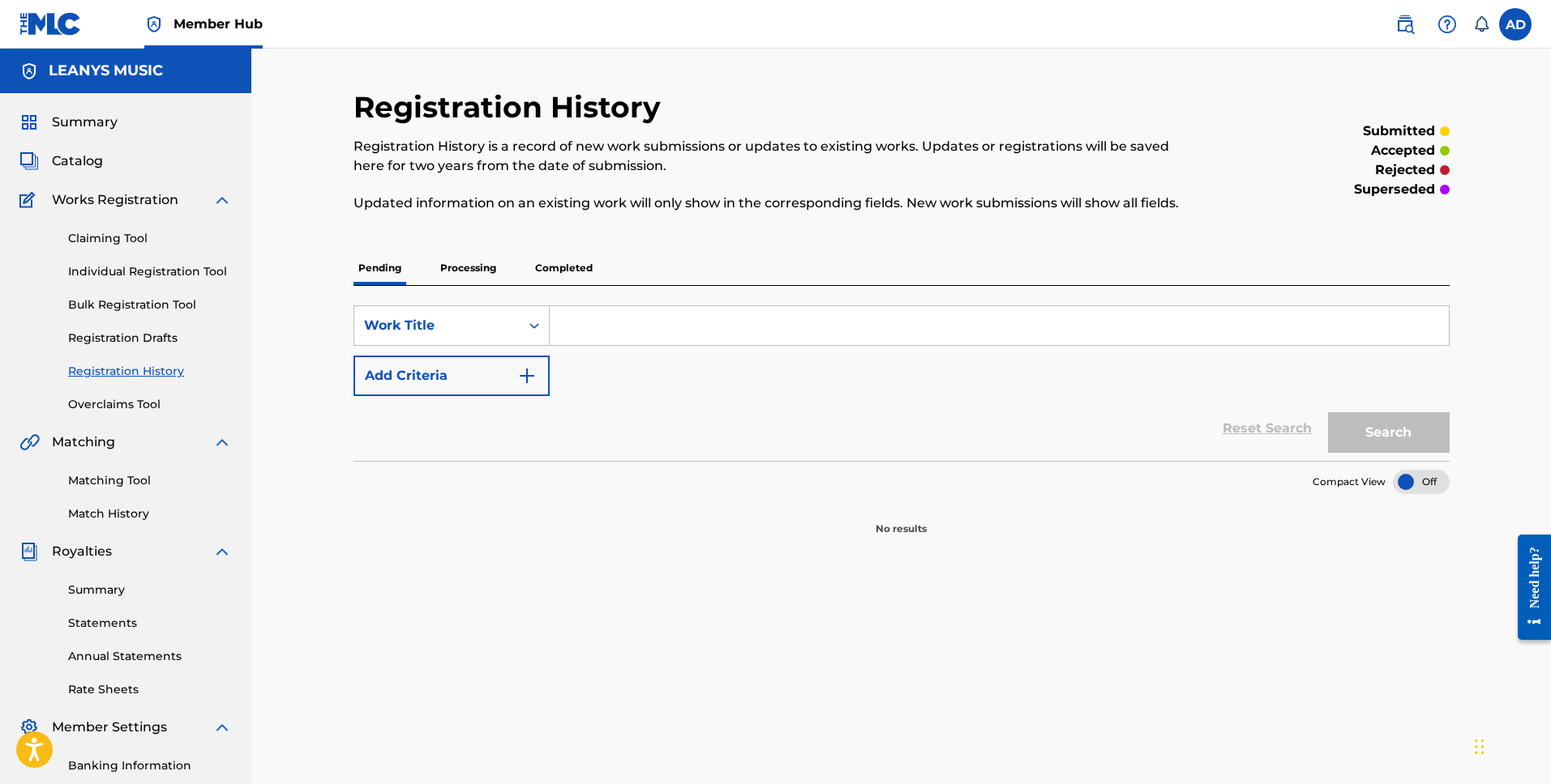
click at [577, 271] on p "Completed" at bounding box center [564, 268] width 68 height 34
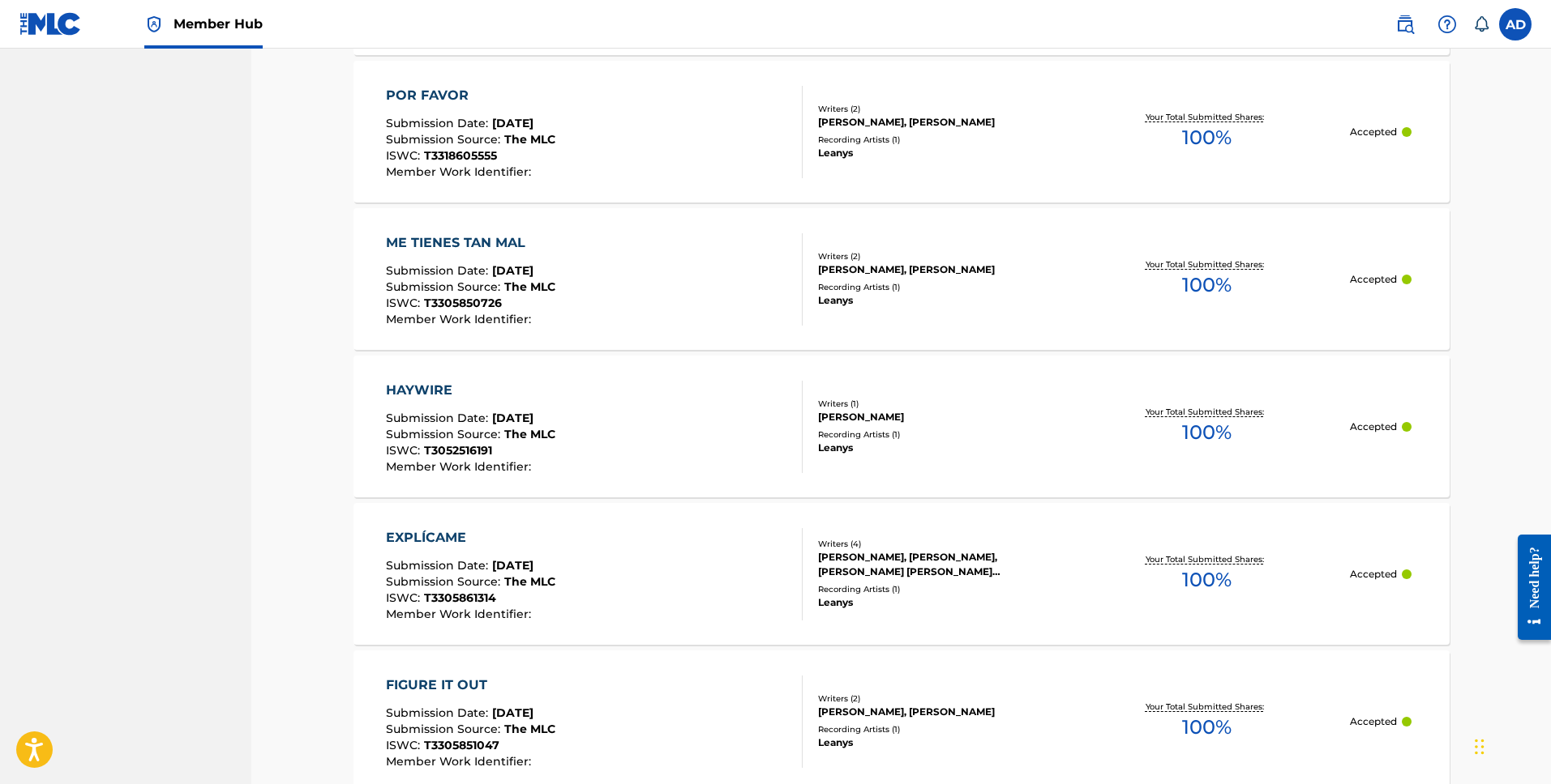
scroll to position [1441, 0]
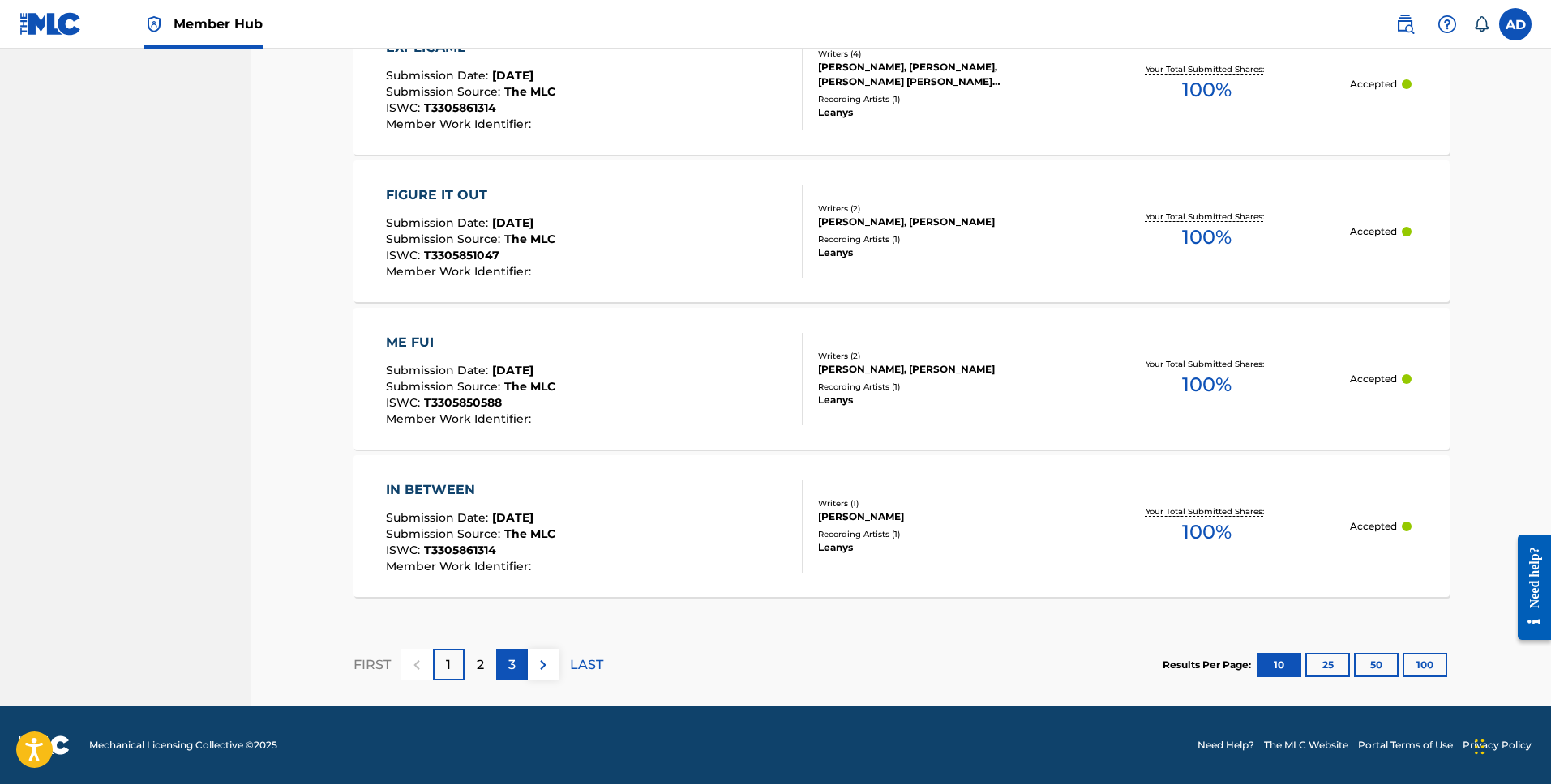
click at [505, 658] on div "3" at bounding box center [512, 664] width 32 height 32
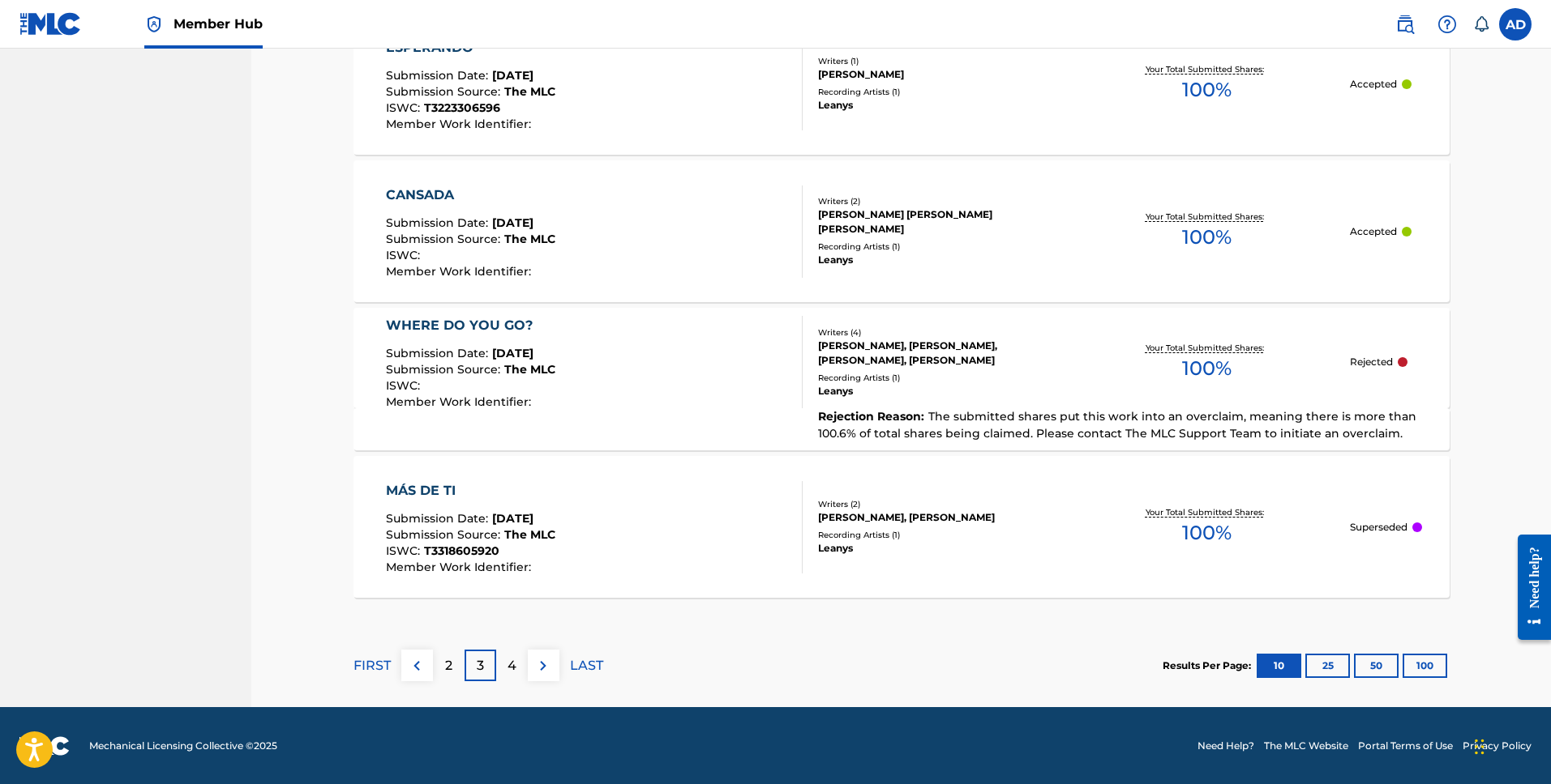
click at [1210, 394] on div "WHERE DO YOU GO? Submission Date : [DATE] Submission Source : The MLC ISWC : Me…" at bounding box center [901, 358] width 1096 height 101
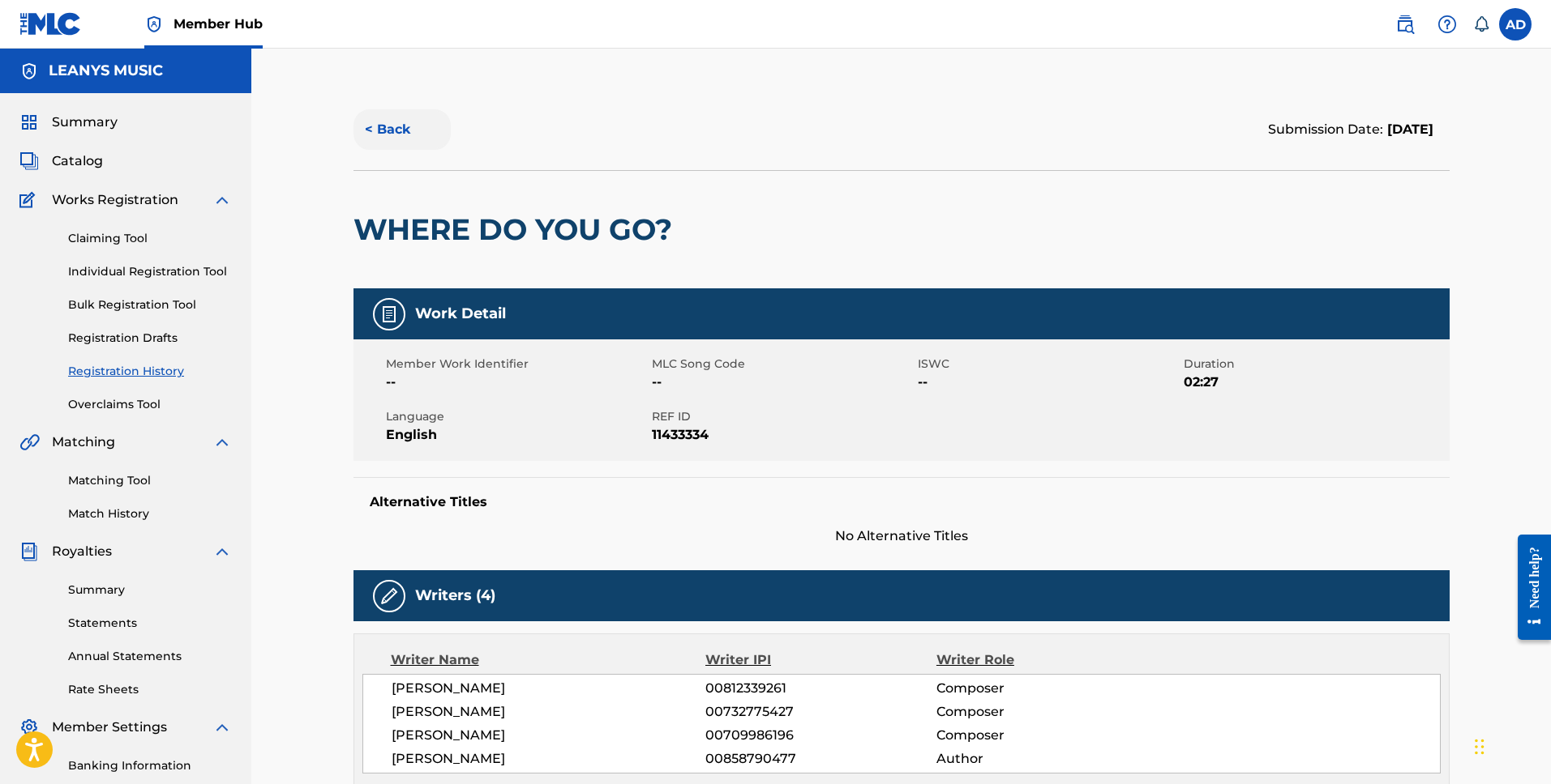
click at [386, 143] on button "< Back" at bounding box center [402, 130] width 97 height 40
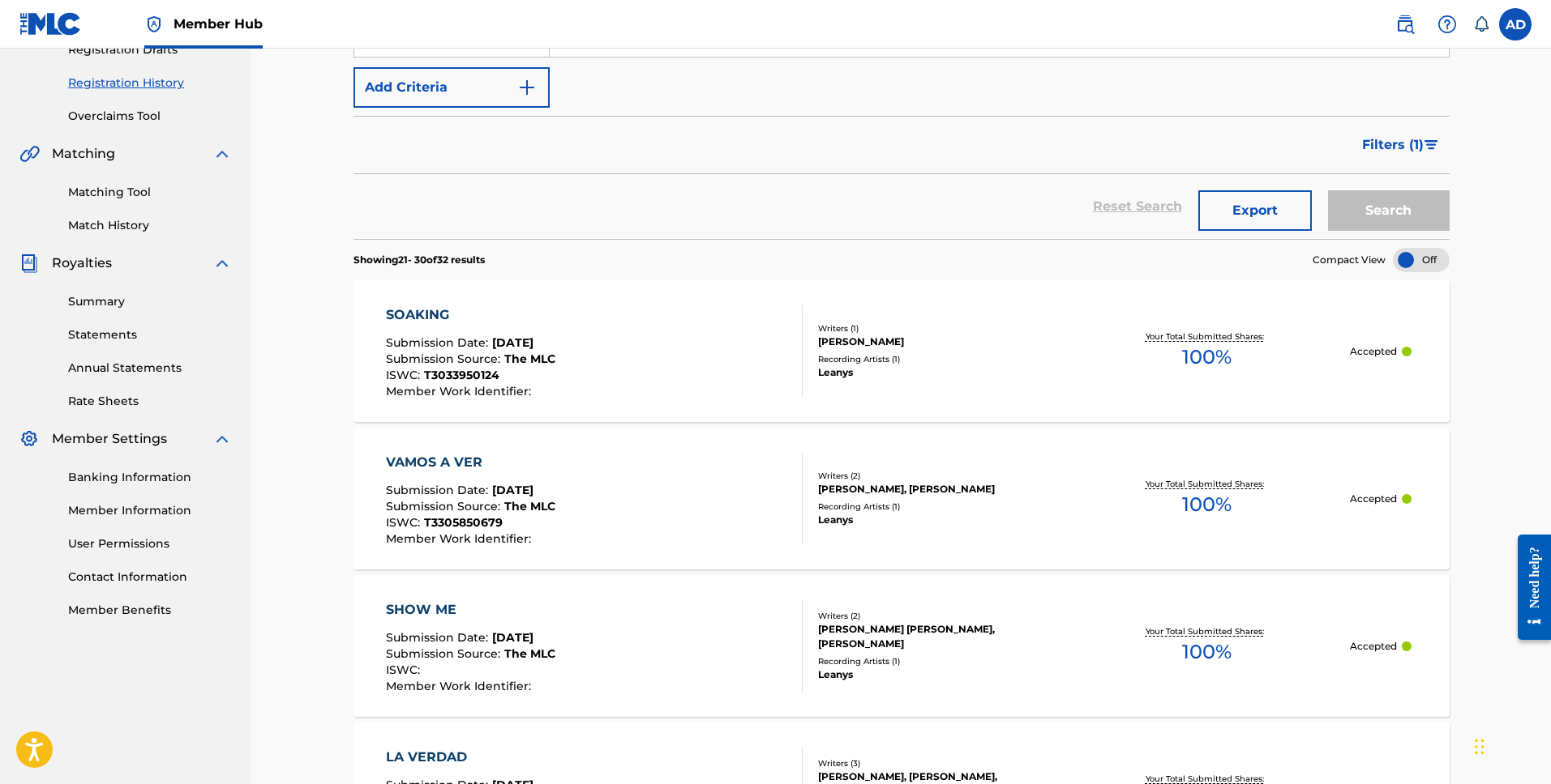
scroll to position [1442, 0]
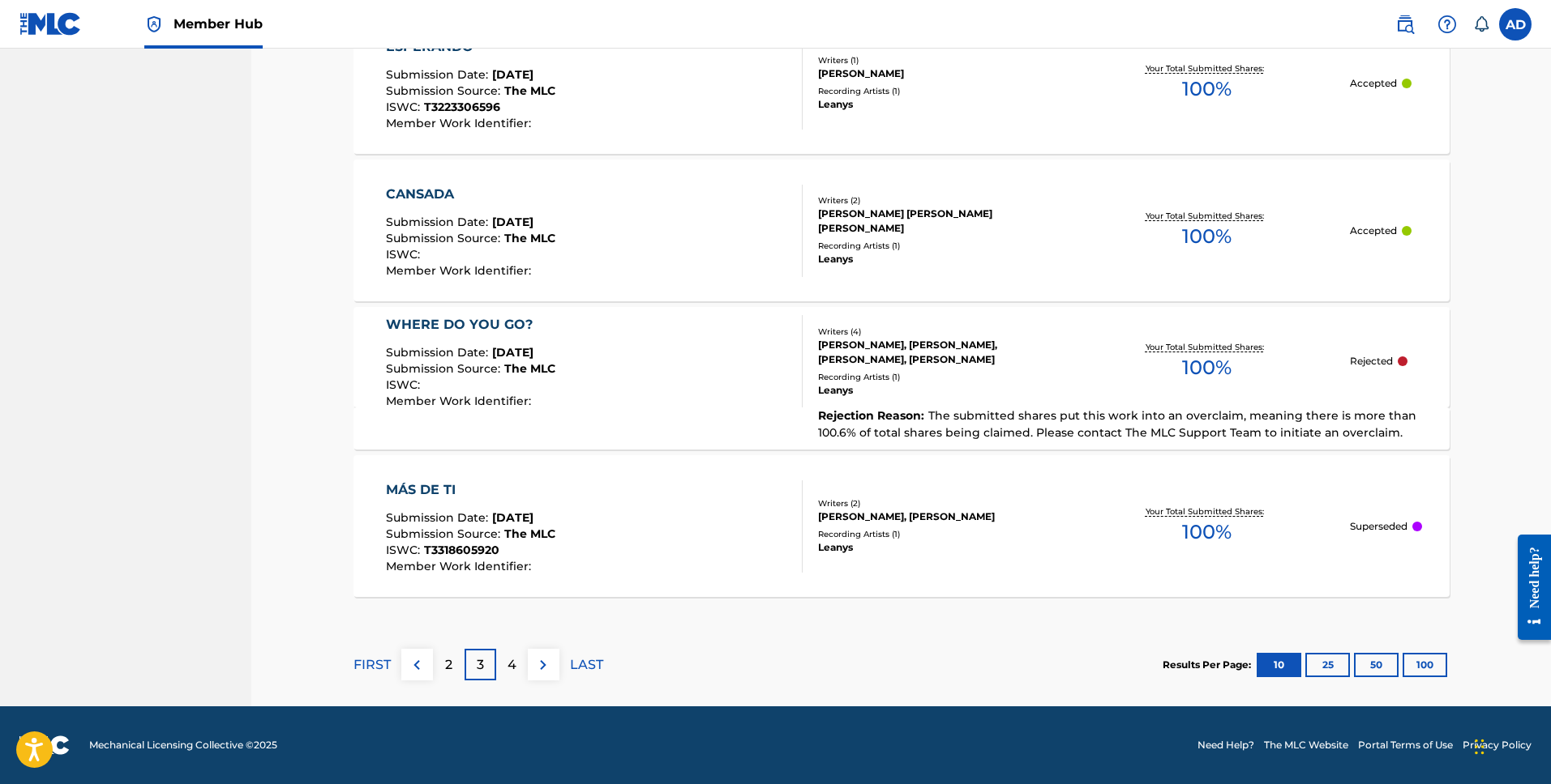
click at [1394, 449] on div "Rejection Reason : The submitted shares put this work into an overclaim, meanin…" at bounding box center [901, 429] width 1096 height 42
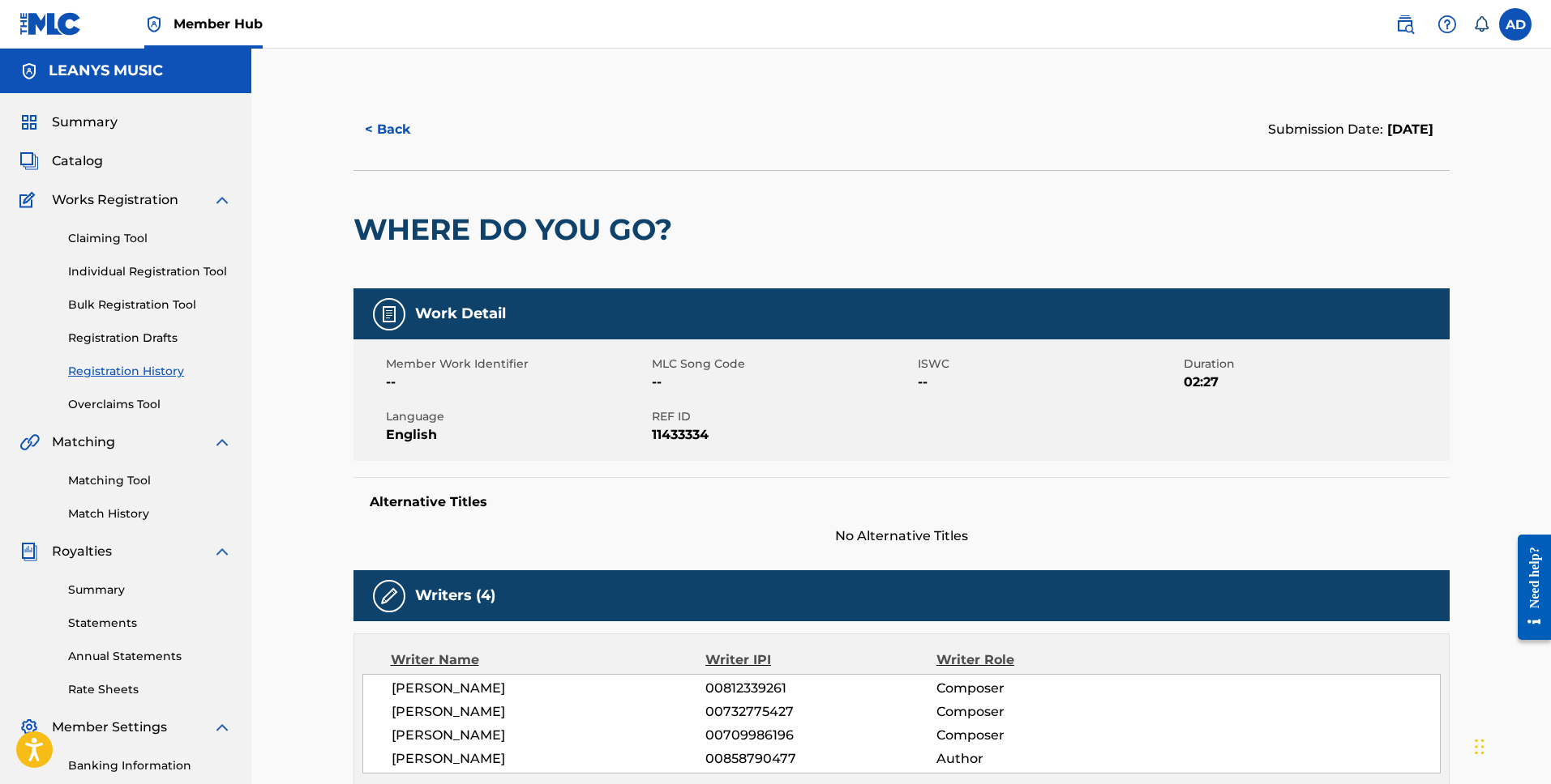
click at [613, 285] on div "WHERE DO YOU GO?" at bounding box center [516, 229] width 326 height 118
click at [88, 172] on div "Summary Catalog Works Registration Claiming Tool Individual Registration Tool B…" at bounding box center [125, 510] width 251 height 834
click at [88, 169] on span "Catalog" at bounding box center [78, 161] width 51 height 19
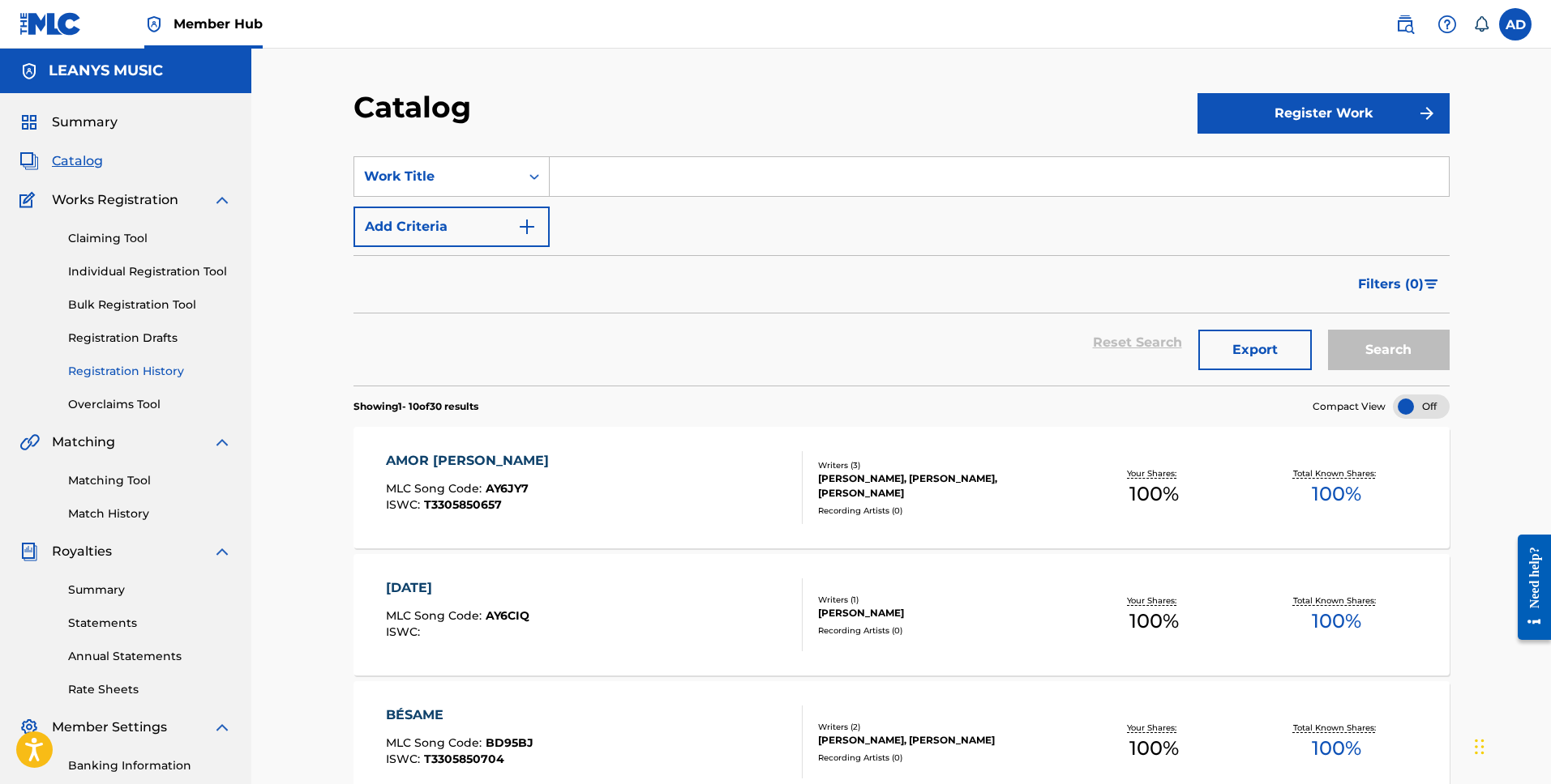
click at [92, 370] on link "Registration History" at bounding box center [149, 371] width 164 height 17
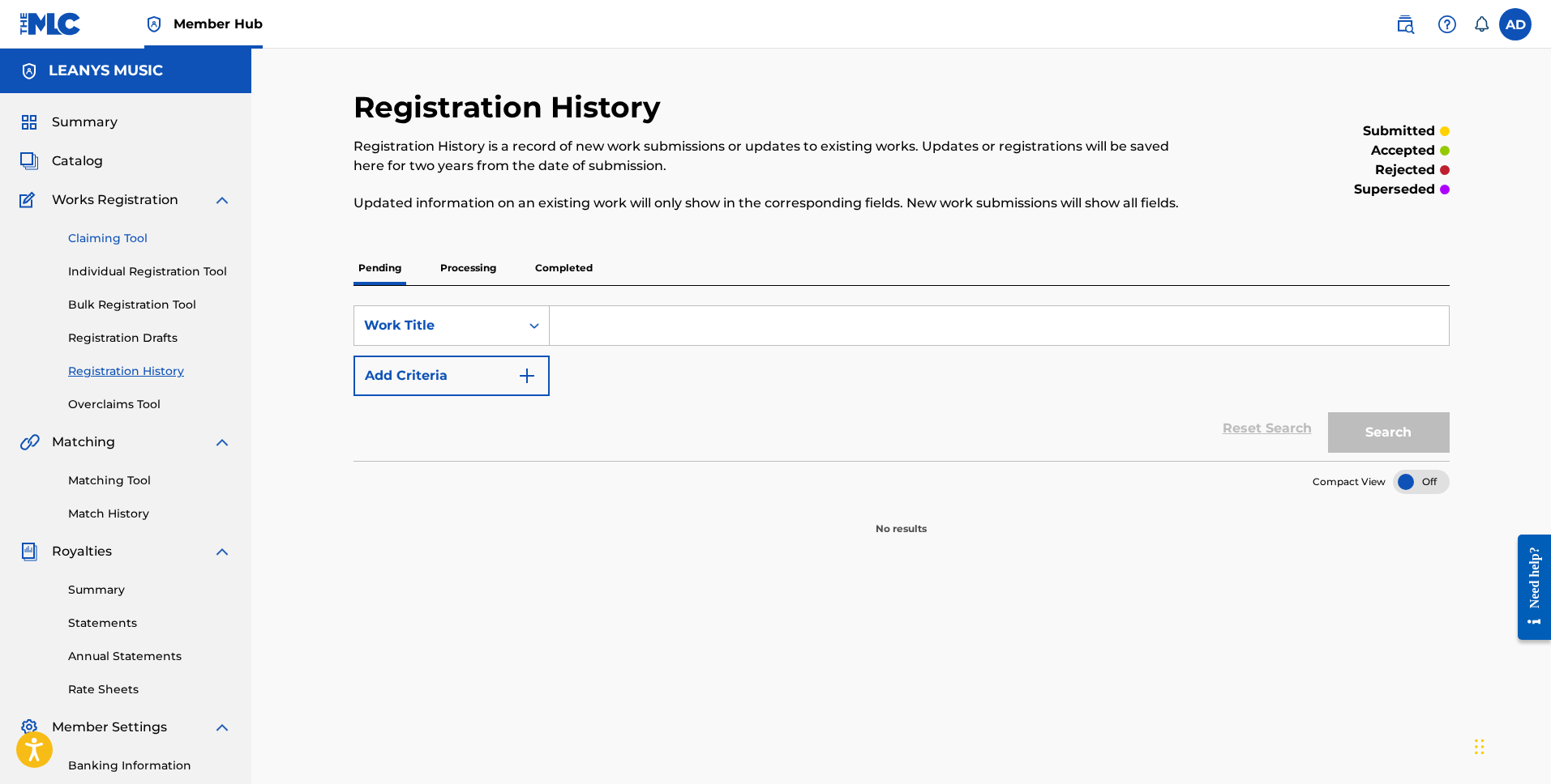
click at [118, 240] on link "Claiming Tool" at bounding box center [149, 238] width 164 height 17
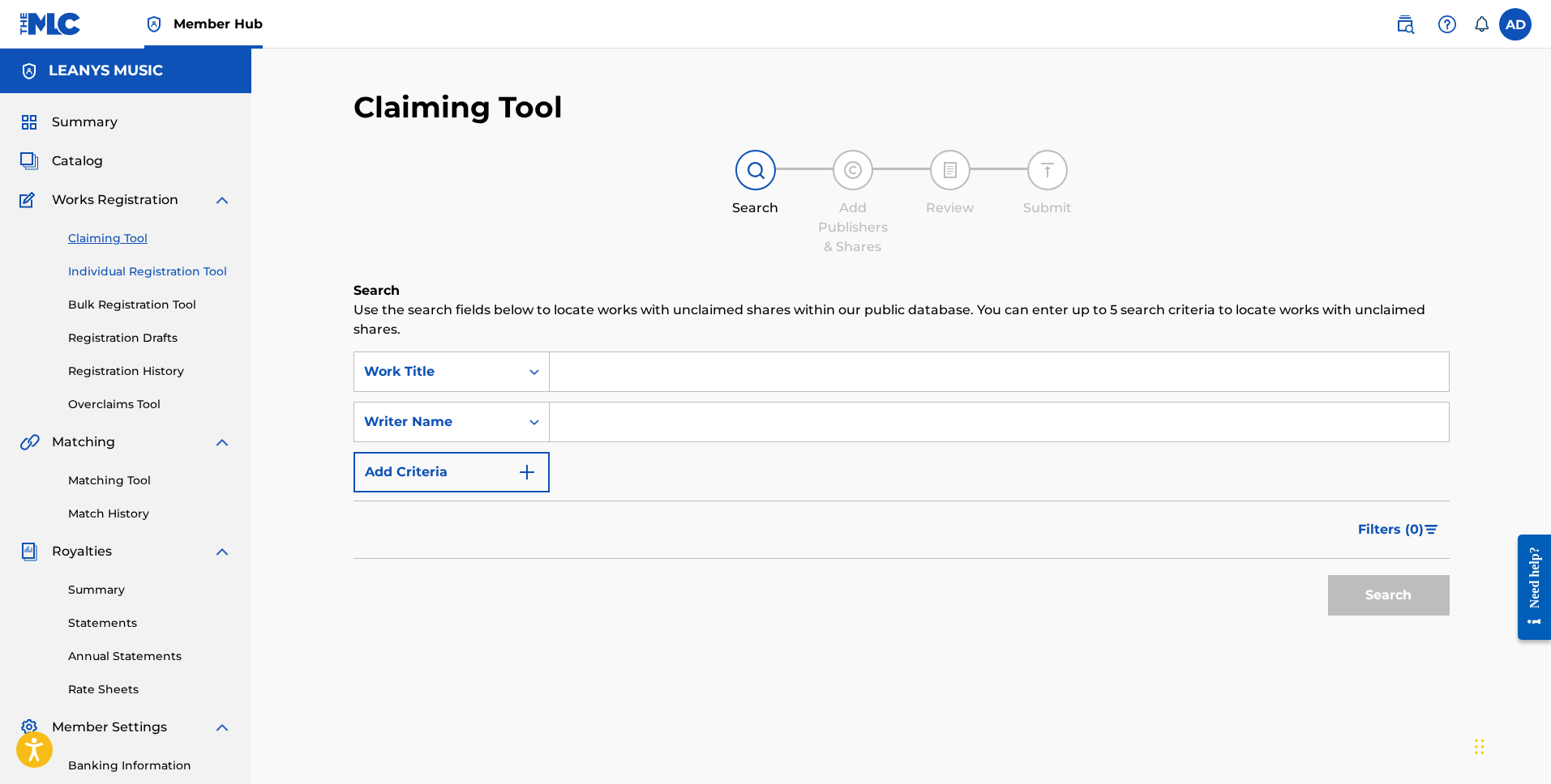
click at [125, 276] on link "Individual Registration Tool" at bounding box center [149, 271] width 164 height 17
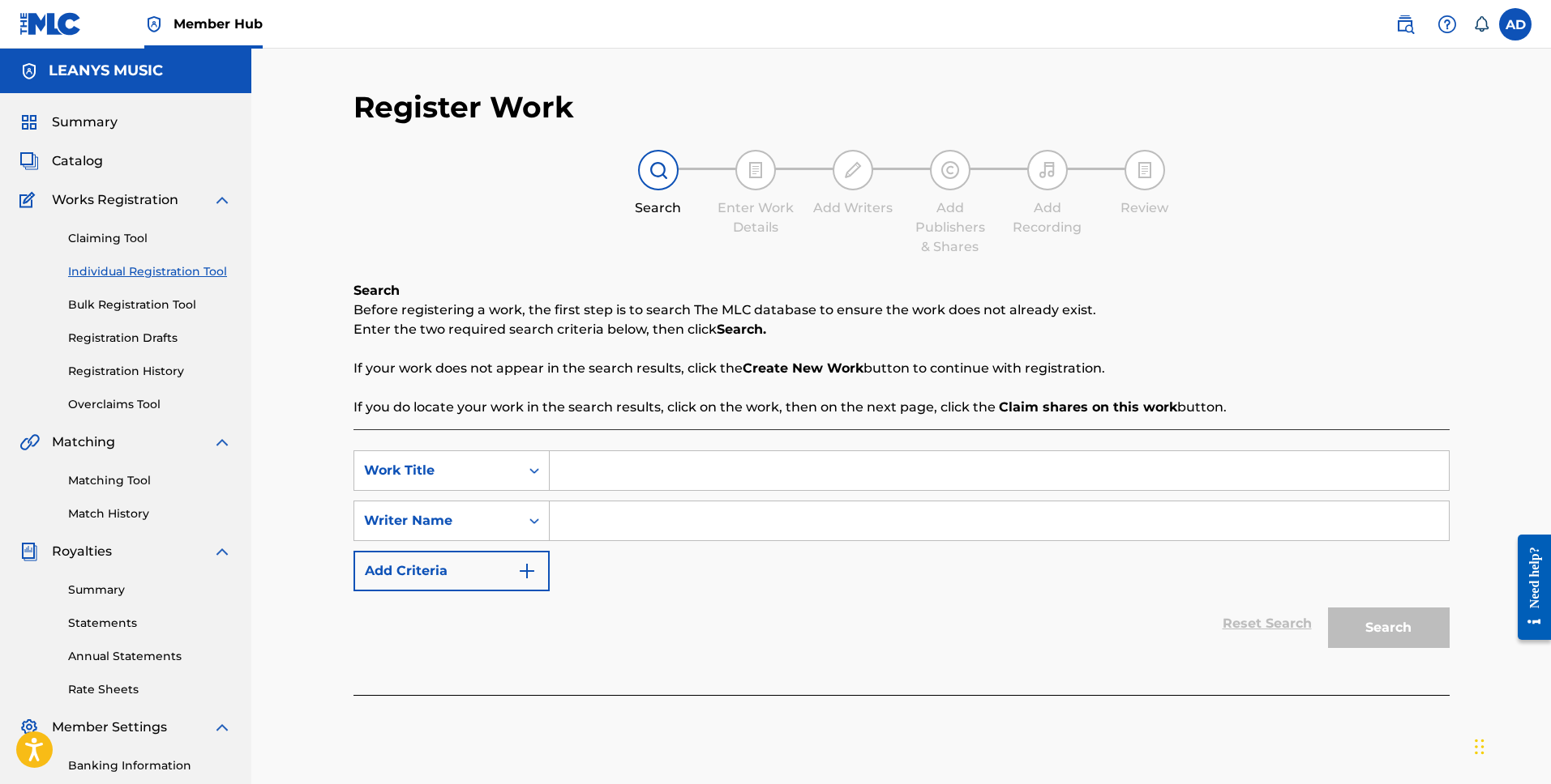
click at [708, 495] on div "SearchWithCriteria03b86378-2cc9-4818-9cf3-119b5051836b Work Title SearchWithCri…" at bounding box center [901, 521] width 1096 height 141
click at [697, 467] on input "Search Form" at bounding box center [999, 471] width 899 height 39
type input "where do"
click at [718, 475] on input "where do" at bounding box center [999, 471] width 899 height 39
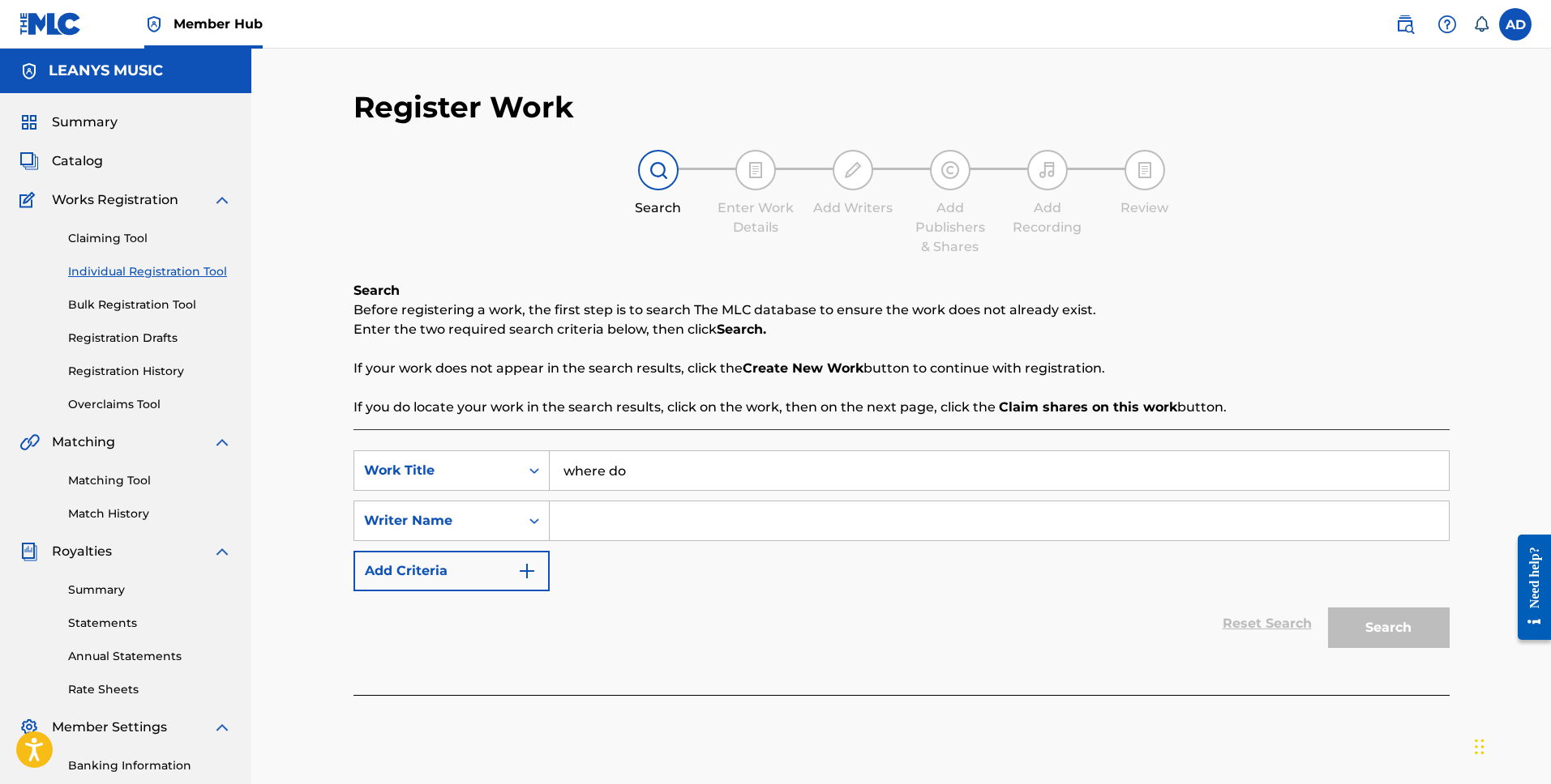
click at [718, 475] on input "where do" at bounding box center [999, 471] width 899 height 39
click at [989, 463] on input "Search Form" at bounding box center [999, 471] width 899 height 39
click at [701, 457] on input "Search Form" at bounding box center [999, 471] width 899 height 39
click at [694, 499] on div "SearchWithCriteria03b86378-2cc9-4818-9cf3-119b5051836b Work Title SearchWithCri…" at bounding box center [901, 521] width 1096 height 141
click at [693, 518] on input "Search Form" at bounding box center [999, 521] width 899 height 39
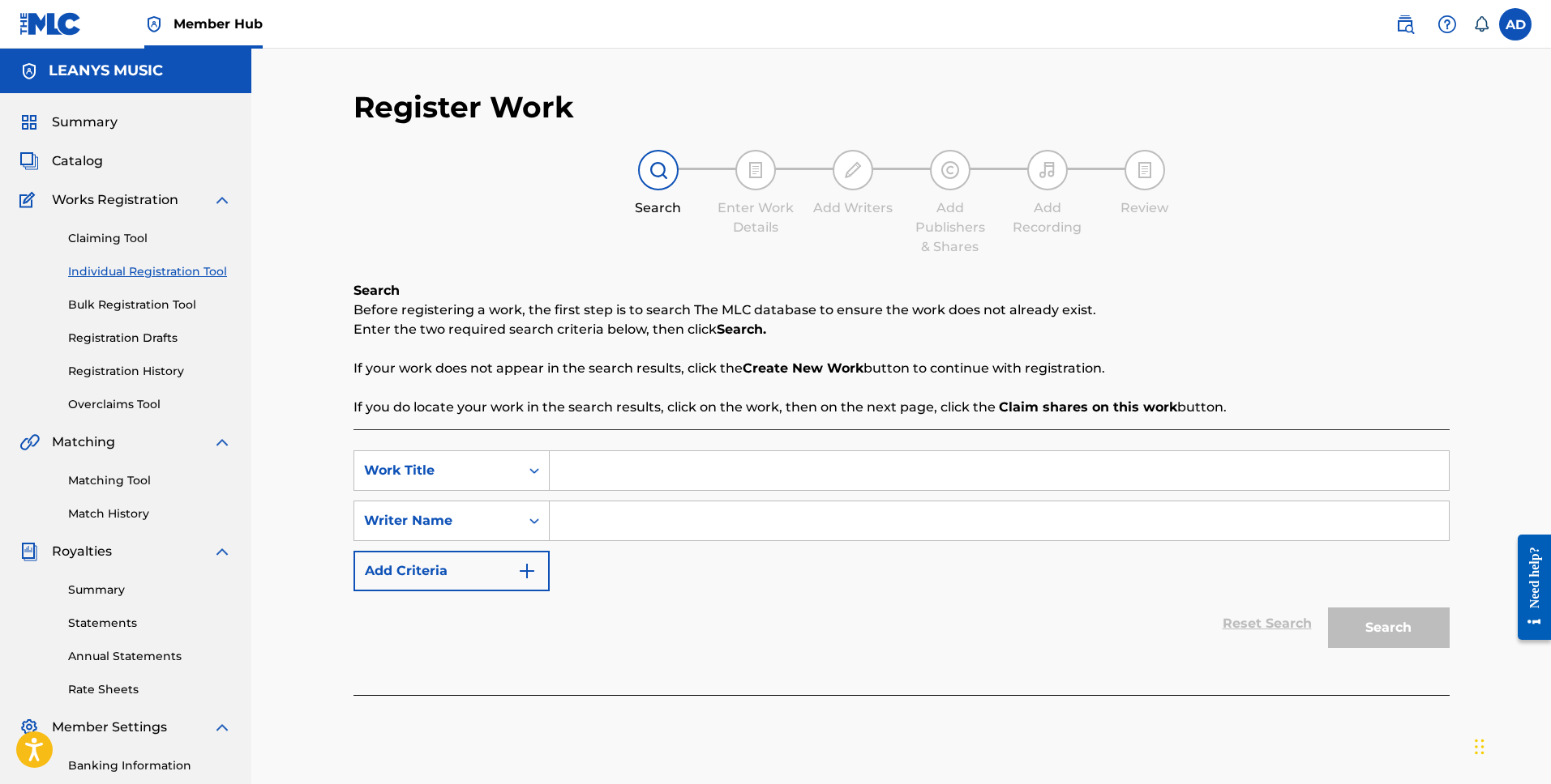
click at [703, 478] on input "Search Form" at bounding box center [999, 471] width 899 height 39
click at [78, 156] on span "Catalog" at bounding box center [78, 161] width 51 height 19
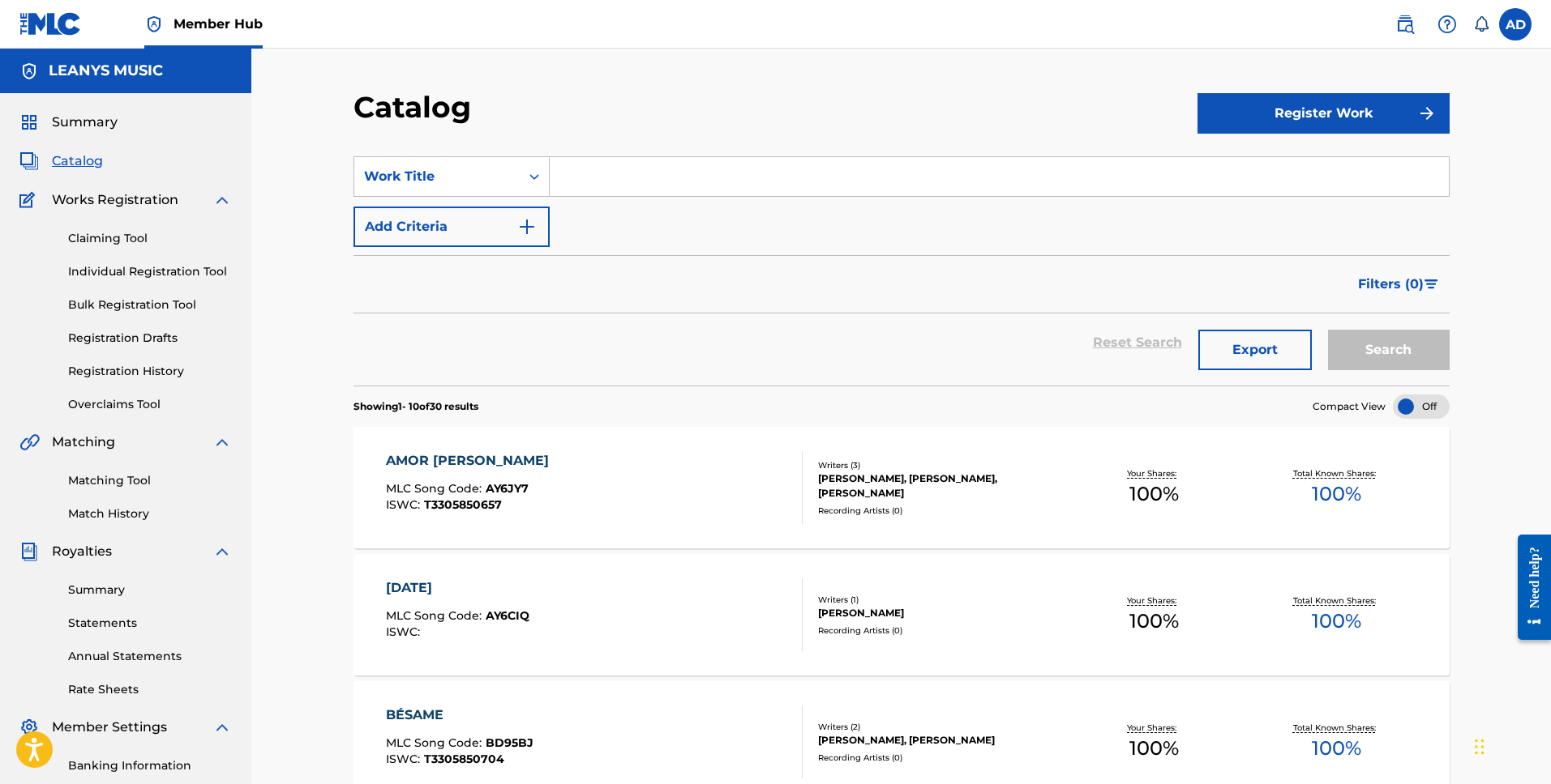
click at [712, 446] on div "AMOR [PERSON_NAME] MLC Song Code : AY6JY7 ISWC : T3305850657 Writers ( 3 ) [PER…" at bounding box center [901, 487] width 1096 height 122
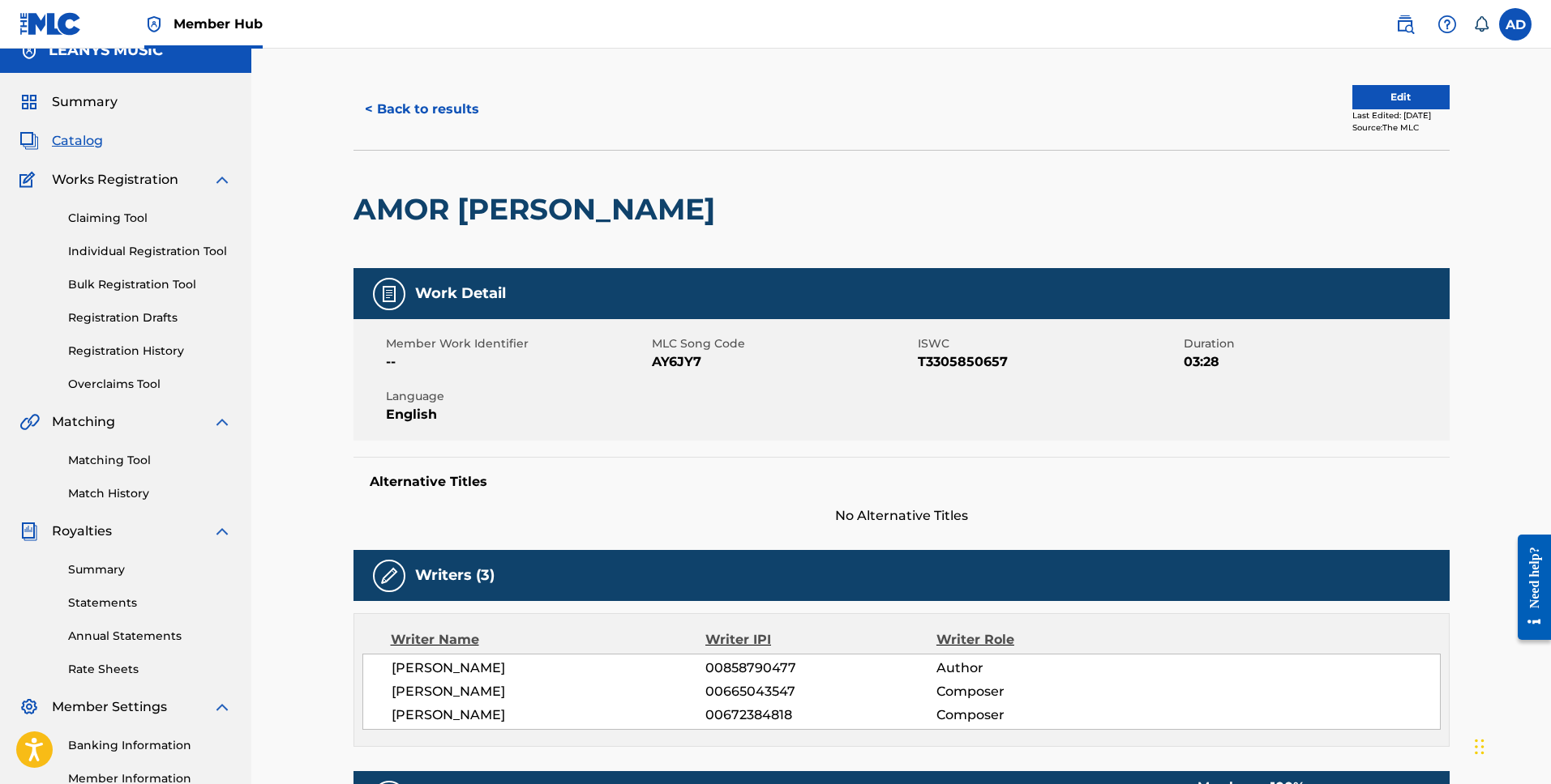
scroll to position [79, 0]
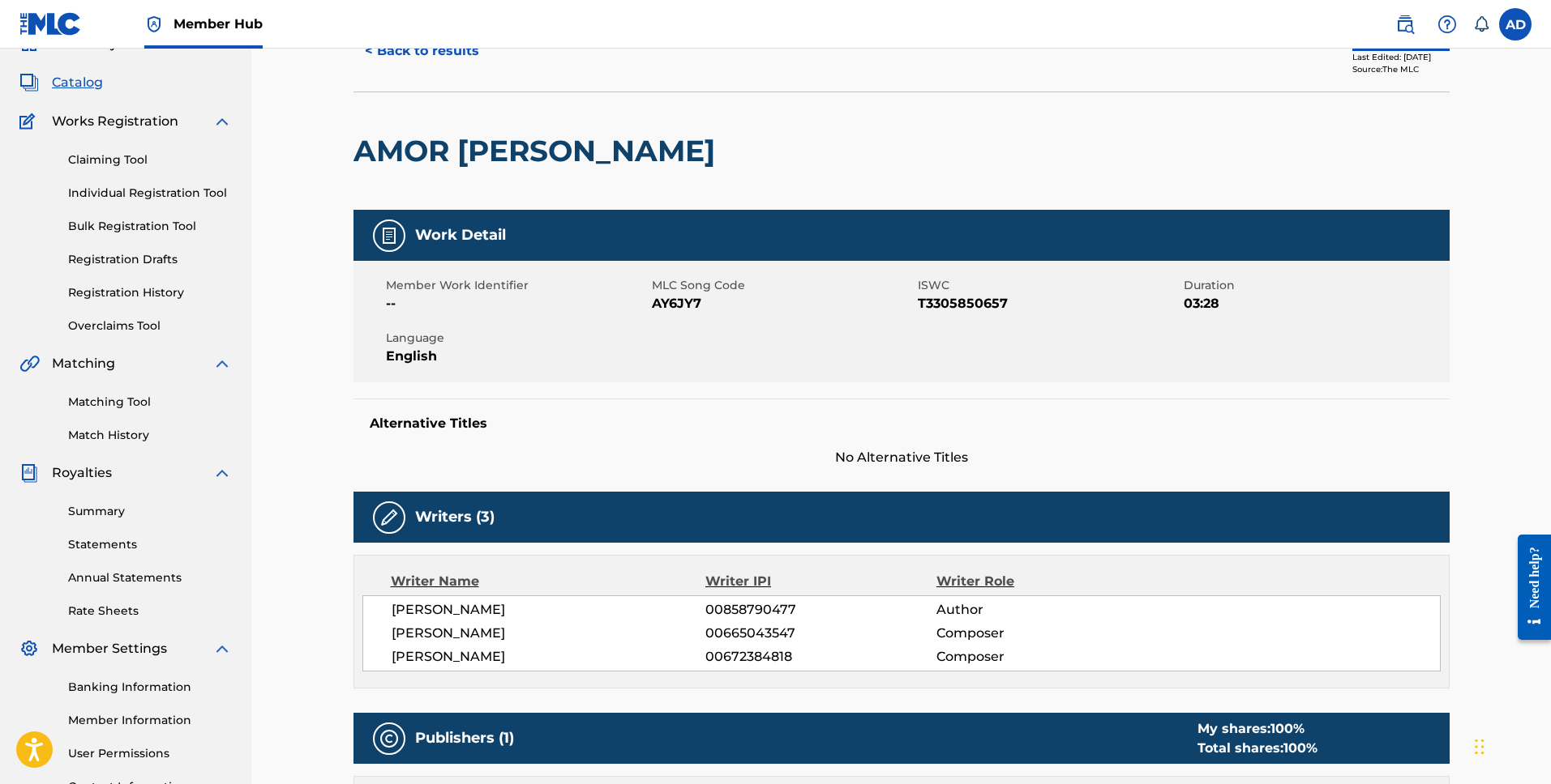
click at [433, 579] on div "Writer Name" at bounding box center [547, 581] width 315 height 19
click at [448, 586] on div "Writer Name" at bounding box center [547, 581] width 315 height 19
click at [963, 617] on span "Author" at bounding box center [1041, 609] width 210 height 19
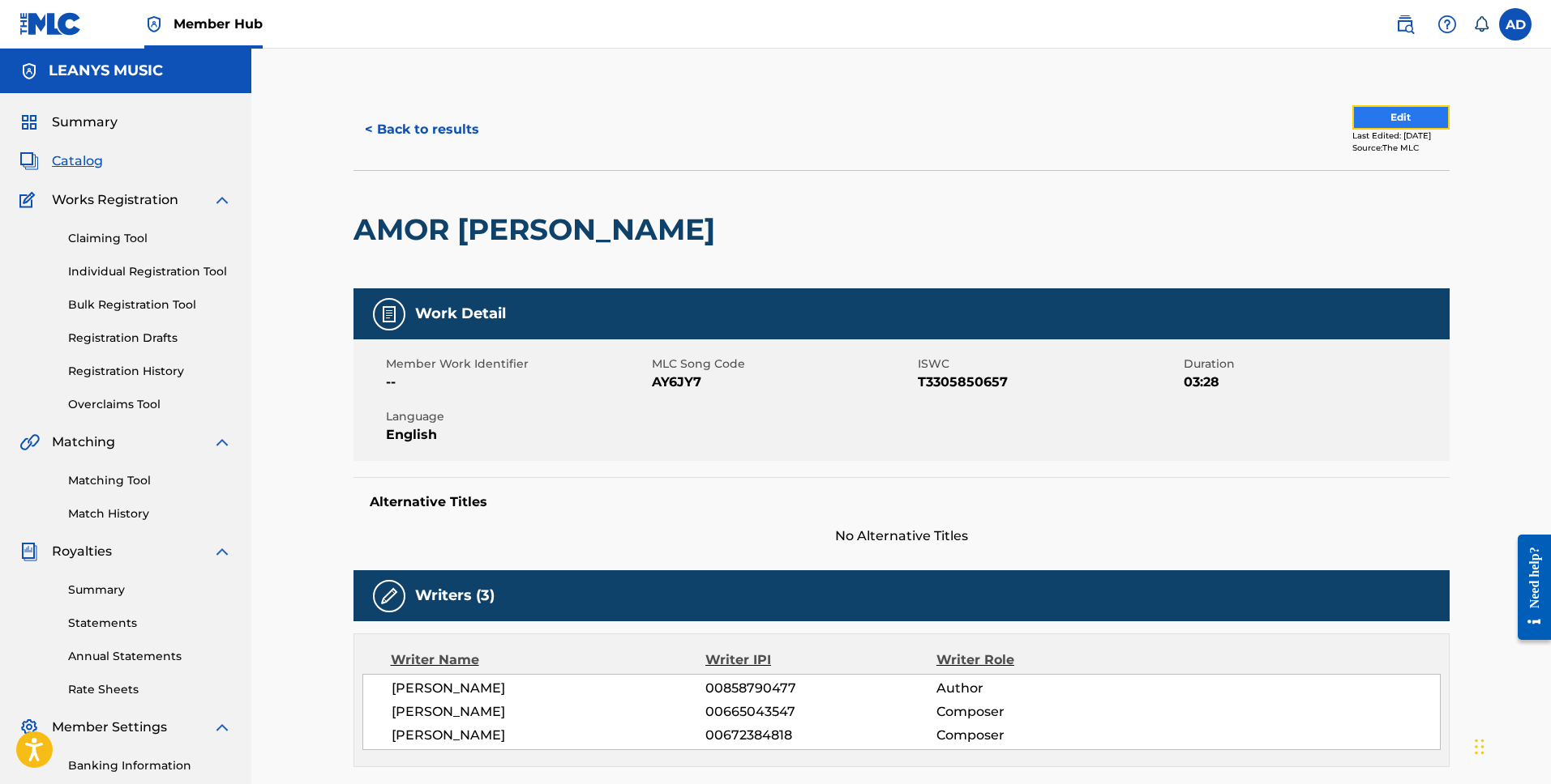
click at [1376, 111] on button "Edit" at bounding box center [1400, 117] width 97 height 25
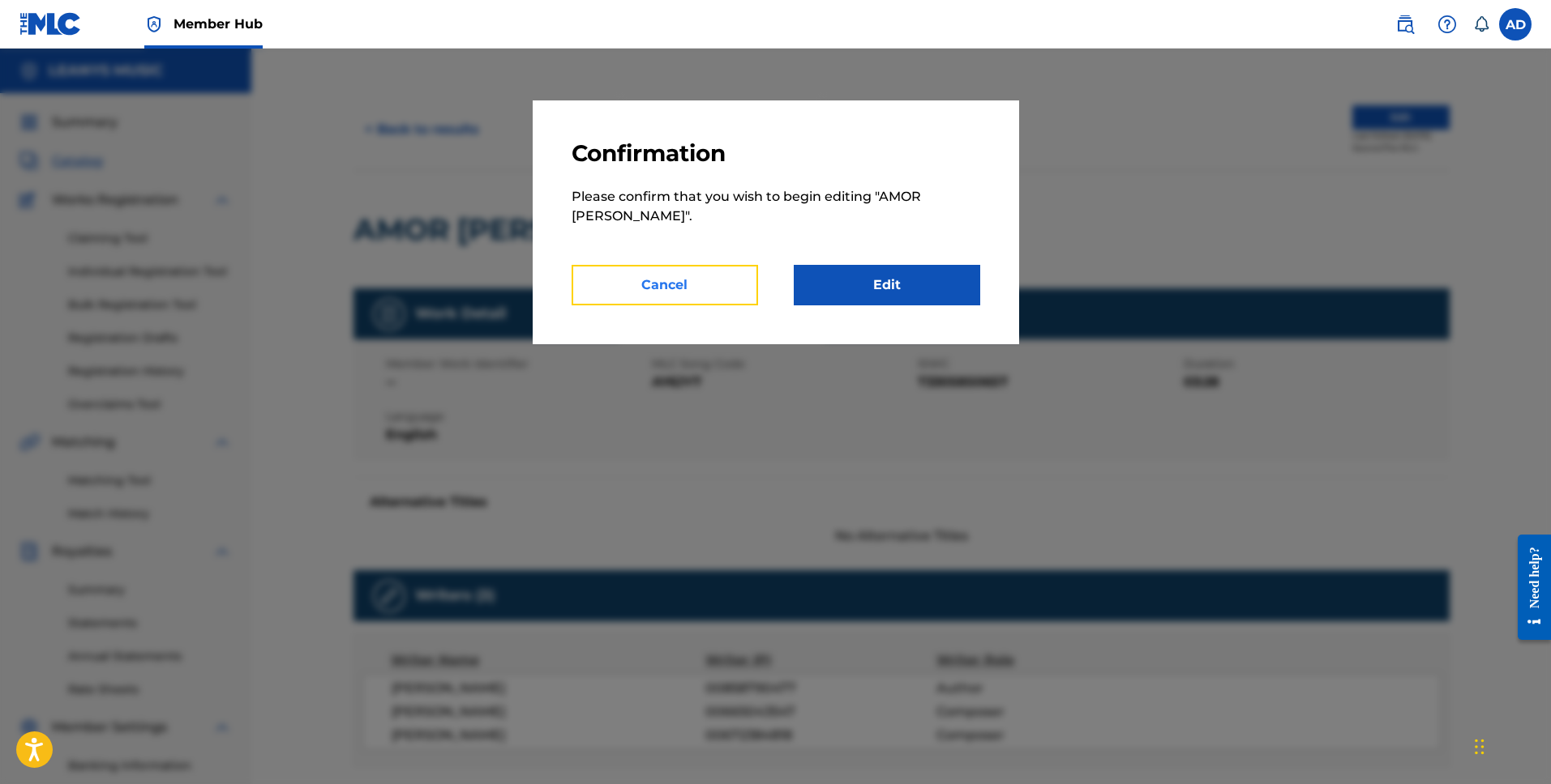
click at [661, 298] on button "Cancel" at bounding box center [664, 285] width 186 height 40
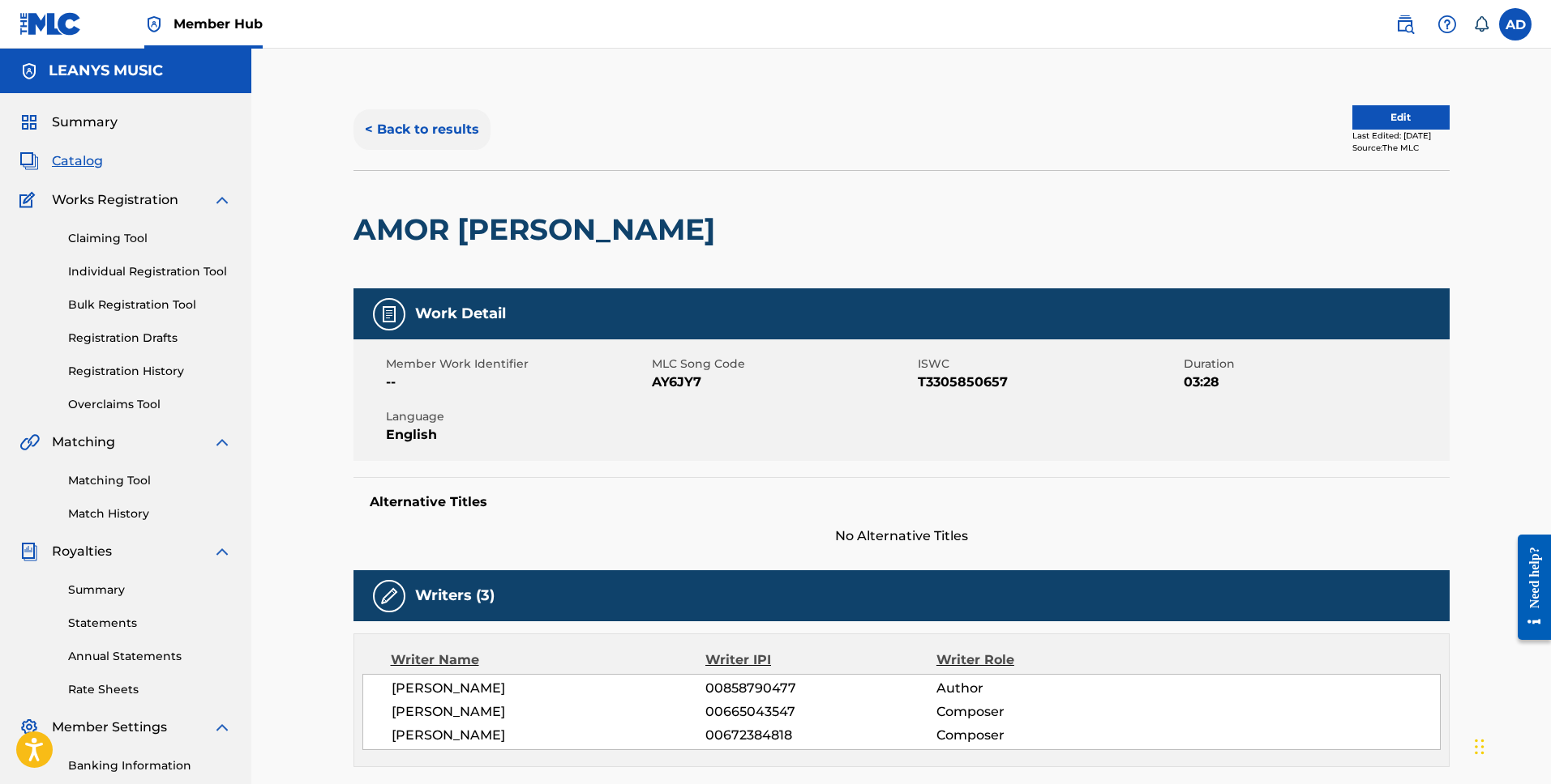
click at [380, 132] on button "< Back to results" at bounding box center [422, 130] width 137 height 40
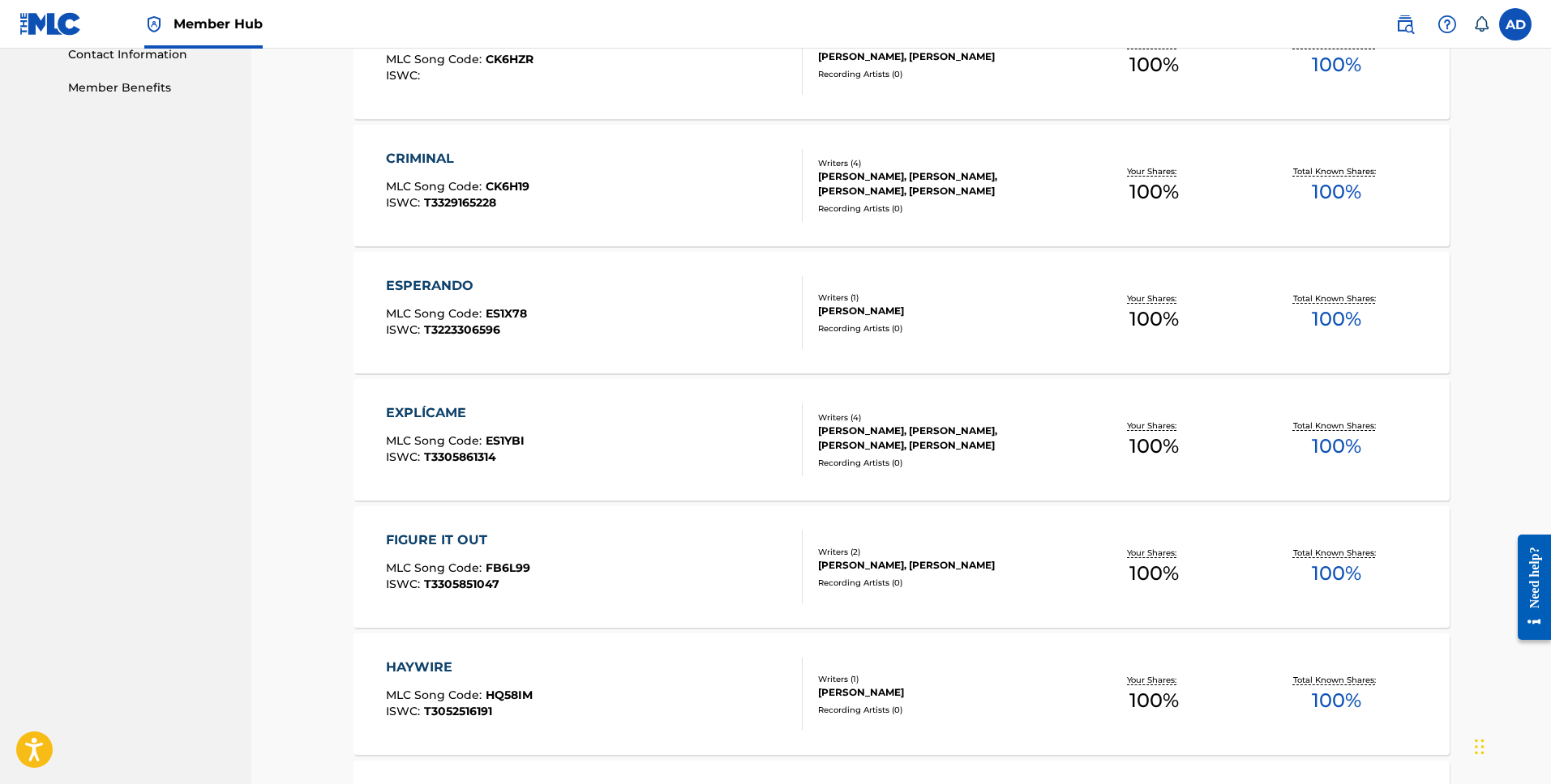
scroll to position [1071, 0]
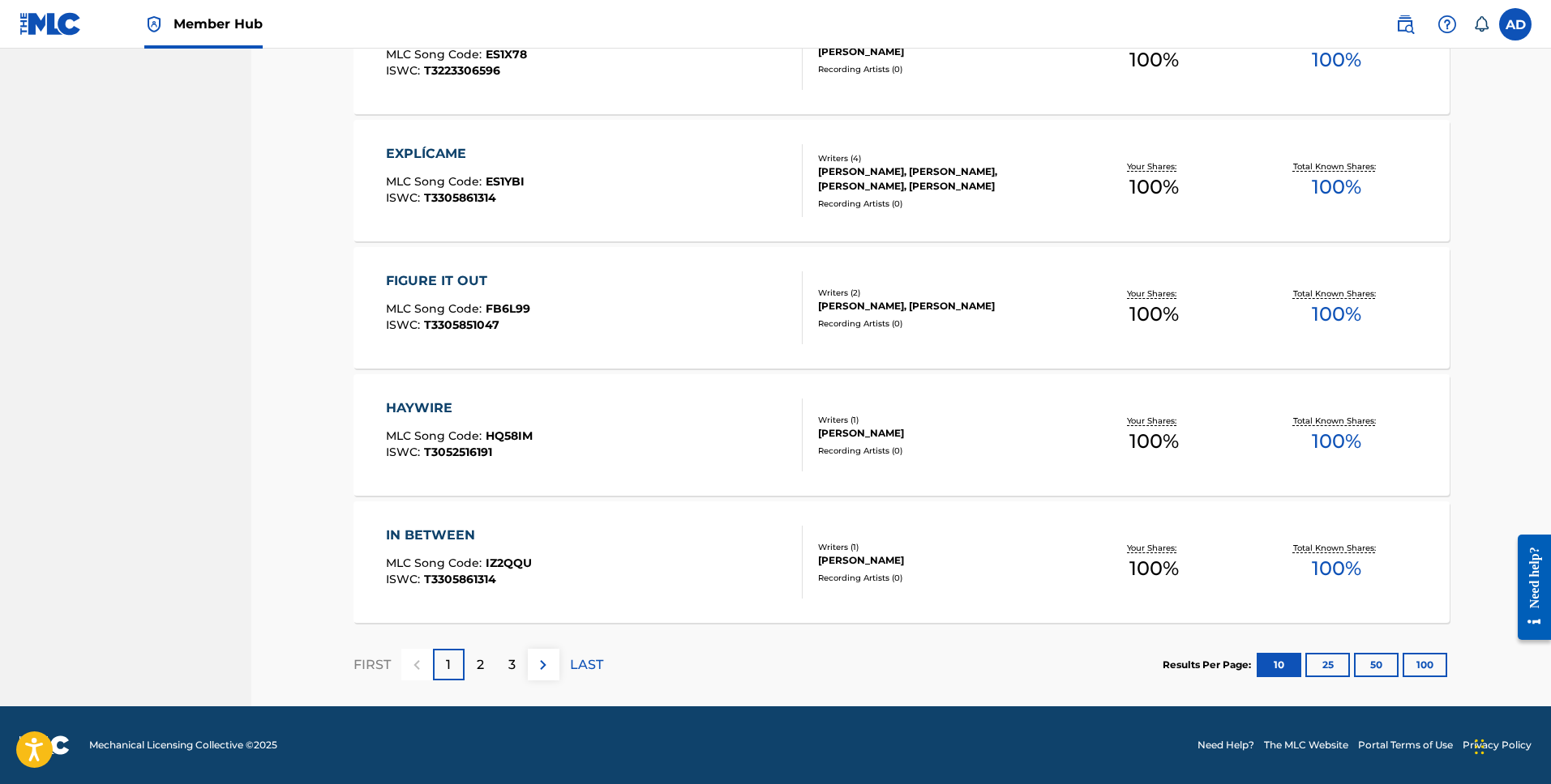
click at [422, 538] on div "IN BETWEEN" at bounding box center [459, 535] width 146 height 19
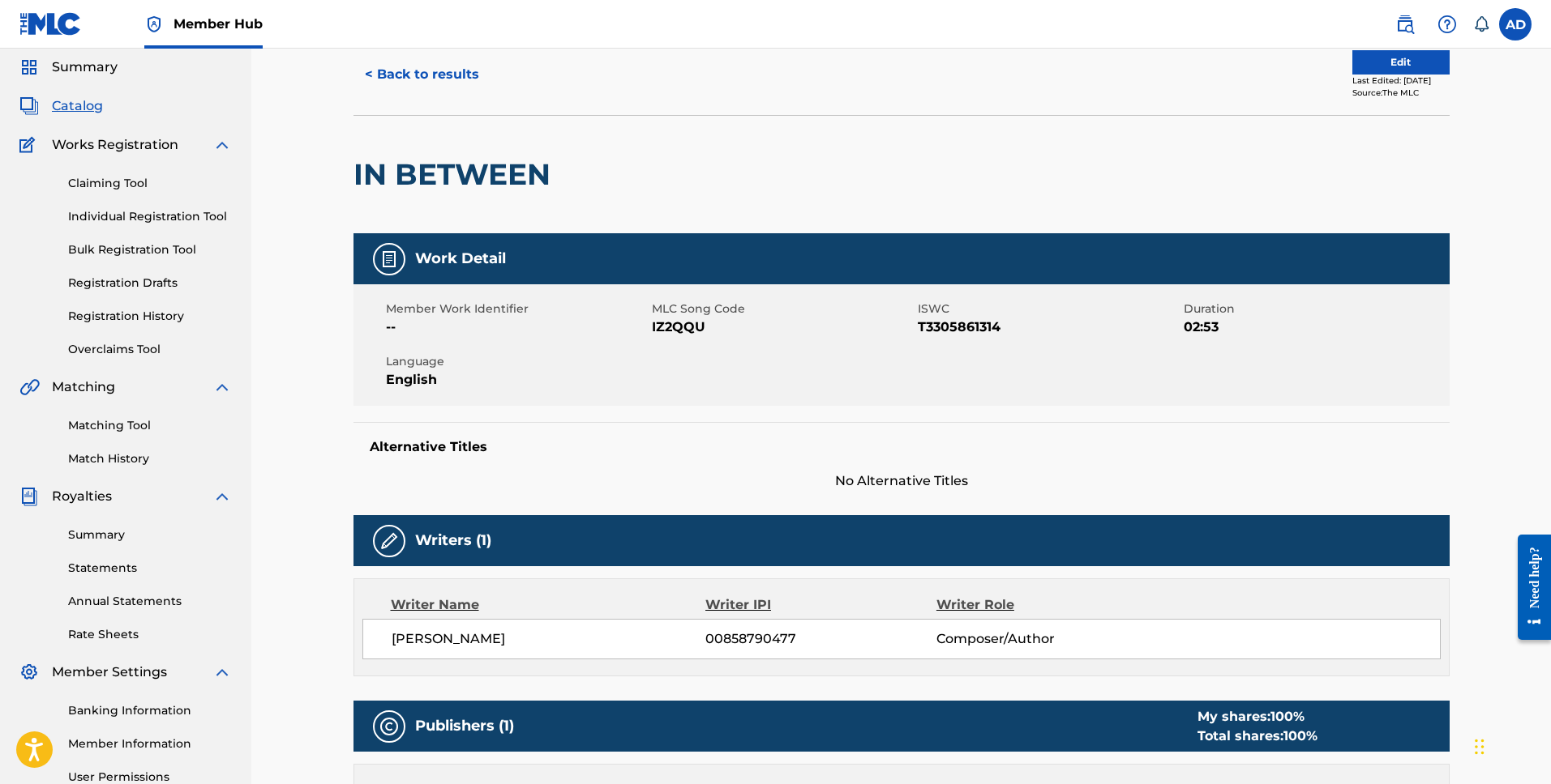
click at [387, 96] on div "< Back to results Edit Last Edited: [DATE] Source: The MLC" at bounding box center [901, 74] width 1096 height 81
click at [404, 82] on button "< Back to results" at bounding box center [422, 74] width 137 height 40
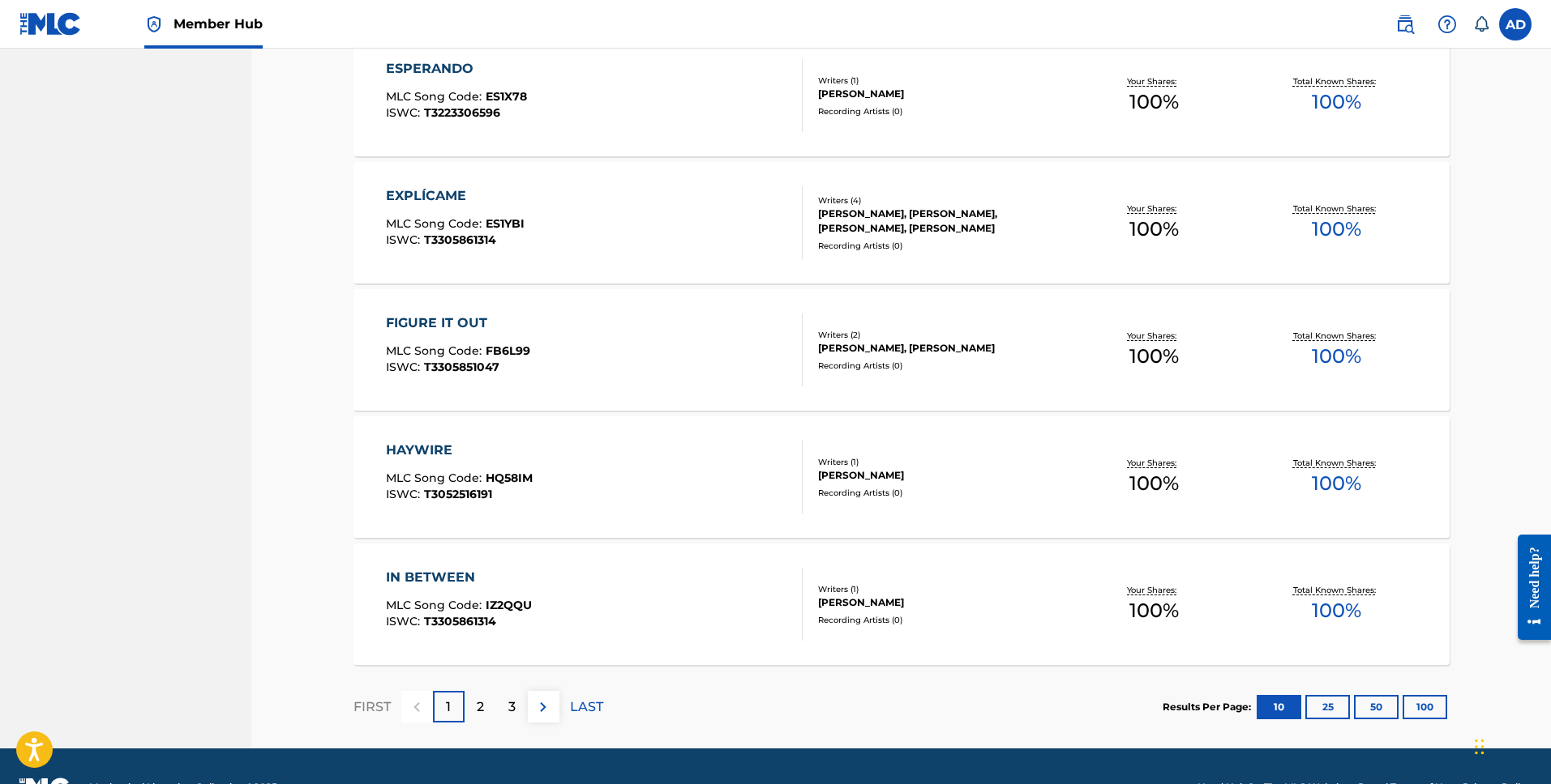
scroll to position [1048, 0]
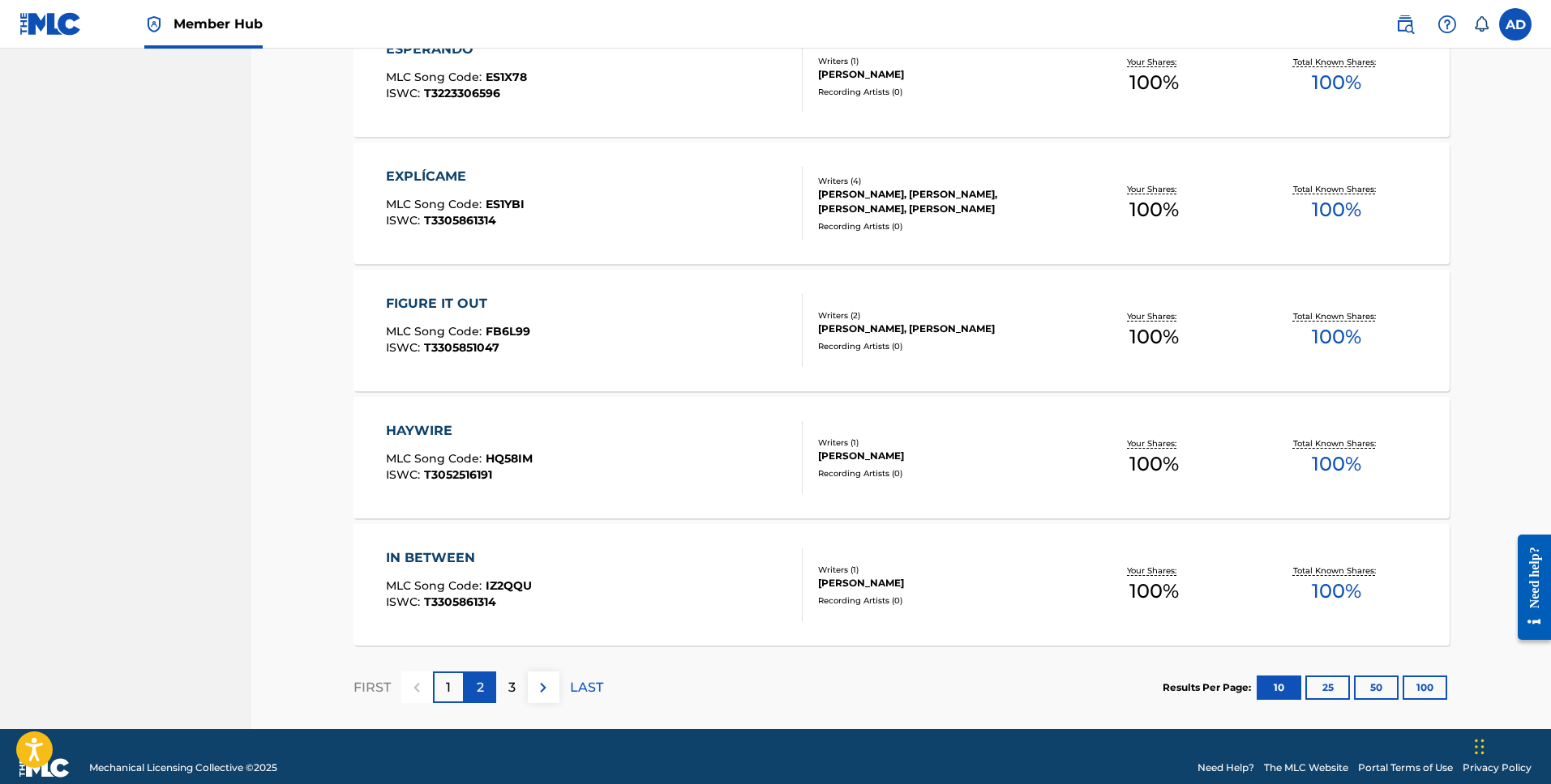
click at [483, 692] on div "2" at bounding box center [480, 687] width 32 height 32
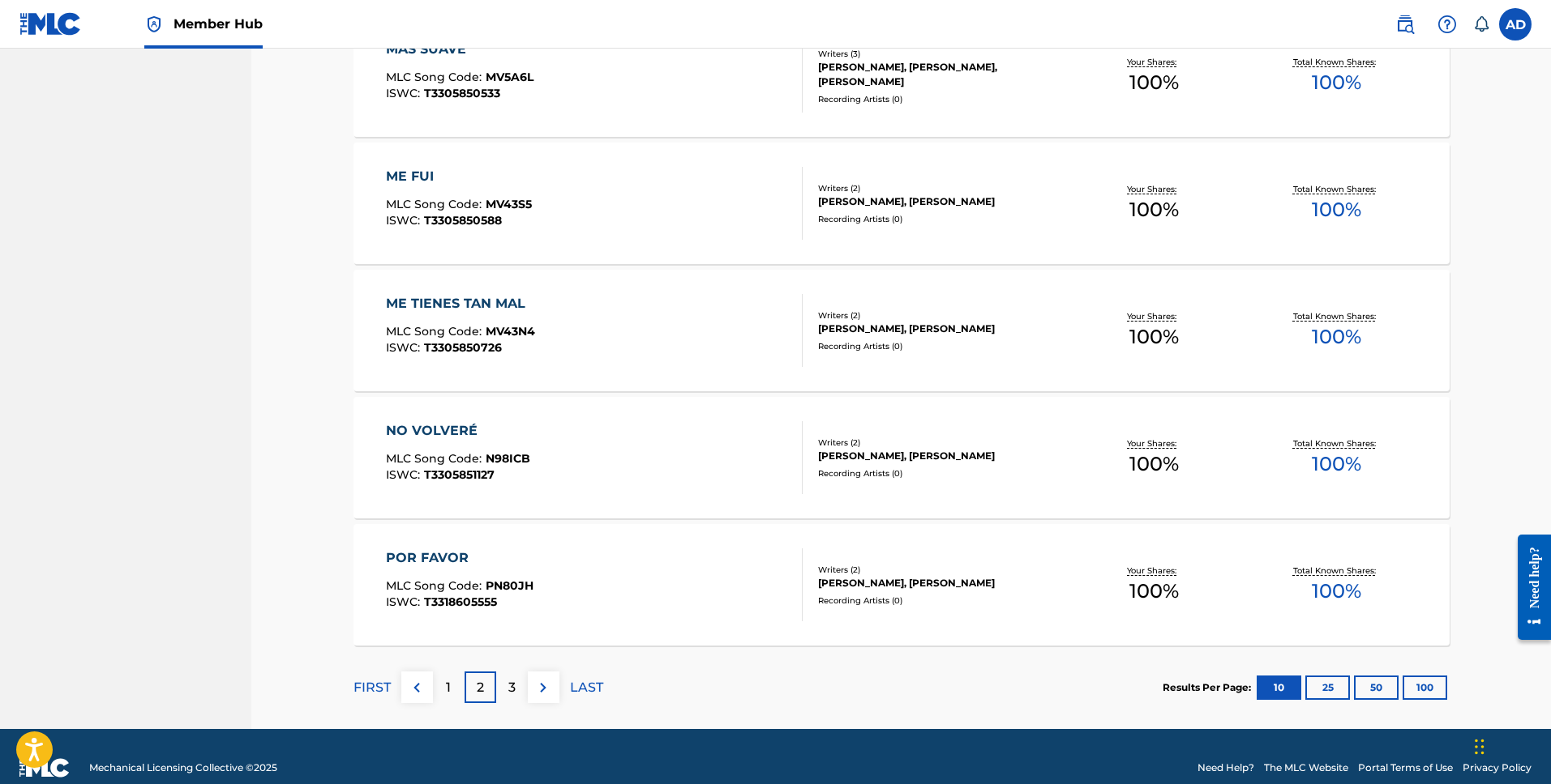
click at [528, 432] on div "NO VOLVERÉ MLC Song Code : N98ICB ISWC : T3305851127" at bounding box center [594, 458] width 417 height 73
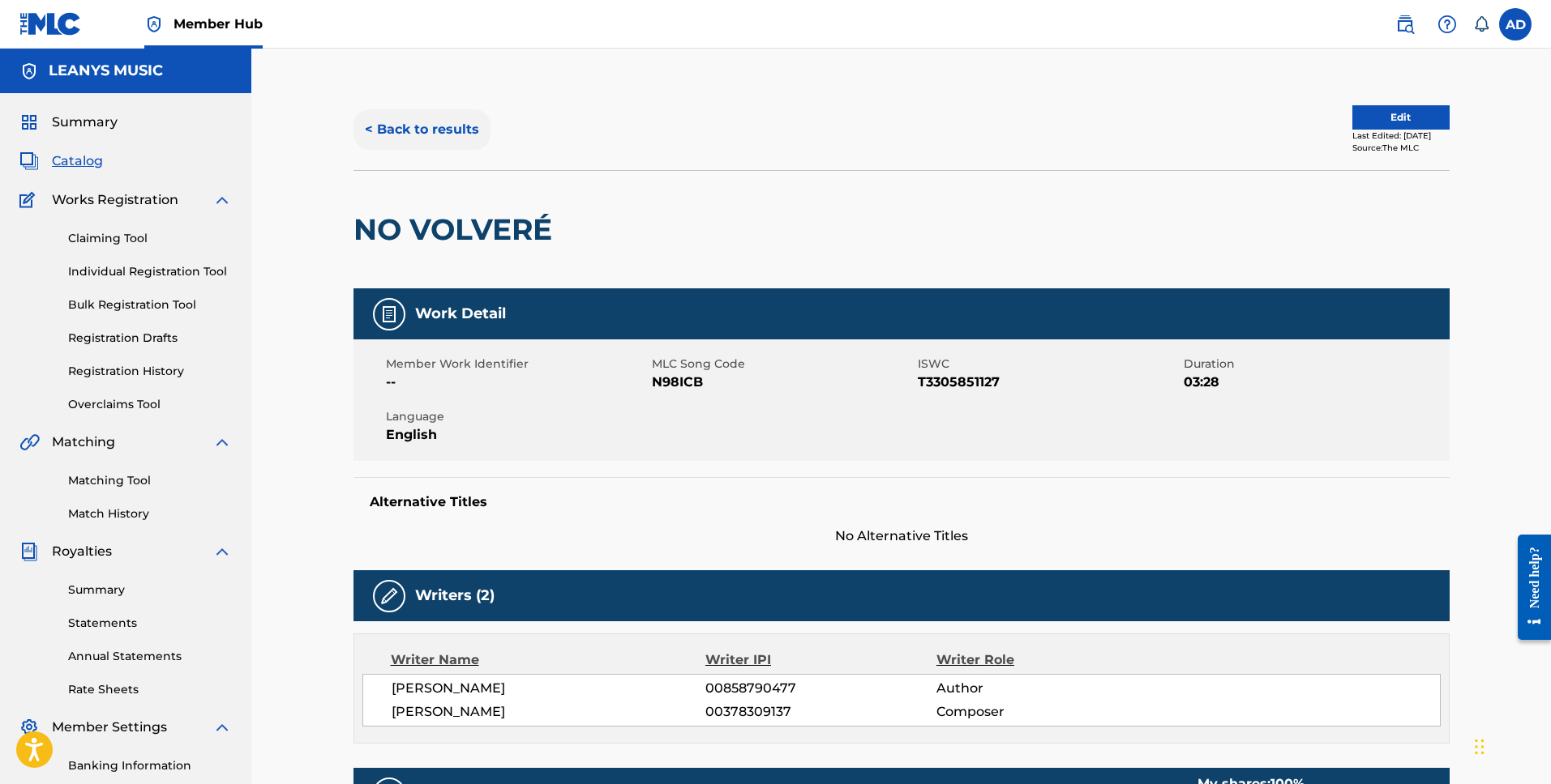
drag, startPoint x: 403, startPoint y: 82, endPoint x: 410, endPoint y: 121, distance: 39.6
click at [403, 83] on div "< Back to results Edit Last Edited: [DATE] Source: The MLC NO VOLVERÉ Work Deta…" at bounding box center [901, 594] width 1300 height 1092
click at [410, 121] on button "< Back to results" at bounding box center [422, 130] width 137 height 40
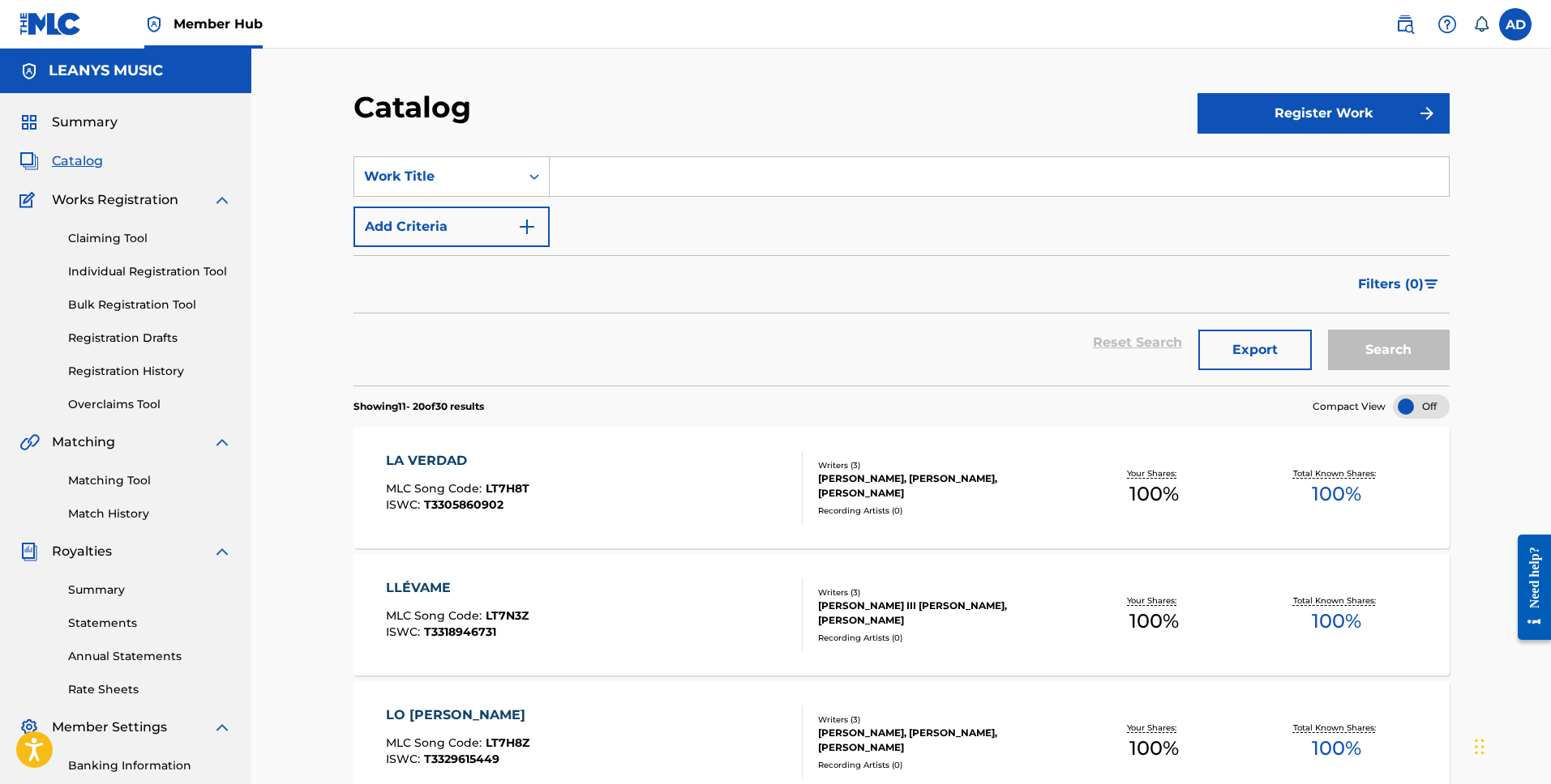
click at [430, 471] on div "LA VERDAD MLC Song Code : LT7H8T ISWC : T3305860902" at bounding box center [457, 488] width 143 height 73
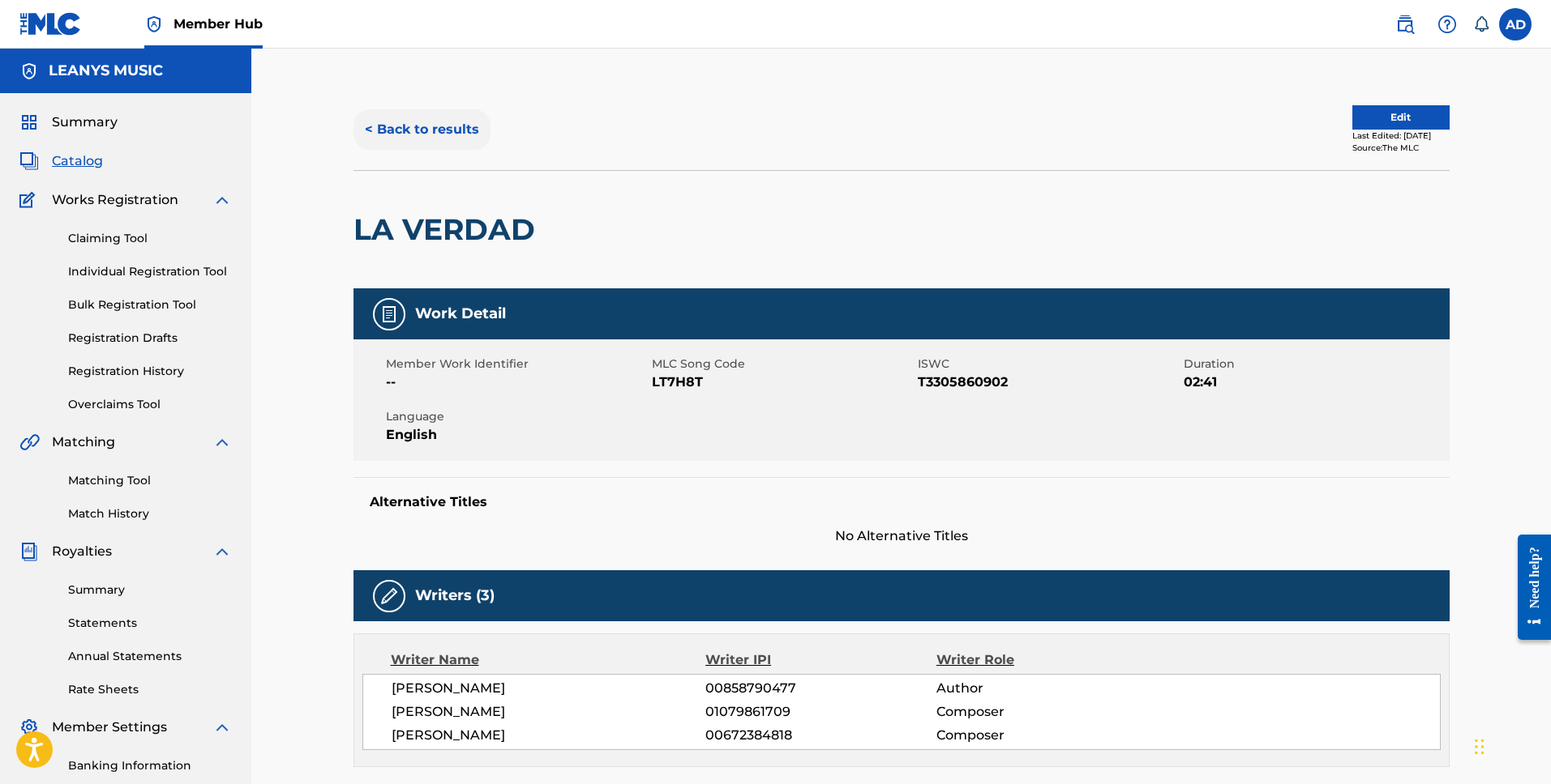
click at [460, 129] on button "< Back to results" at bounding box center [422, 130] width 137 height 40
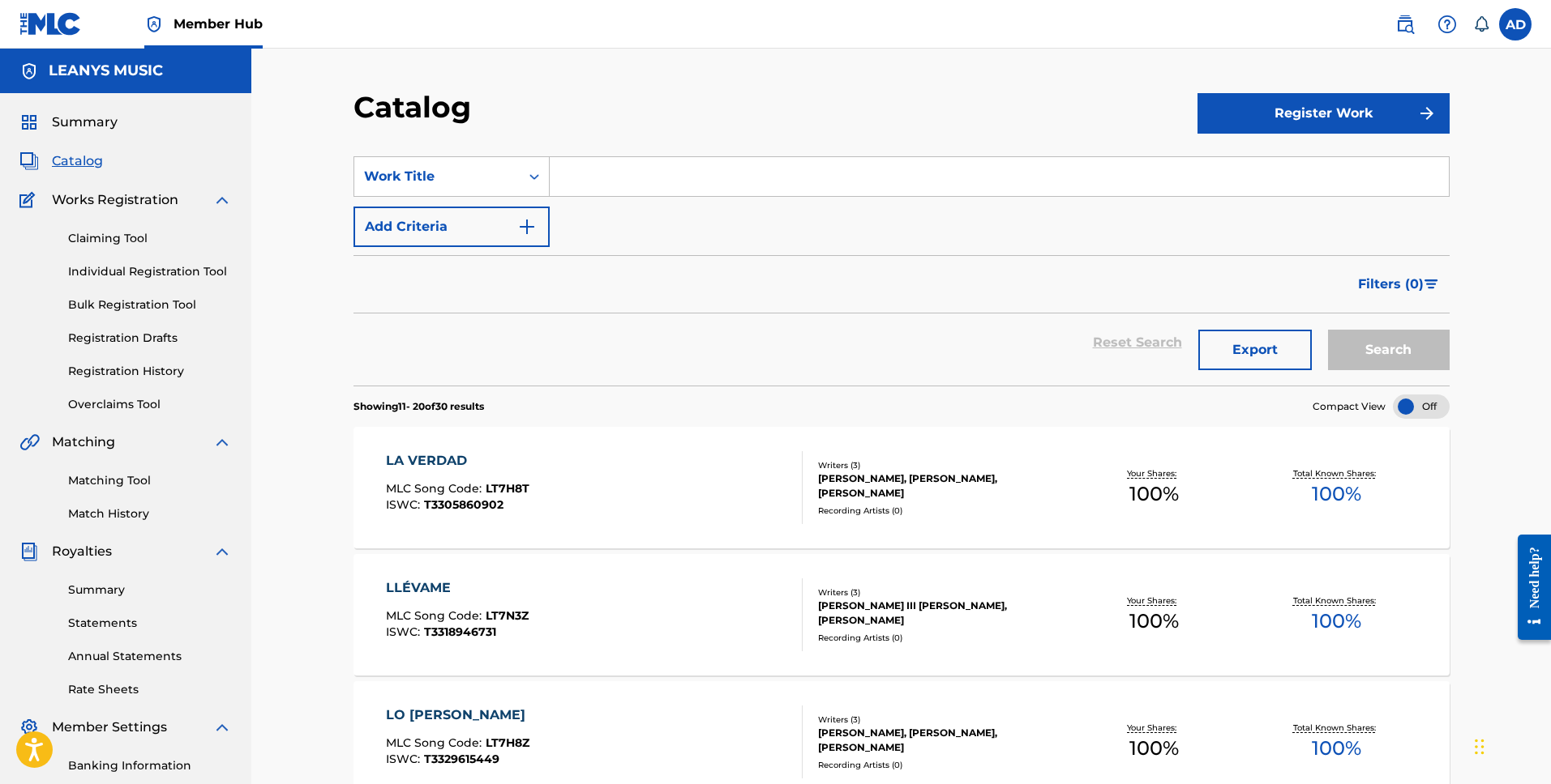
click at [1498, 34] on div "AD AD [PERSON_NAME] [PERSON_NAME][EMAIL_ADDRESS][DOMAIN_NAME] Notification Pref…" at bounding box center [1455, 24] width 153 height 32
click at [1518, 34] on label at bounding box center [1514, 24] width 32 height 32
click at [1514, 25] on input "AD [PERSON_NAME] [PERSON_NAME][EMAIL_ADDRESS][DOMAIN_NAME] Notification Prefere…" at bounding box center [1514, 25] width 0 height 0
click at [1441, 95] on p "[PERSON_NAME]" at bounding box center [1459, 95] width 123 height 19
click at [1514, 25] on input "AD [PERSON_NAME] [PERSON_NAME][EMAIL_ADDRESS][DOMAIN_NAME] Notification Prefere…" at bounding box center [1514, 25] width 0 height 0
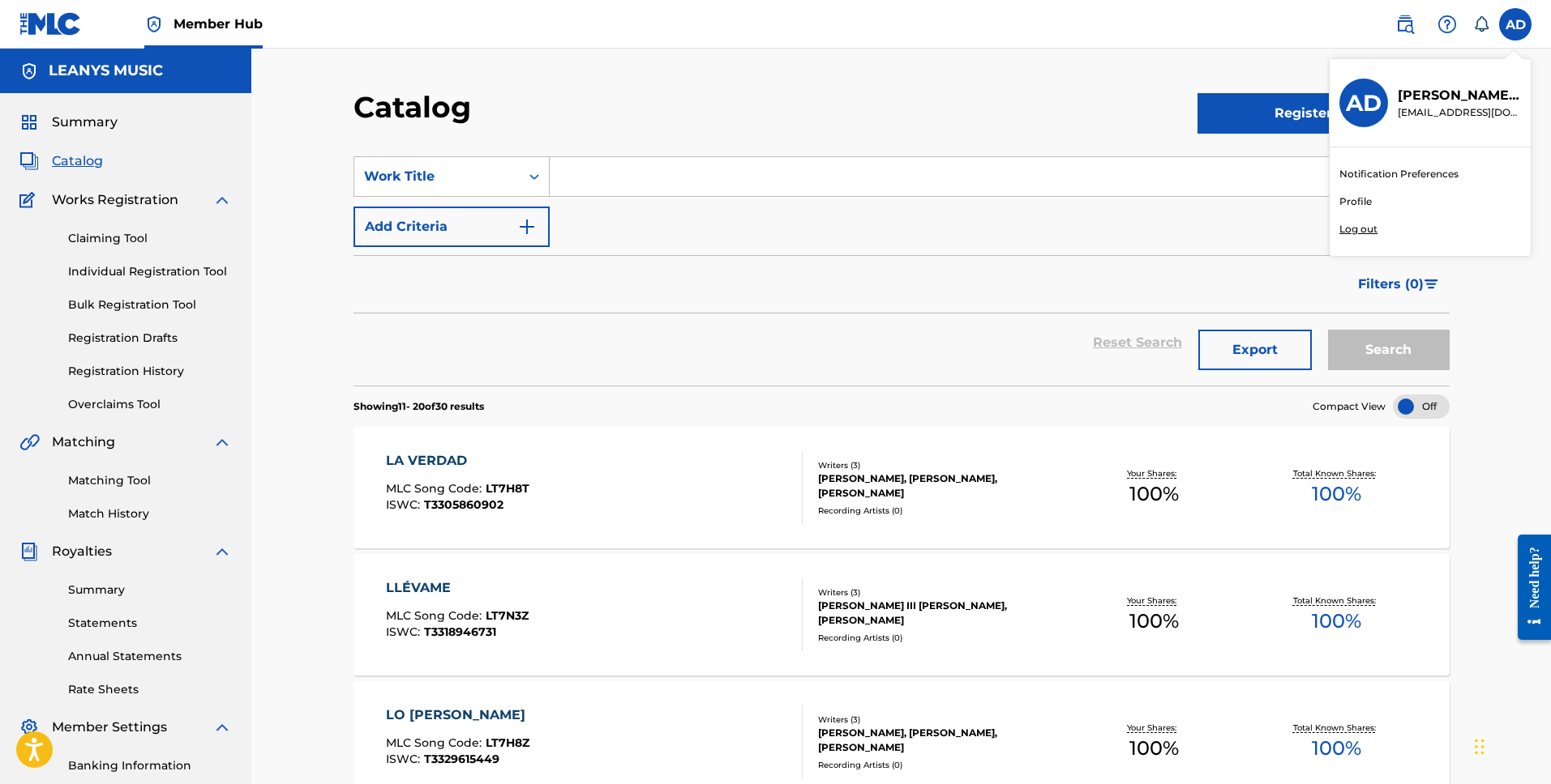
click at [1368, 113] on h3 "AD" at bounding box center [1363, 103] width 36 height 28
click at [1514, 25] on input "AD [PERSON_NAME] [PERSON_NAME][EMAIL_ADDRESS][DOMAIN_NAME] Notification Prefere…" at bounding box center [1514, 25] width 0 height 0
click at [1355, 200] on link "Profile" at bounding box center [1354, 202] width 32 height 15
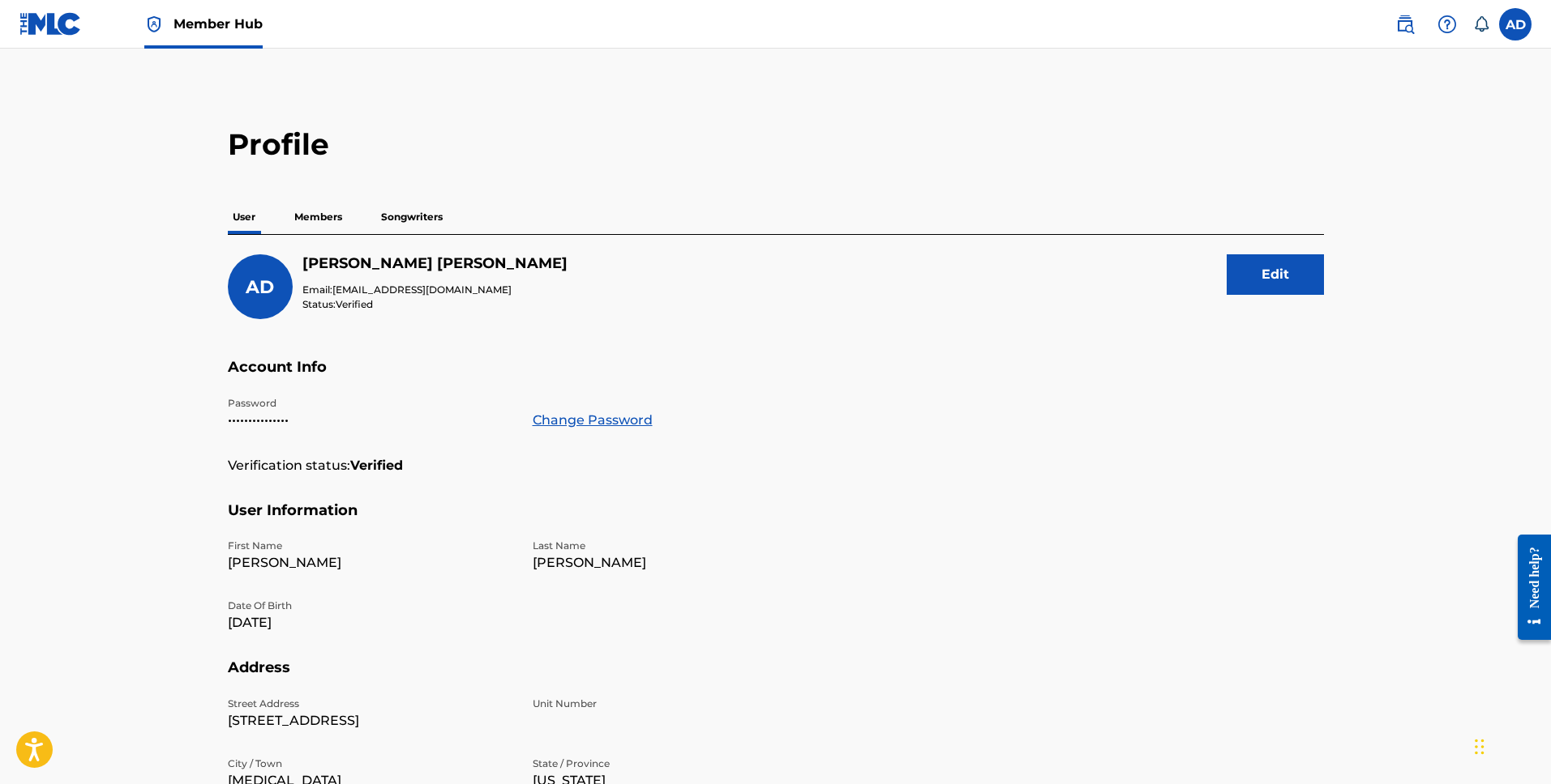
click at [370, 228] on div "User Members Songwriters" at bounding box center [775, 217] width 1096 height 34
click at [383, 218] on p "Songwriters" at bounding box center [411, 217] width 71 height 34
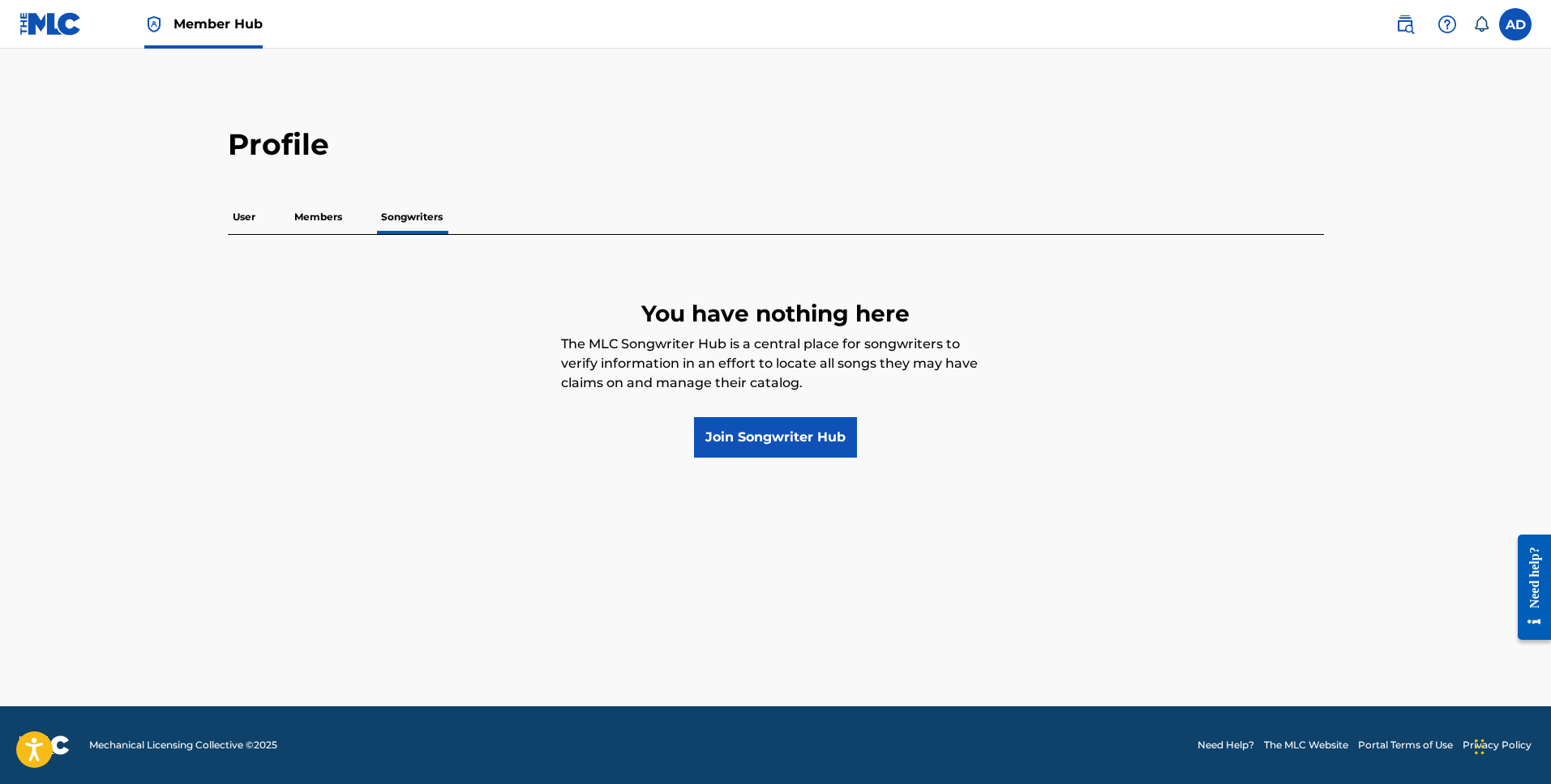
click at [333, 221] on p "Members" at bounding box center [318, 217] width 58 height 34
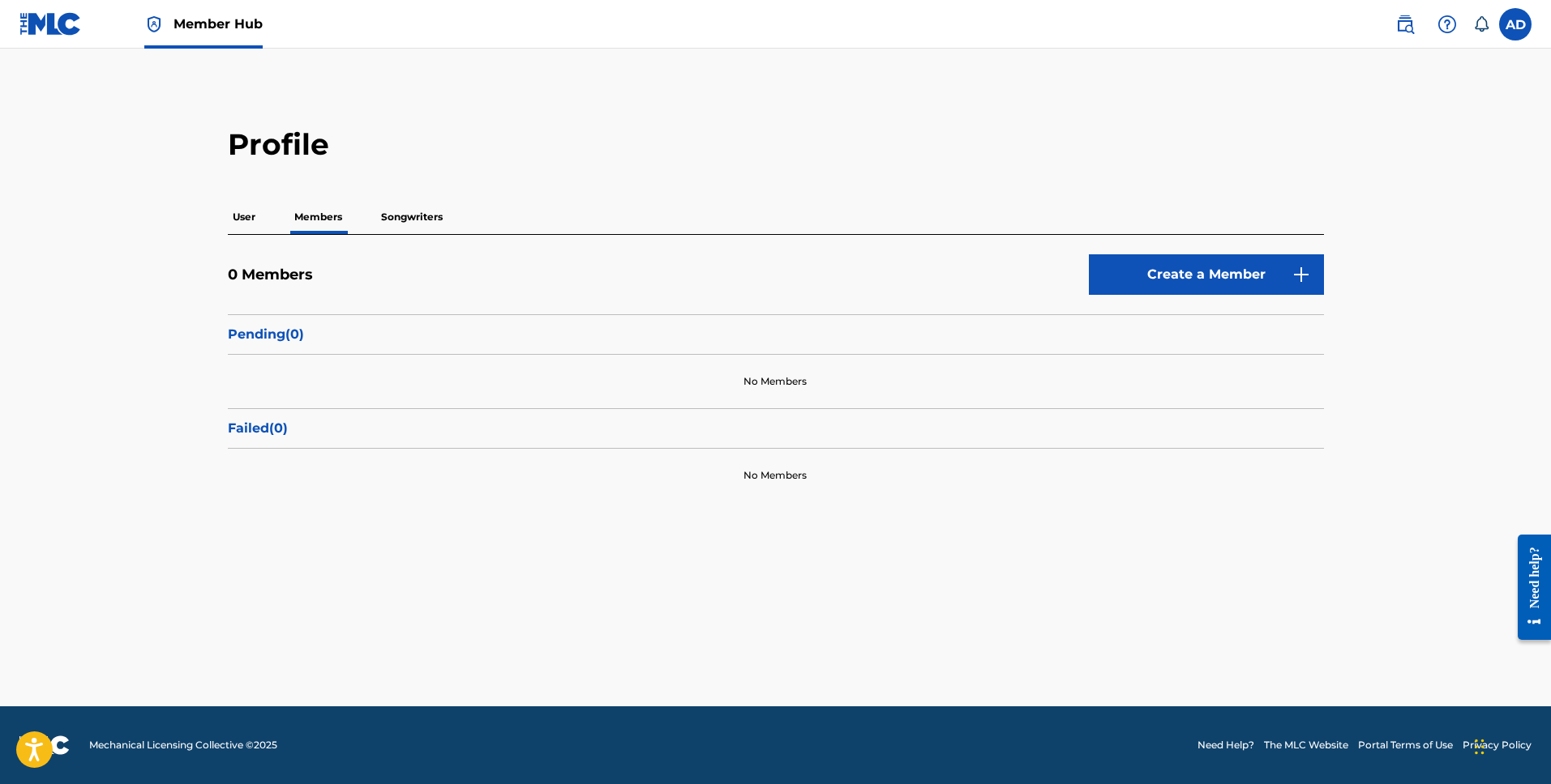
click at [224, 216] on div "Profile User Members Songwriters 0 Members Create a Member Pending ( 0 ) No Mem…" at bounding box center [776, 313] width 1135 height 376
click at [238, 218] on p "User" at bounding box center [243, 217] width 32 height 34
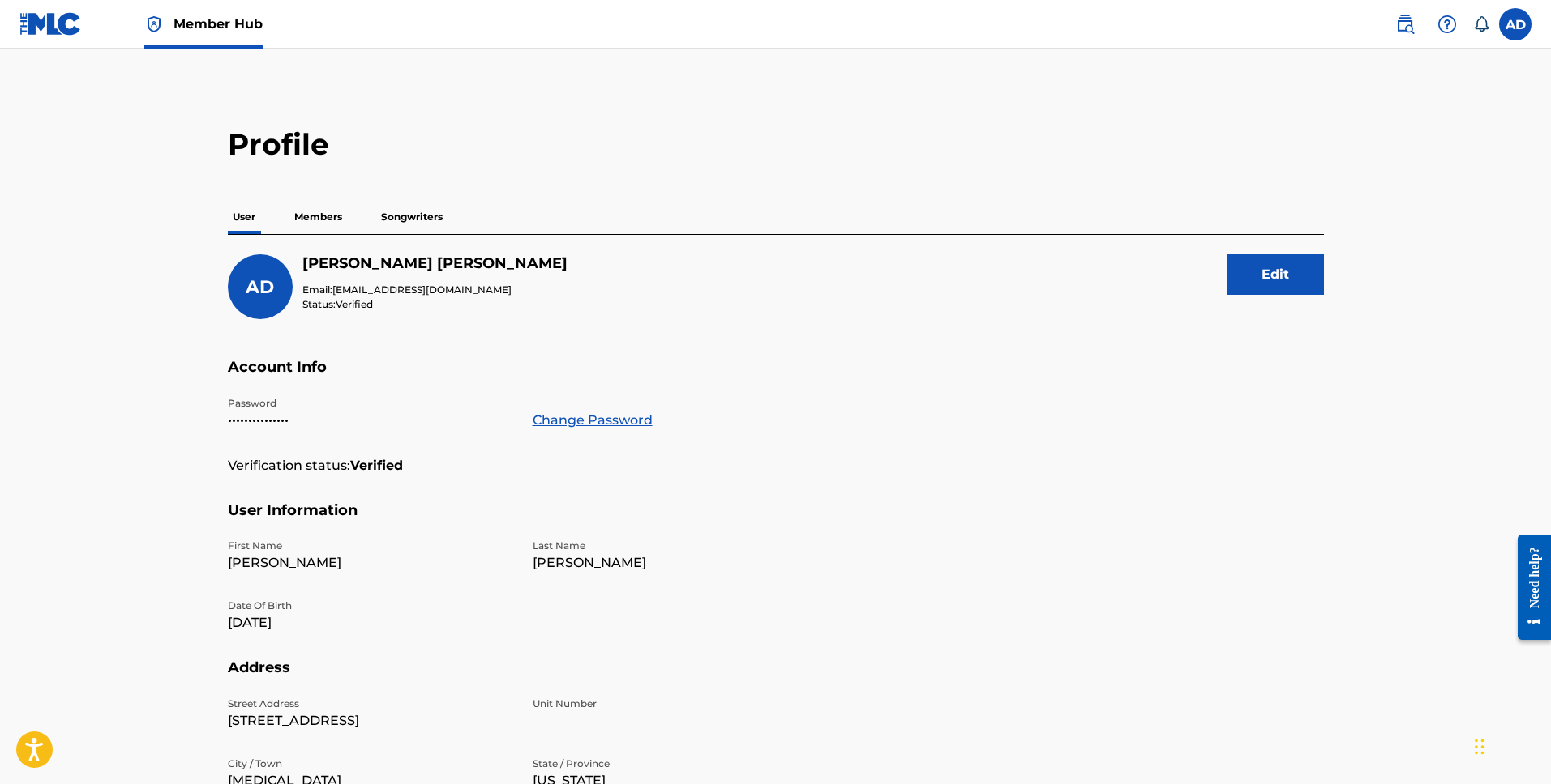
click at [323, 209] on p "Members" at bounding box center [318, 217] width 58 height 34
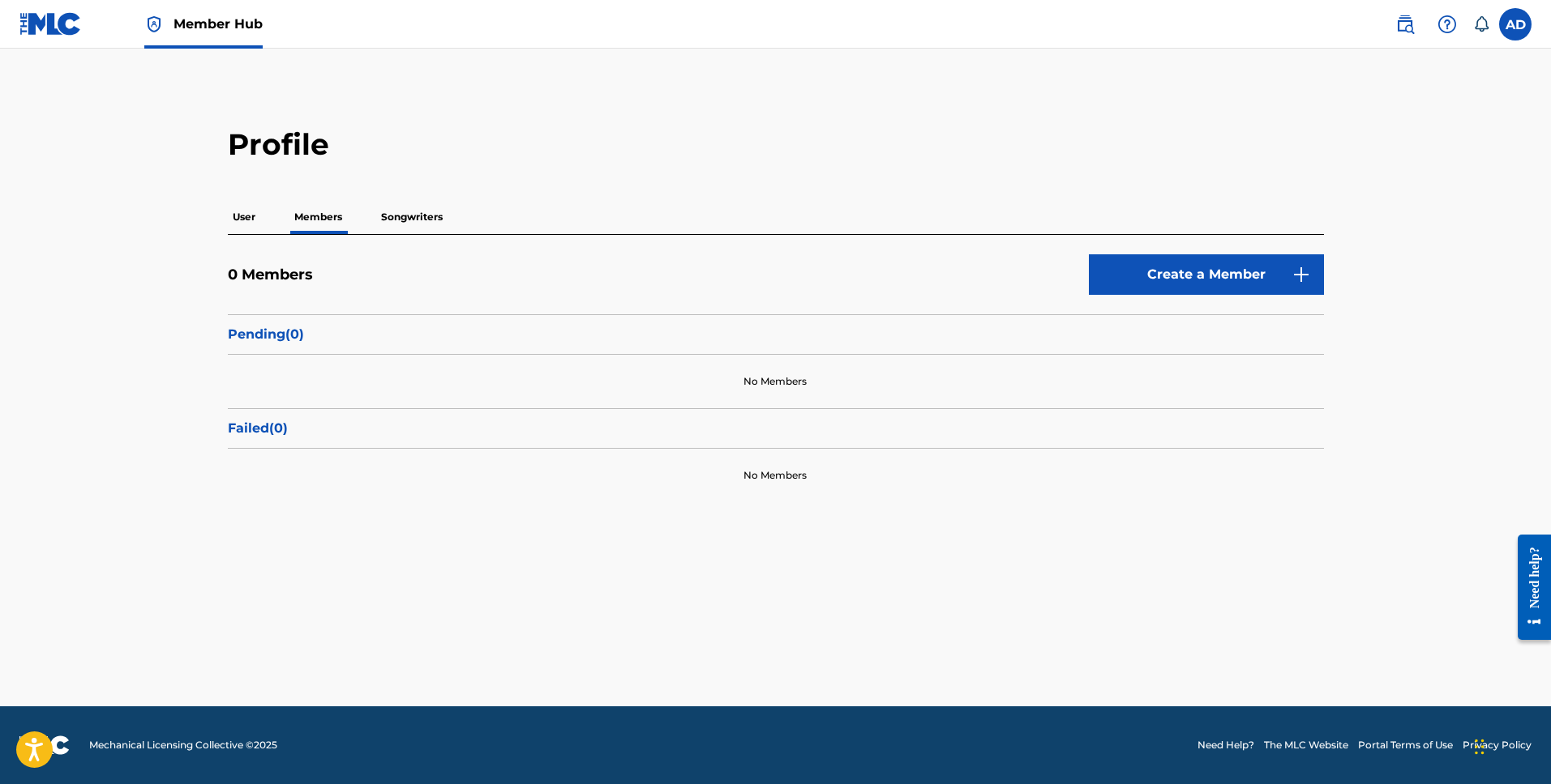
drag, startPoint x: 401, startPoint y: 216, endPoint x: 396, endPoint y: 239, distance: 23.5
click at [402, 216] on p "Songwriters" at bounding box center [411, 217] width 71 height 34
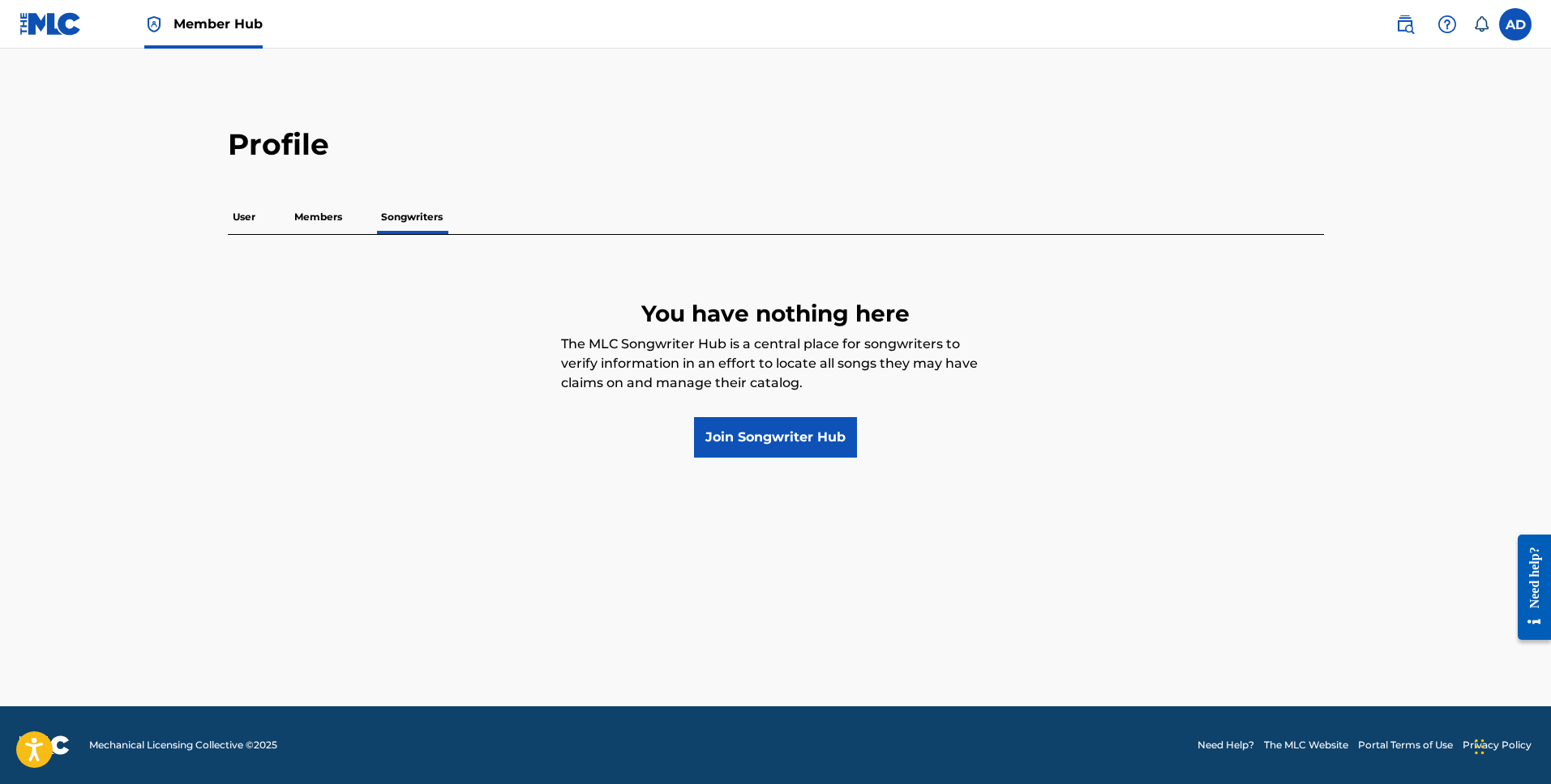
click at [308, 232] on p "Members" at bounding box center [318, 217] width 58 height 34
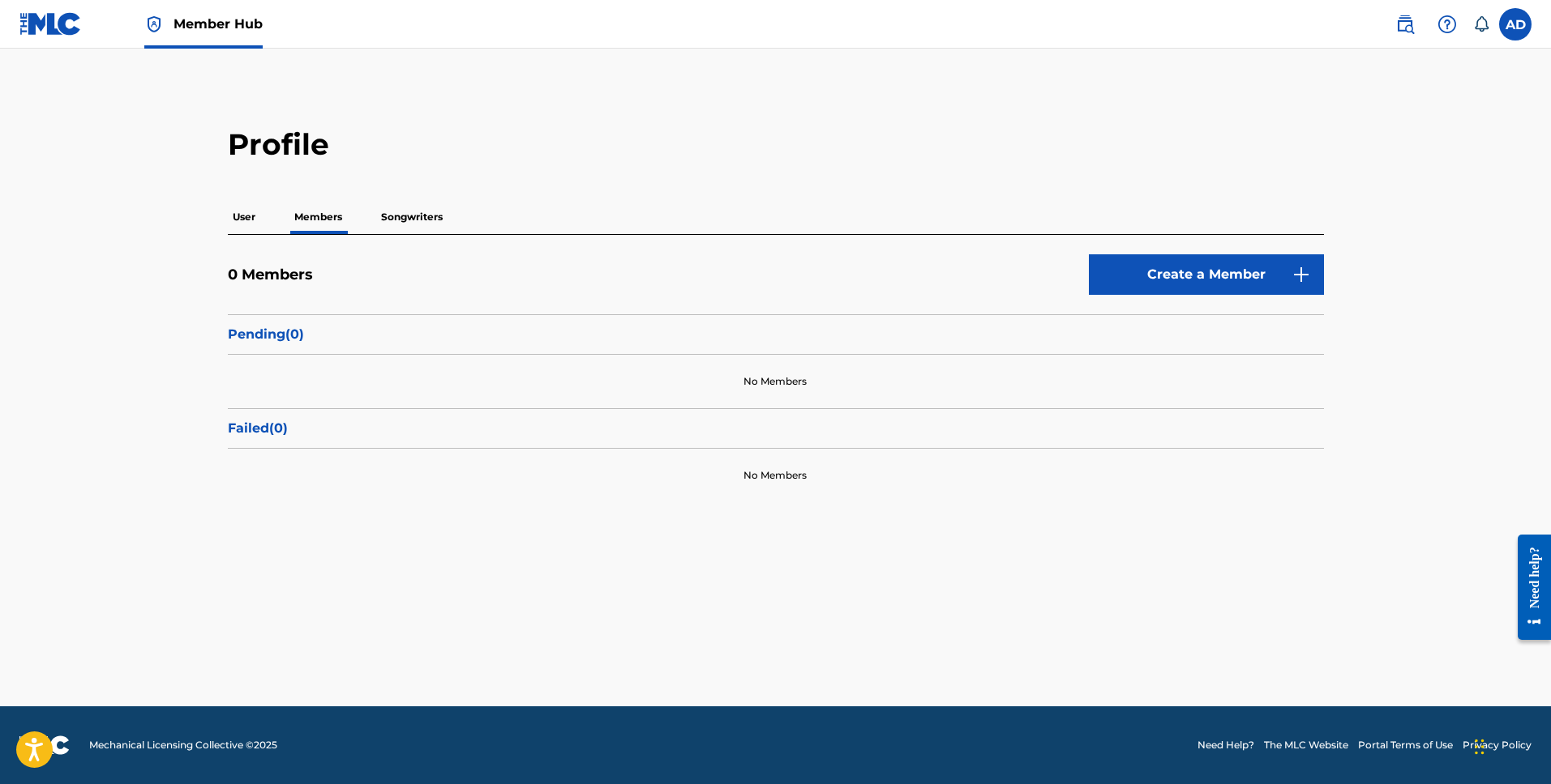
click at [419, 218] on p "Songwriters" at bounding box center [411, 217] width 71 height 34
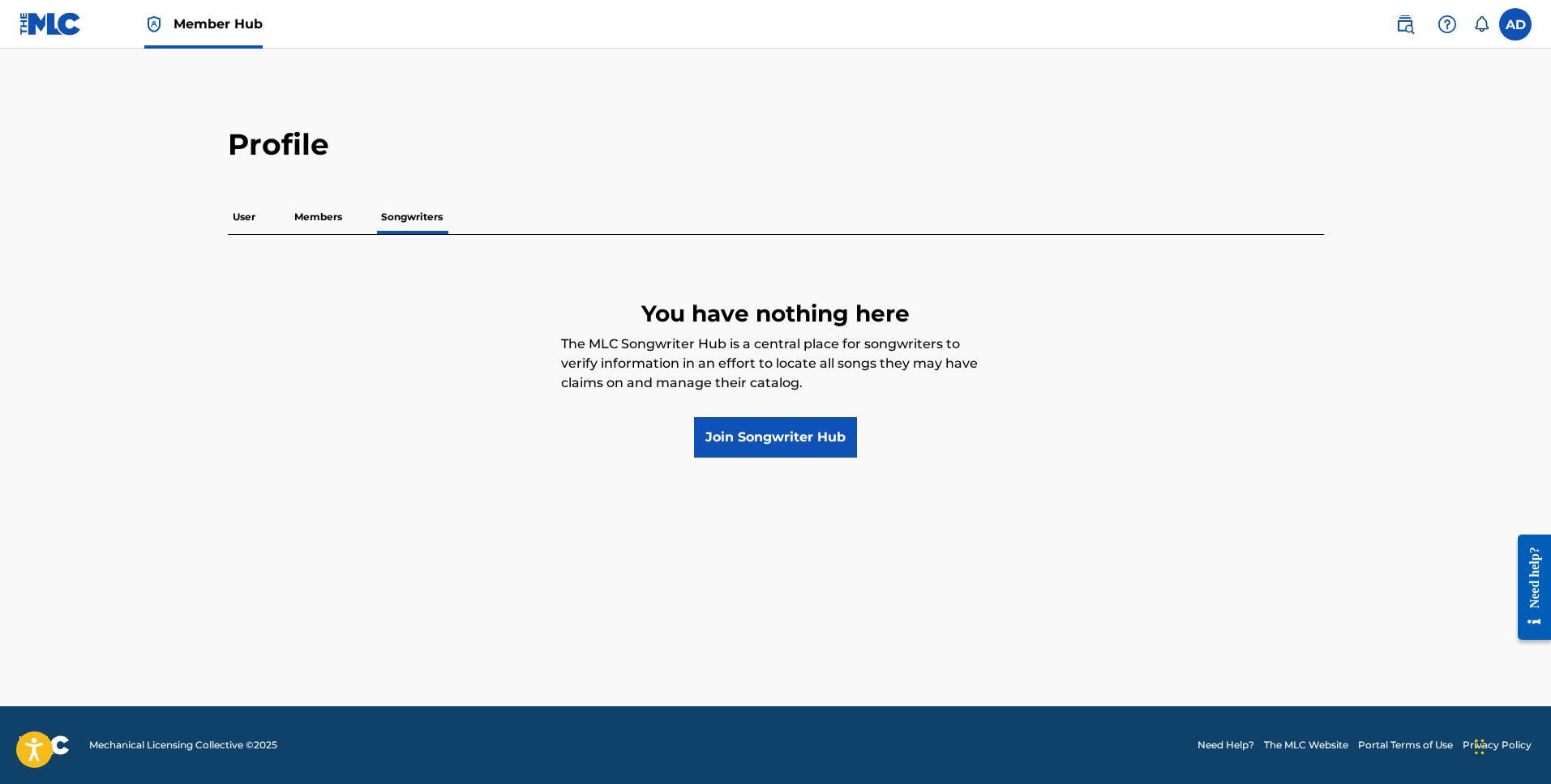
click at [261, 219] on div "User Members Songwriters" at bounding box center [775, 217] width 1096 height 34
click at [240, 214] on p "User" at bounding box center [243, 217] width 32 height 34
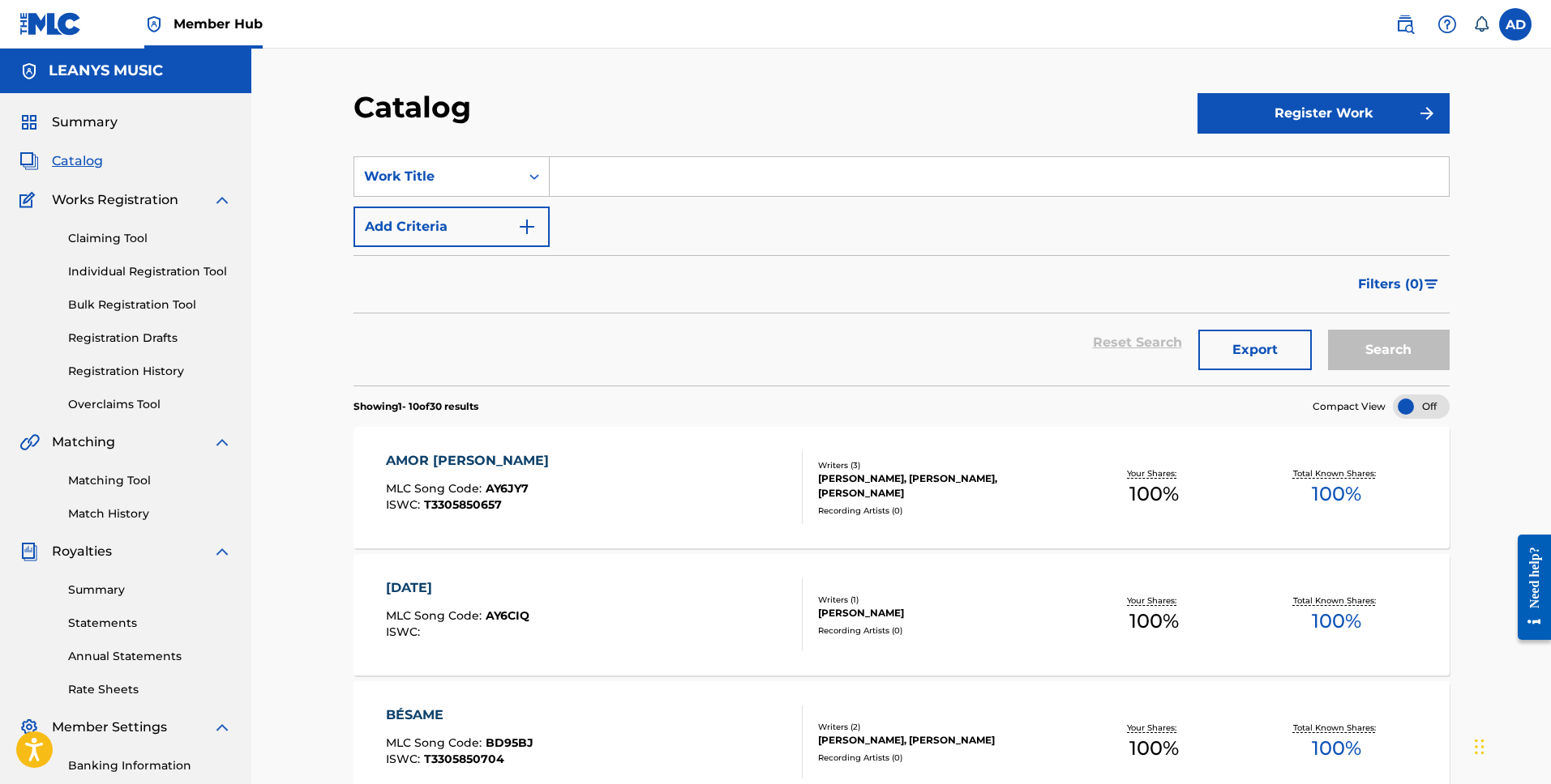
click at [983, 474] on div "[PERSON_NAME], [PERSON_NAME], [PERSON_NAME]" at bounding box center [940, 486] width 245 height 29
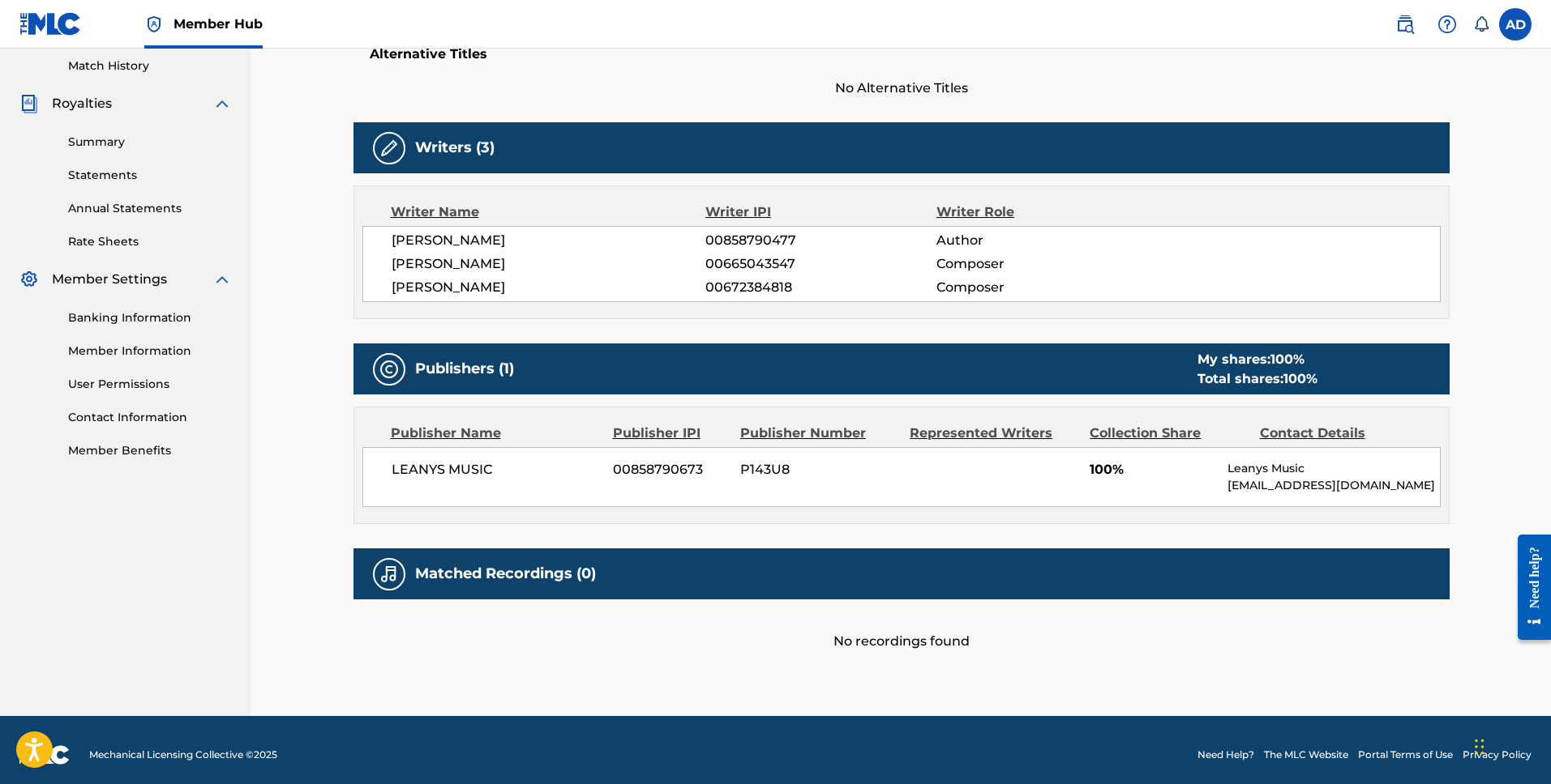
scroll to position [384, 0]
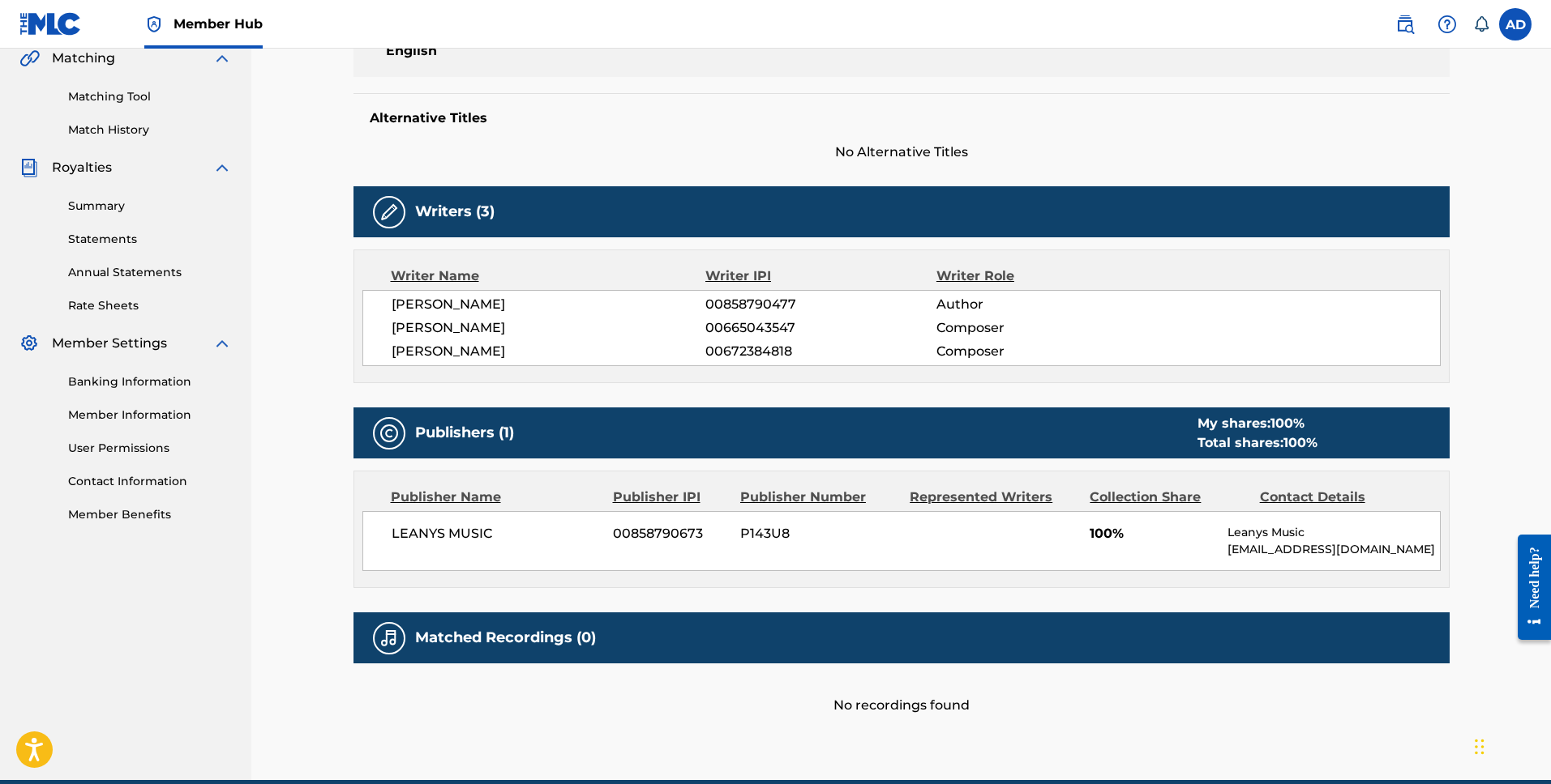
drag, startPoint x: 1019, startPoint y: 40, endPoint x: 1164, endPoint y: 16, distance: 147.0
click at [1019, 40] on nav "Member Hub AD AD [PERSON_NAME] [PERSON_NAME][EMAIL_ADDRESS][DOMAIN_NAME] Notifi…" at bounding box center [775, 24] width 1551 height 48
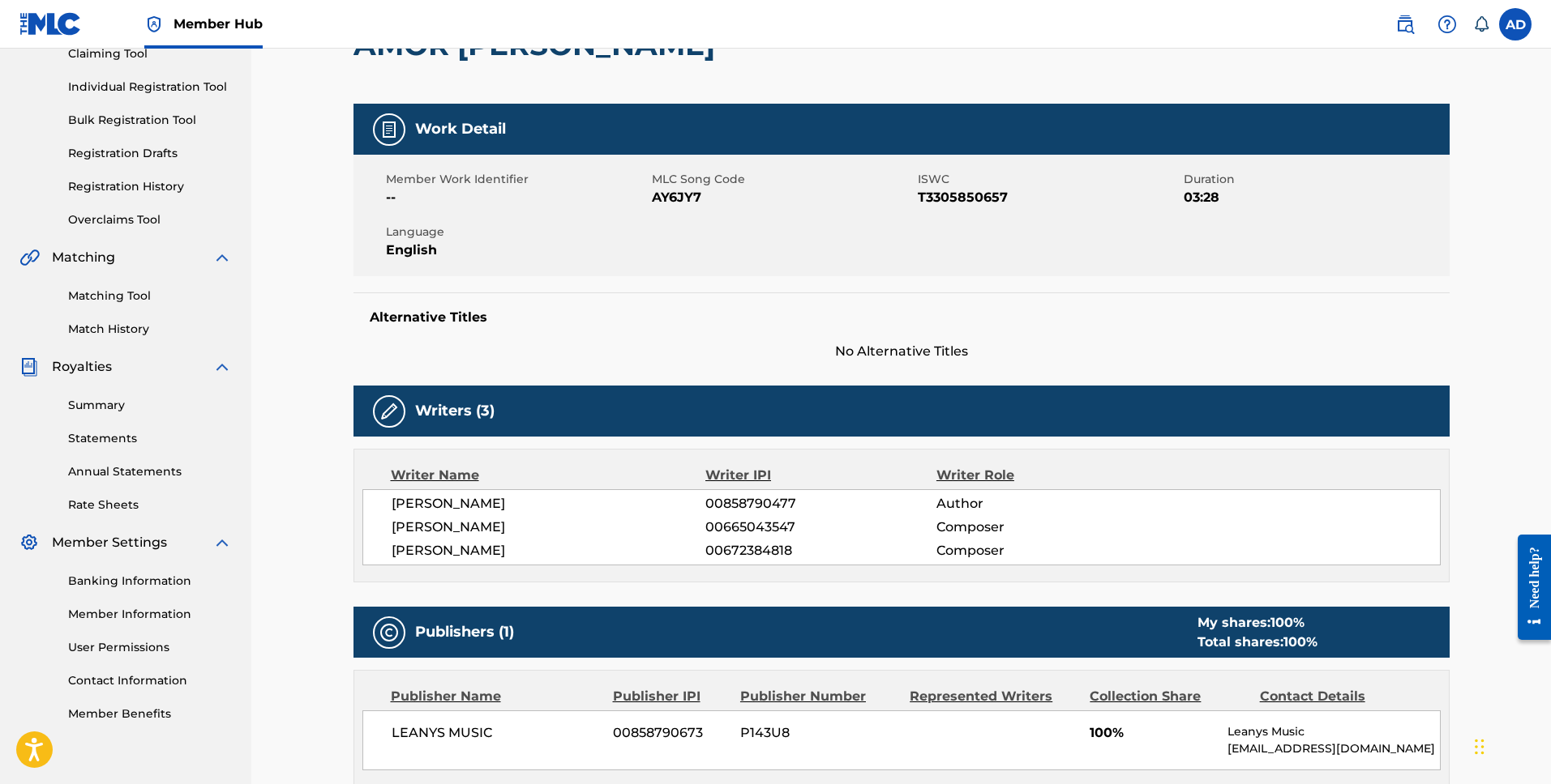
scroll to position [0, 0]
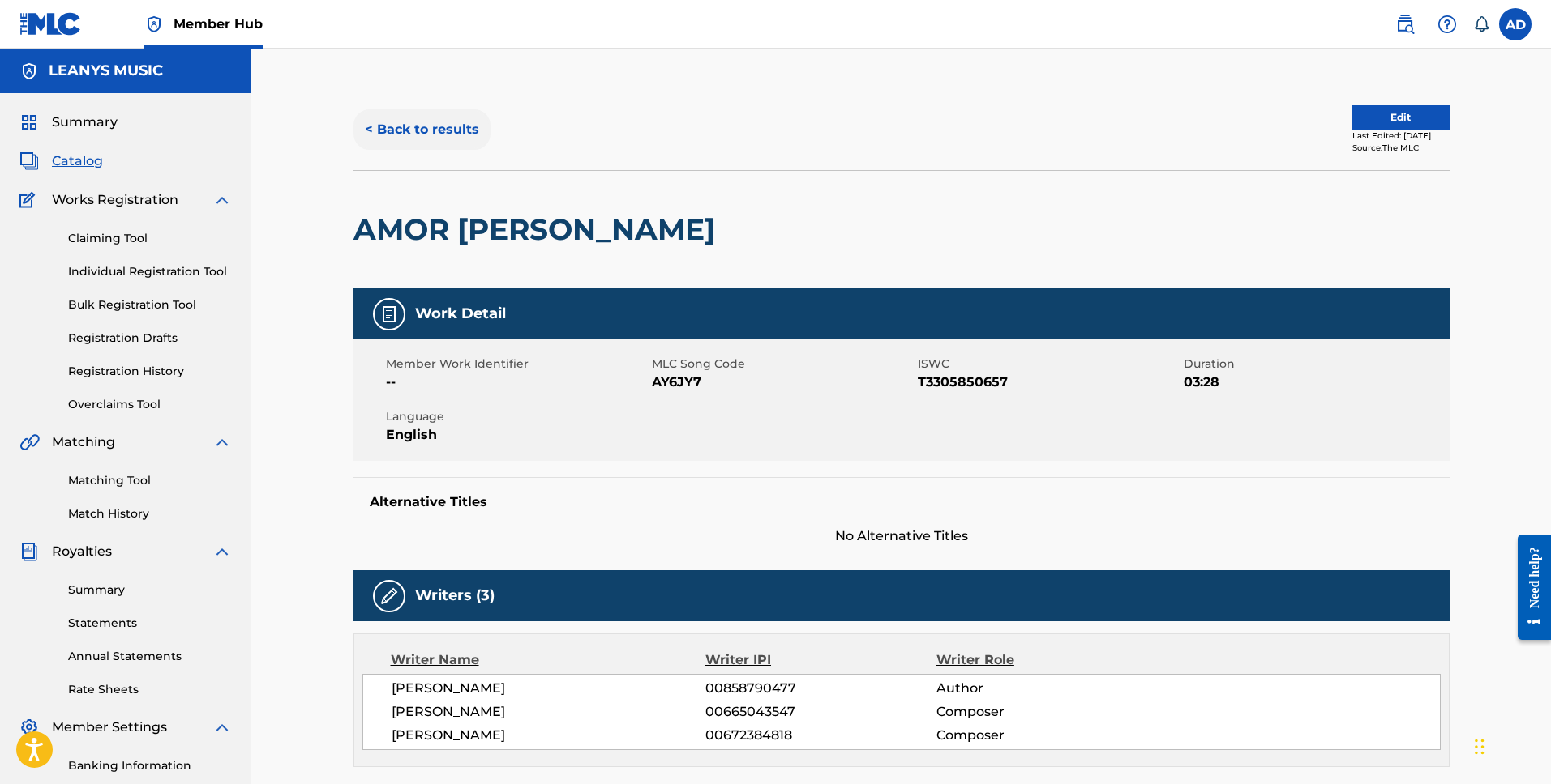
click at [433, 113] on button "< Back to results" at bounding box center [422, 130] width 137 height 40
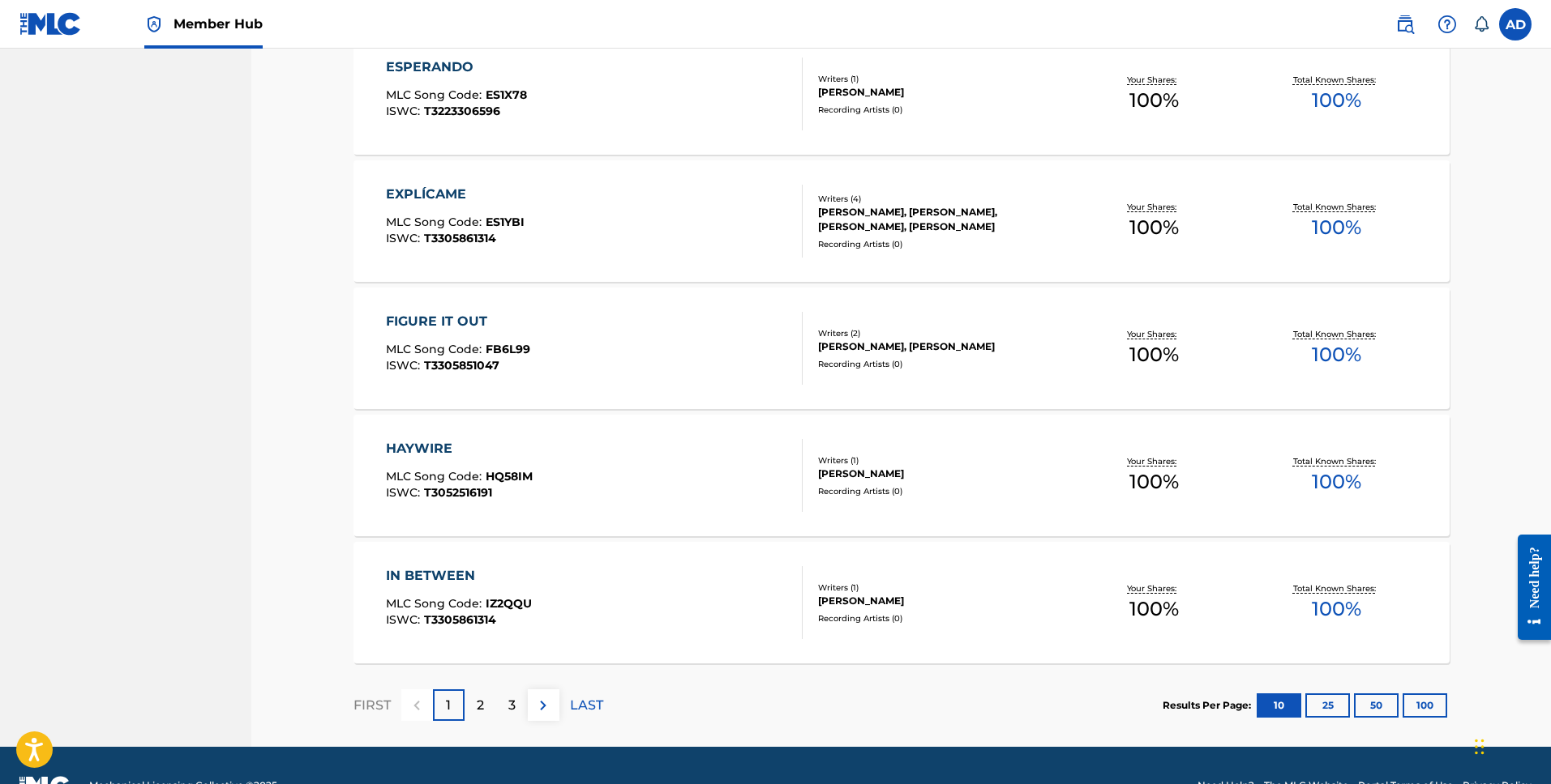
scroll to position [1071, 0]
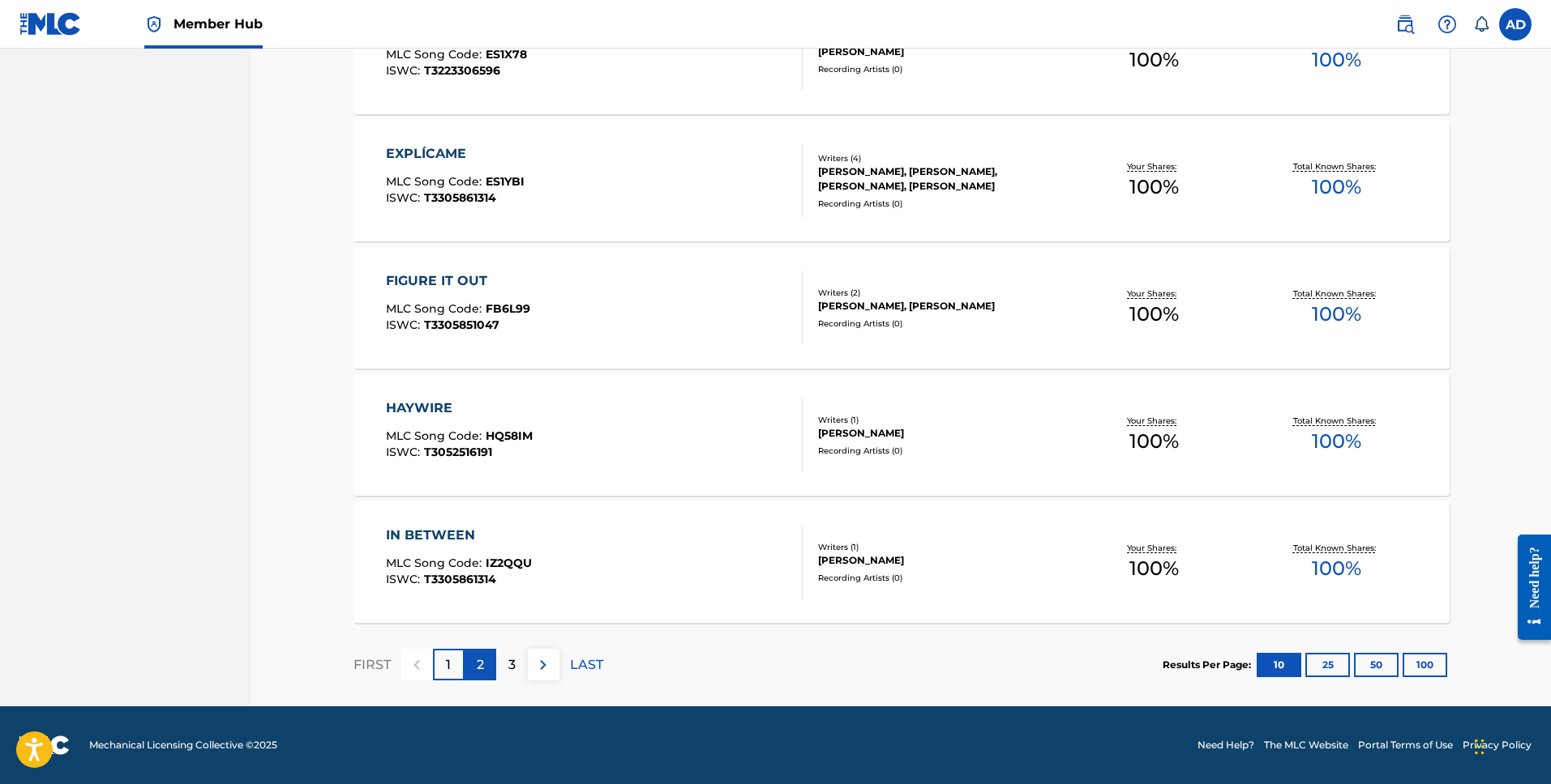
click at [478, 673] on p "2" at bounding box center [480, 664] width 7 height 19
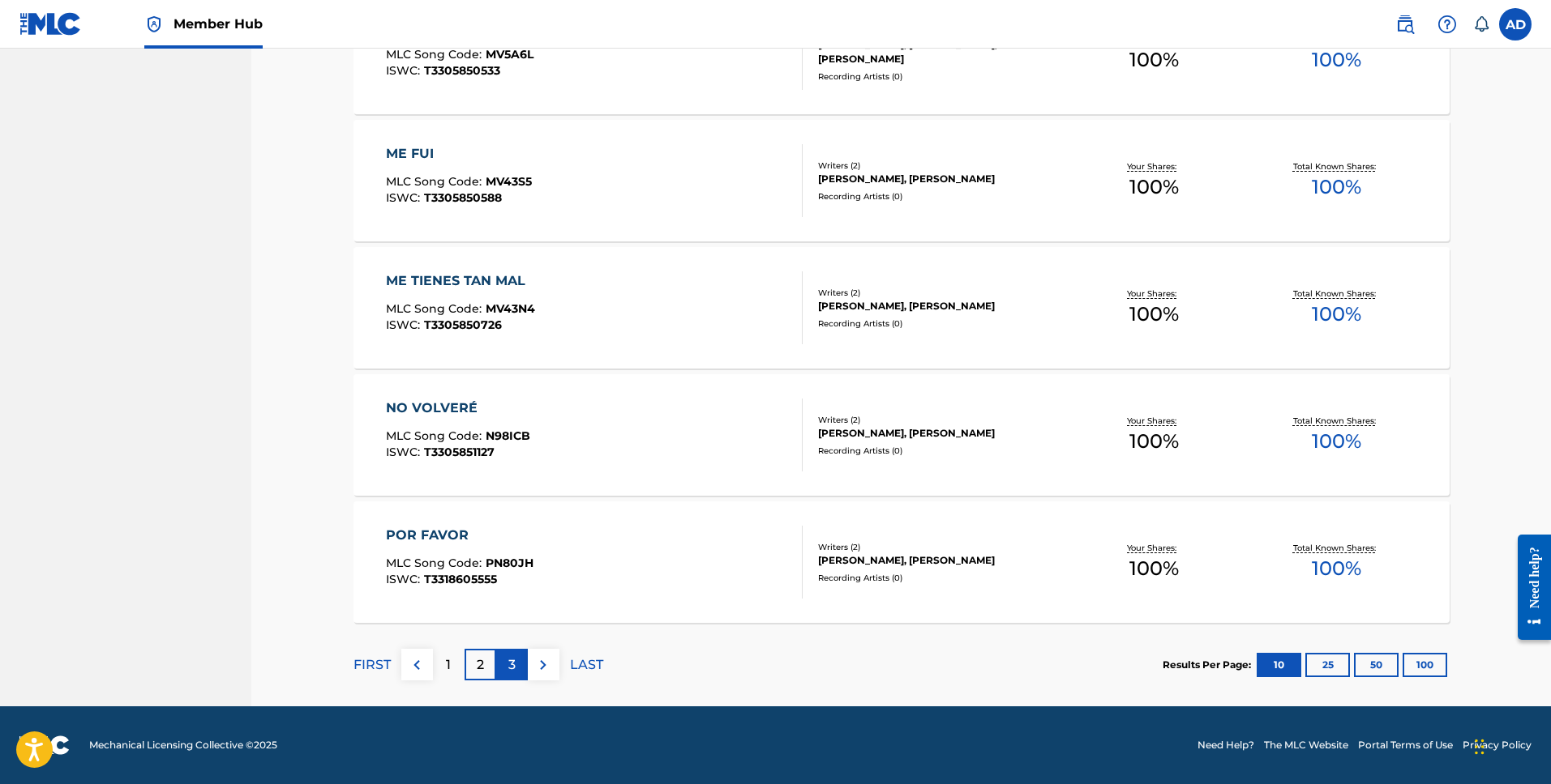
click at [518, 671] on div "3" at bounding box center [512, 664] width 32 height 32
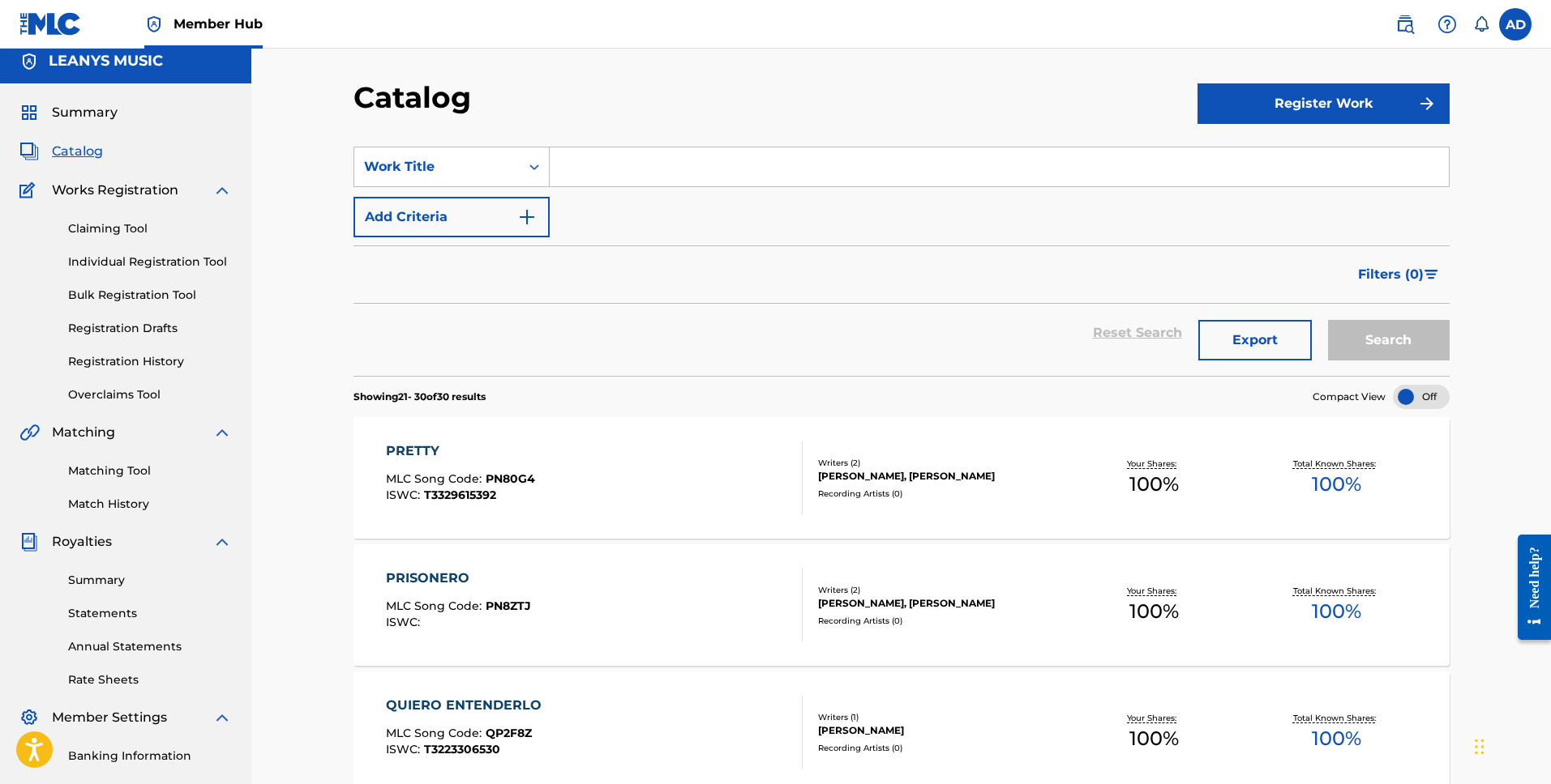
scroll to position [0, 0]
